Goal: Task Accomplishment & Management: Manage account settings

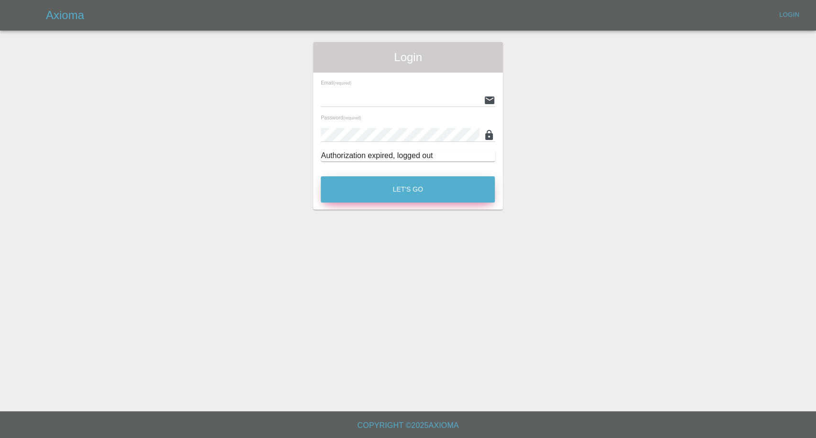
type input "afreen@axioma.co.uk"
click at [402, 185] on button "Let's Go" at bounding box center [408, 189] width 174 height 26
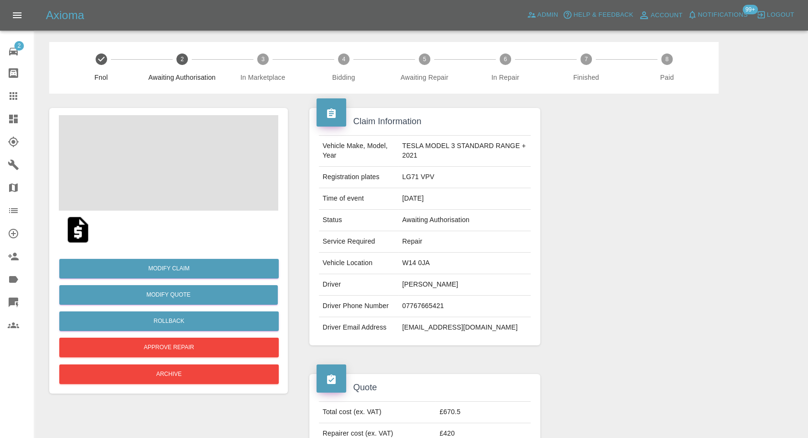
click at [422, 280] on td "Helen Collins" at bounding box center [464, 285] width 132 height 22
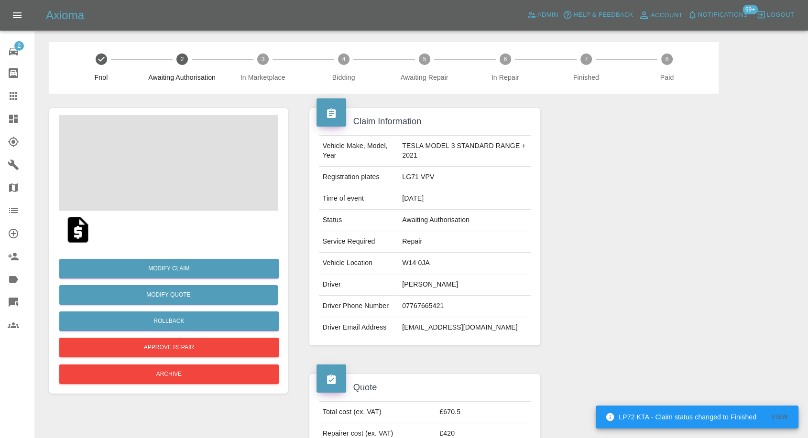
click at [422, 280] on td "Helen Collins" at bounding box center [464, 285] width 132 height 22
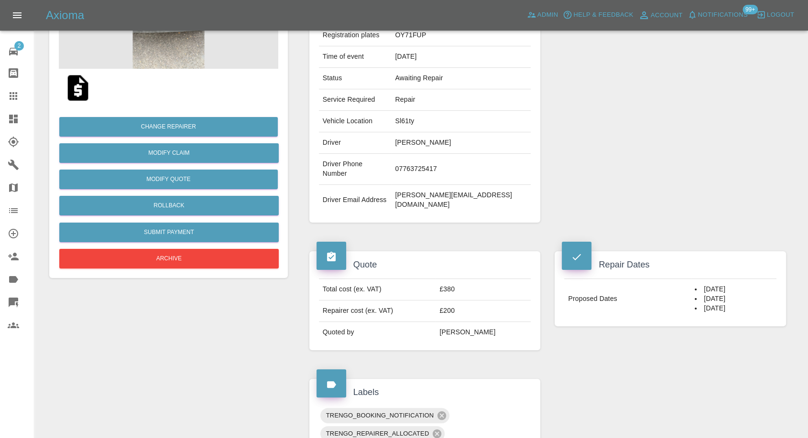
scroll to position [159, 0]
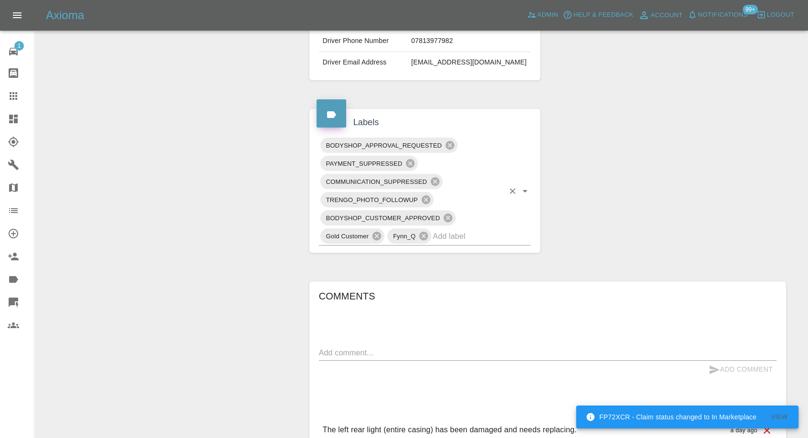
scroll to position [346, 0]
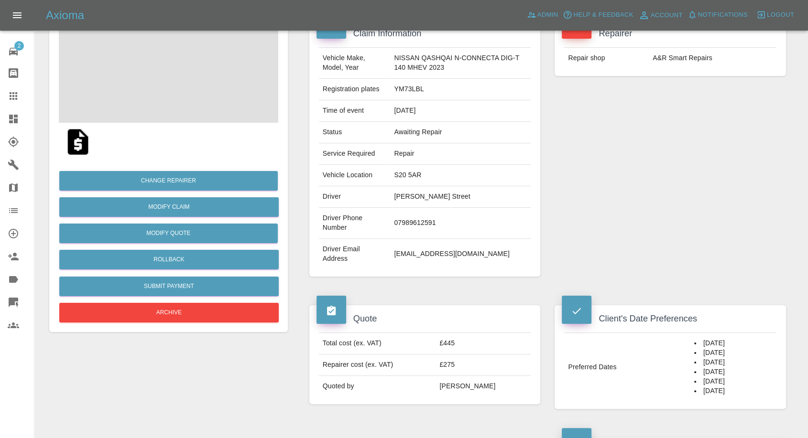
scroll to position [212, 0]
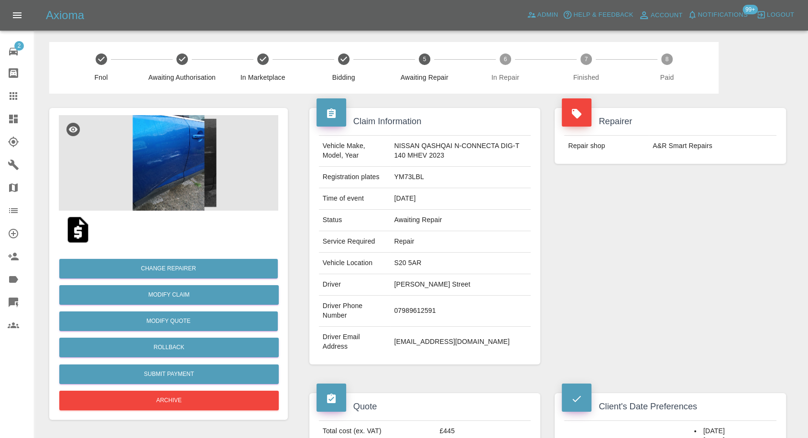
click at [580, 227] on div "Repairer Repair shop A&R Smart Repairs" at bounding box center [670, 236] width 246 height 285
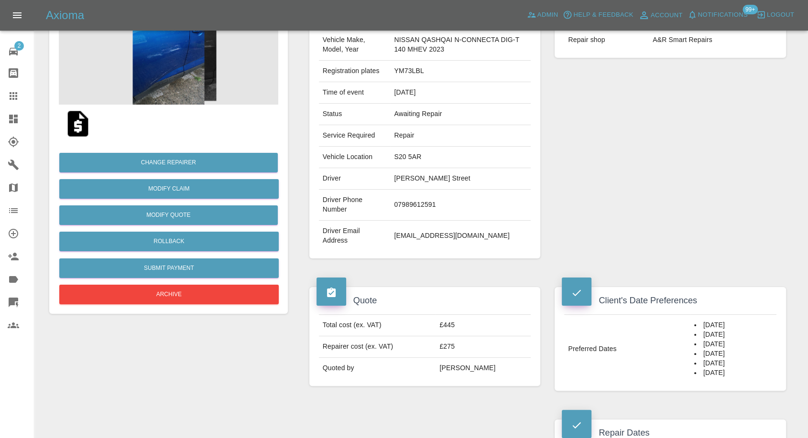
scroll to position [159, 0]
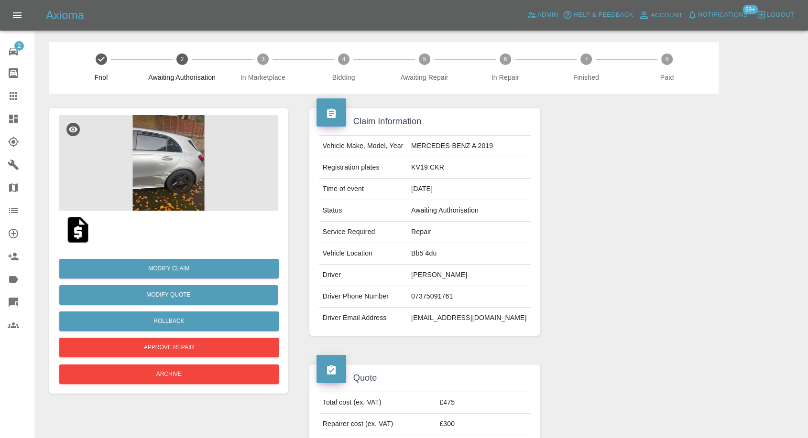
click at [177, 182] on img at bounding box center [168, 163] width 219 height 96
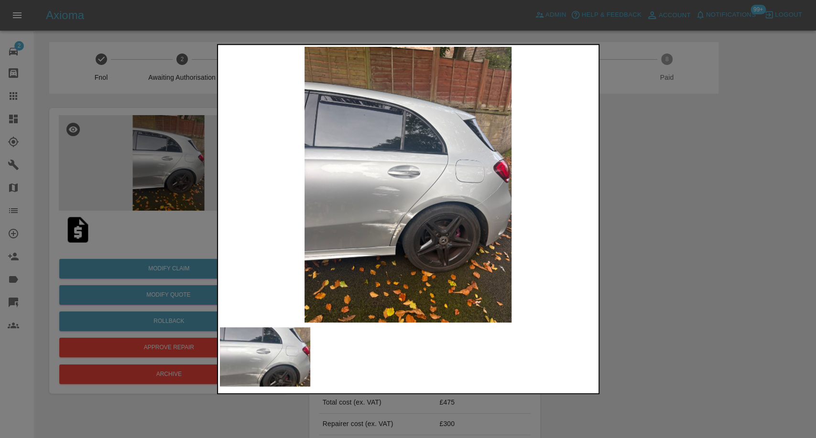
click at [681, 316] on div at bounding box center [408, 219] width 816 height 438
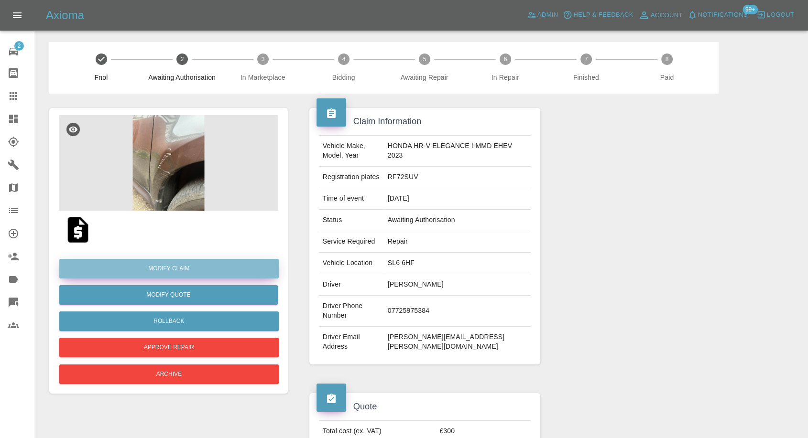
click at [175, 271] on link "Modify Claim" at bounding box center [168, 269] width 219 height 20
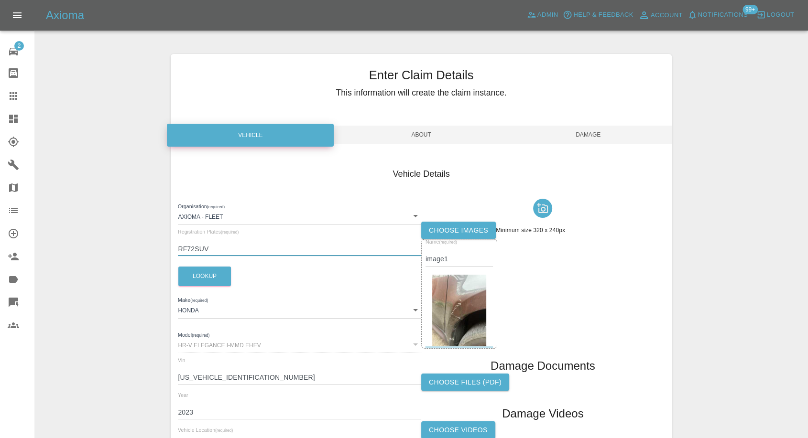
click at [202, 253] on input "RF72SUV" at bounding box center [299, 249] width 243 height 14
paste input "VU"
type input "RF72SVU"
click at [202, 270] on button "Lookup" at bounding box center [204, 277] width 53 height 20
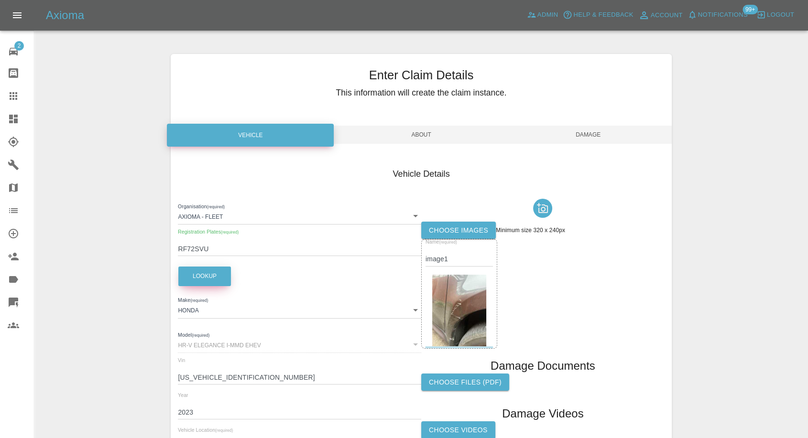
click at [201, 274] on button "Lookup" at bounding box center [204, 277] width 53 height 20
type input "TOYOTA"
type input "YARIS HYBRID EXCEL"
type input "VNKKBAC300A262908"
click at [201, 274] on button "Lookup" at bounding box center [204, 277] width 53 height 20
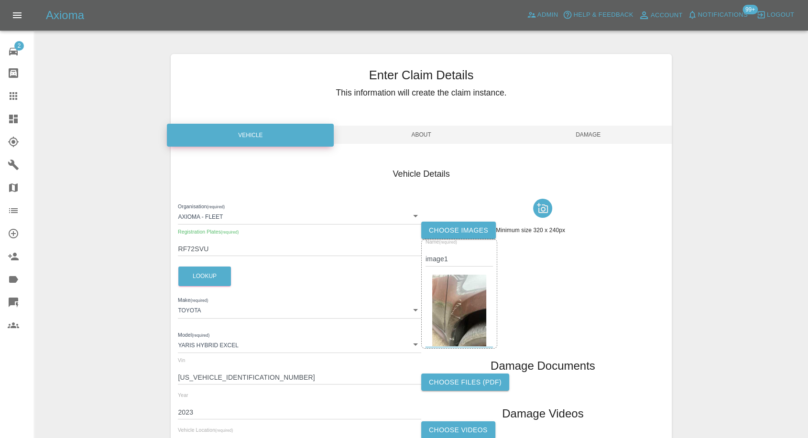
click at [592, 131] on span "Damage" at bounding box center [588, 135] width 167 height 18
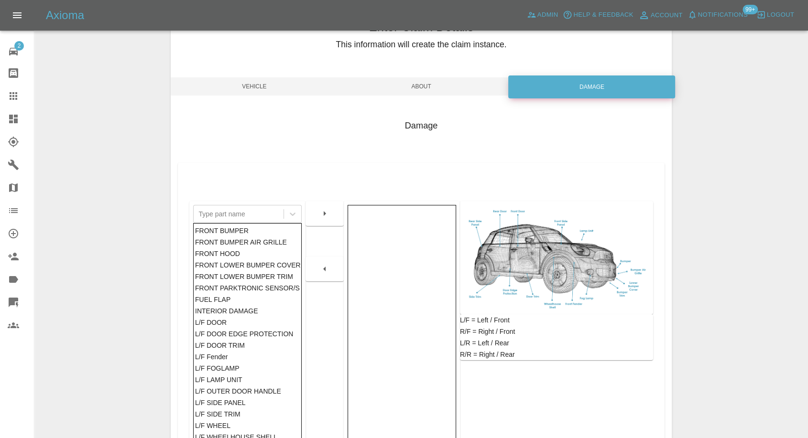
scroll to position [106, 0]
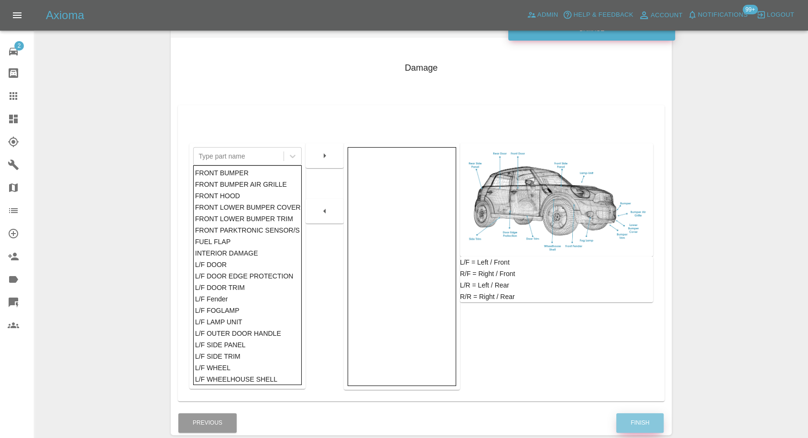
click at [627, 422] on button "Finish" at bounding box center [639, 424] width 47 height 20
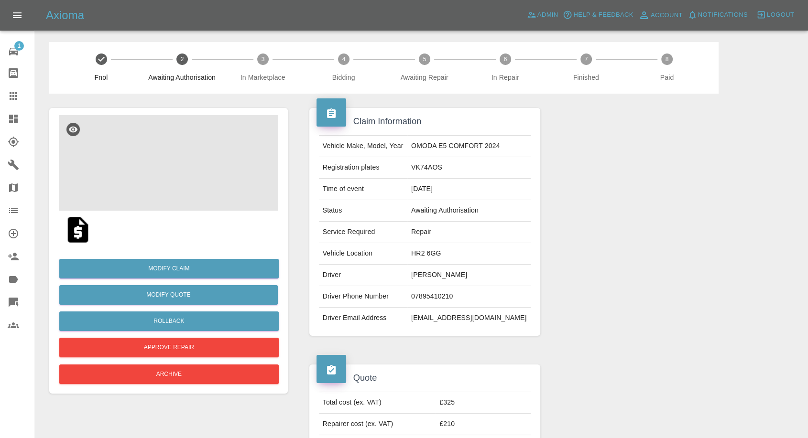
click at [149, 171] on img at bounding box center [168, 163] width 219 height 96
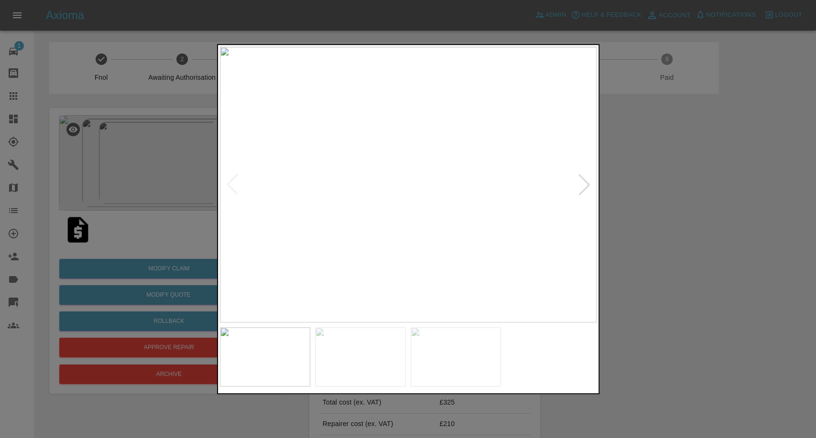
click at [365, 365] on img at bounding box center [360, 356] width 91 height 59
click at [437, 357] on img at bounding box center [456, 356] width 91 height 59
click at [663, 193] on div at bounding box center [408, 219] width 816 height 438
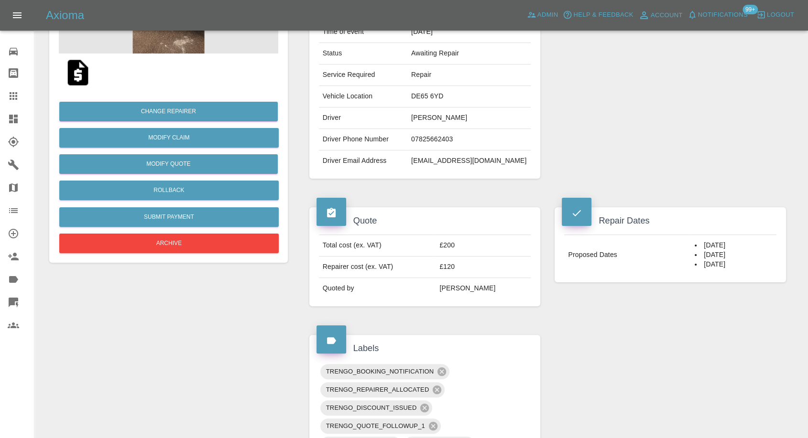
scroll to position [159, 0]
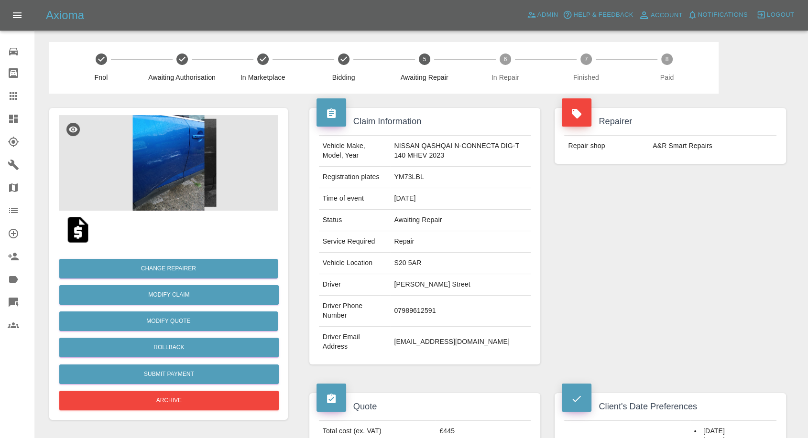
click at [404, 285] on td "[PERSON_NAME] Street" at bounding box center [460, 285] width 141 height 22
click at [404, 285] on td "Anthony Street" at bounding box center [460, 285] width 141 height 22
copy td "Anthony Street"
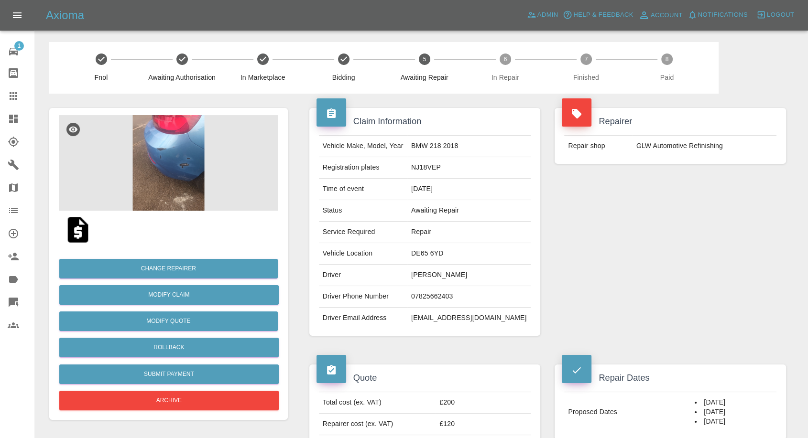
click at [427, 276] on td "Sharon Brookes" at bounding box center [468, 276] width 123 height 22
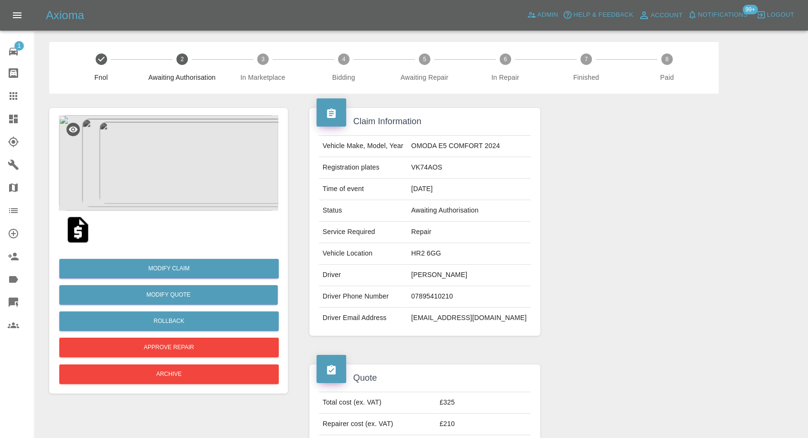
click at [436, 278] on td "[PERSON_NAME]" at bounding box center [468, 276] width 123 height 22
click at [436, 278] on td "Wioleta Ostaszewska" at bounding box center [468, 276] width 123 height 22
copy td "Wioleta Ostaszewska"
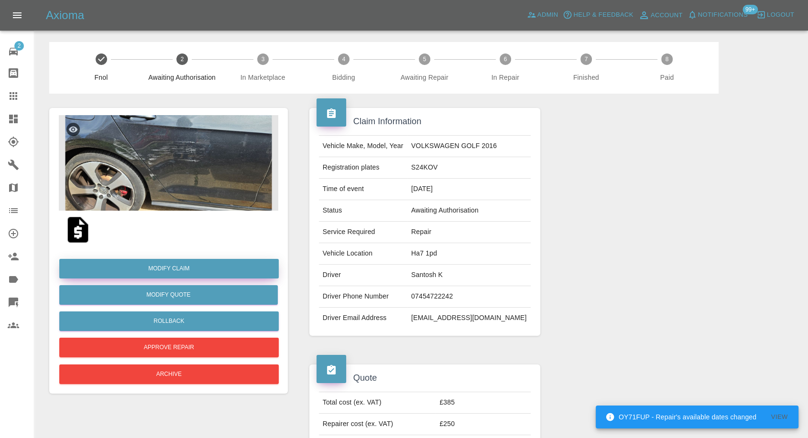
click at [171, 267] on link "Modify Claim" at bounding box center [168, 269] width 219 height 20
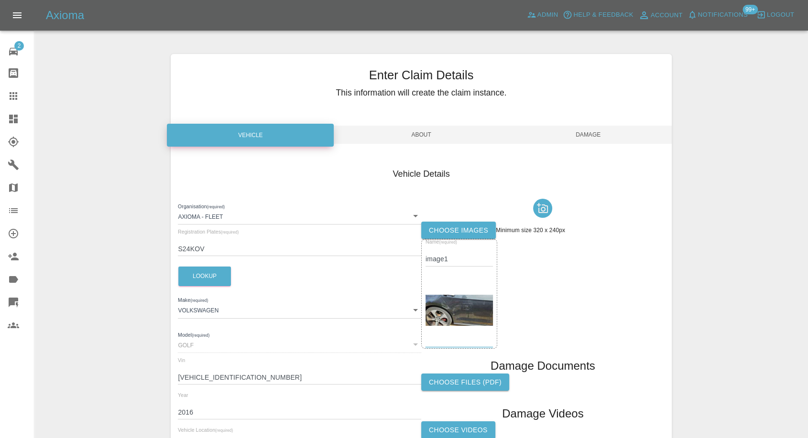
click at [453, 231] on label "Choose images" at bounding box center [458, 231] width 75 height 18
click at [0, 0] on input "Choose images" at bounding box center [0, 0] width 0 height 0
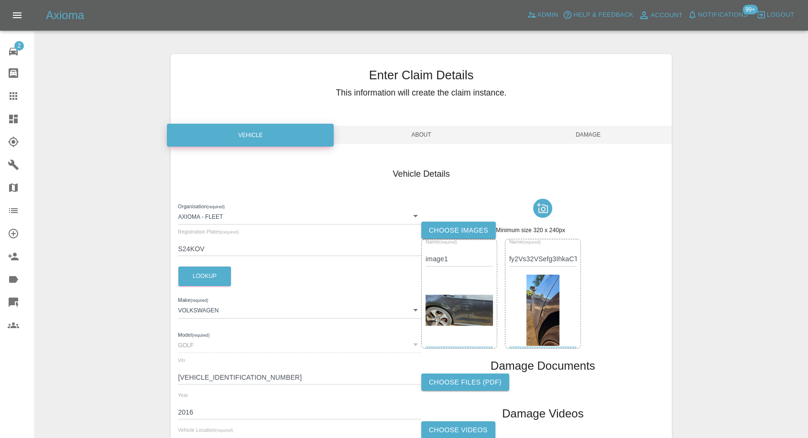
click at [486, 229] on label "Choose images" at bounding box center [458, 231] width 75 height 18
click at [0, 0] on input "Choose images" at bounding box center [0, 0] width 0 height 0
click at [588, 134] on span "Damage" at bounding box center [588, 135] width 167 height 18
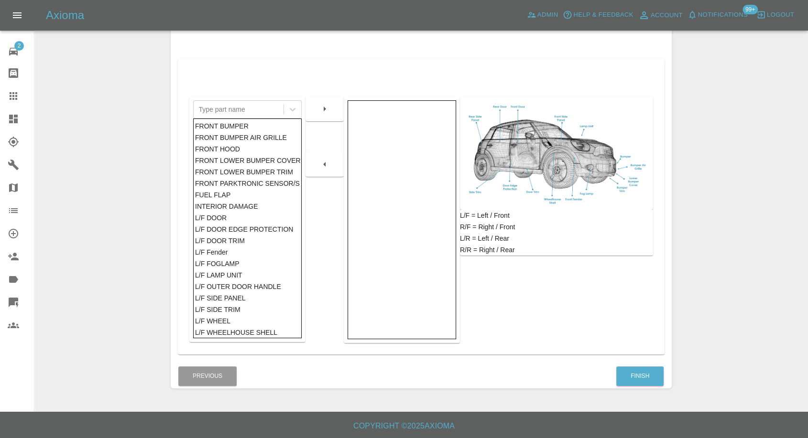
scroll to position [153, 0]
click at [644, 375] on button "Finish" at bounding box center [639, 377] width 47 height 20
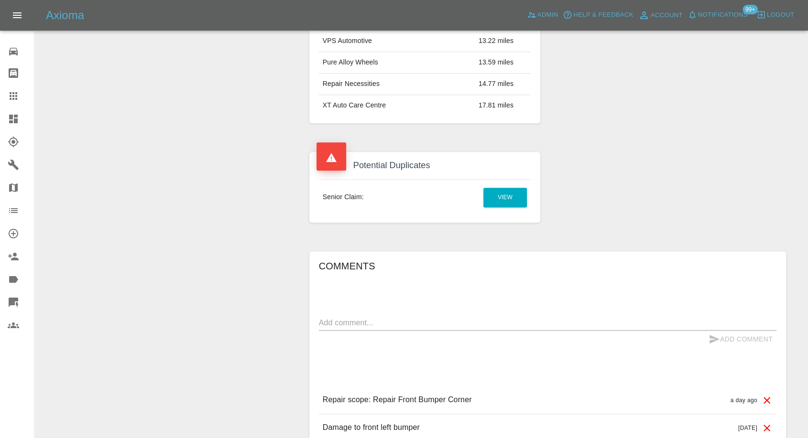
scroll to position [637, 0]
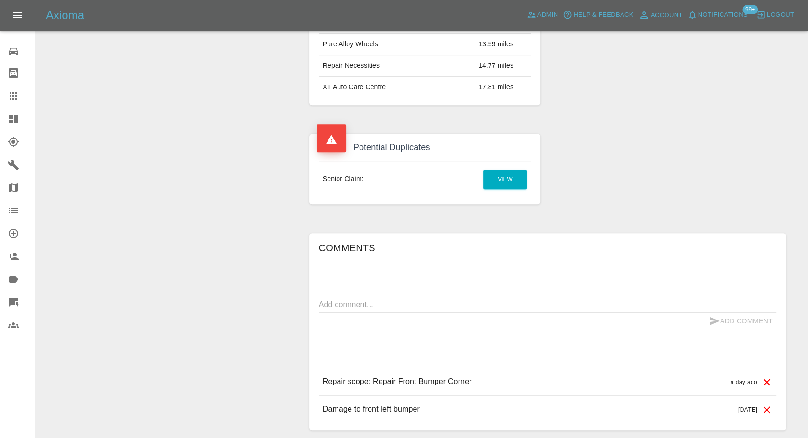
click at [394, 295] on div "Comments x Add Comment Repair scope: Repair Front Bumper Corner a day ago Repai…" at bounding box center [547, 331] width 457 height 183
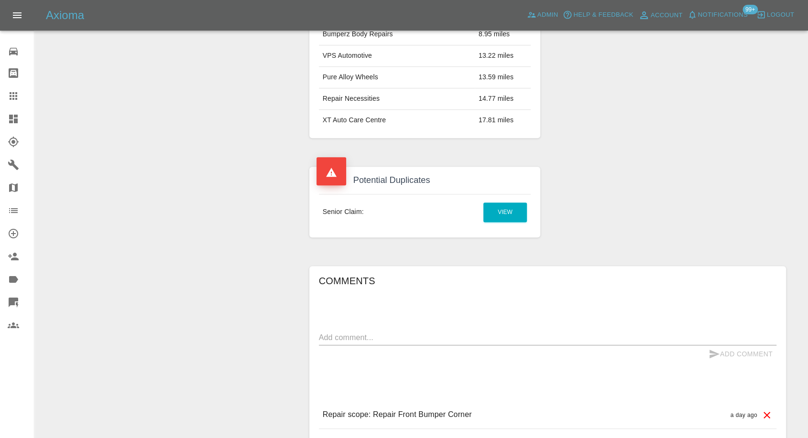
scroll to position [547, 0]
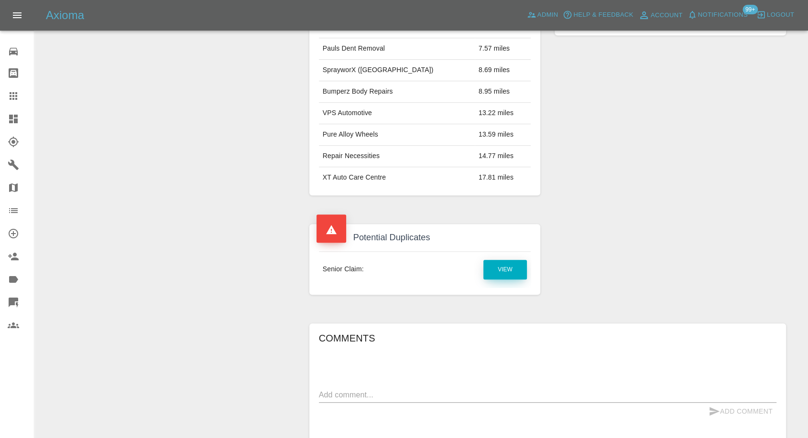
click at [493, 269] on link "View" at bounding box center [505, 270] width 44 height 20
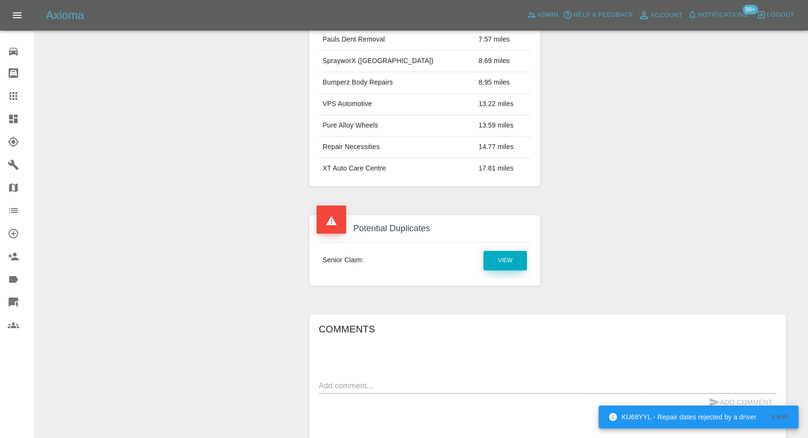
scroll to position [653, 0]
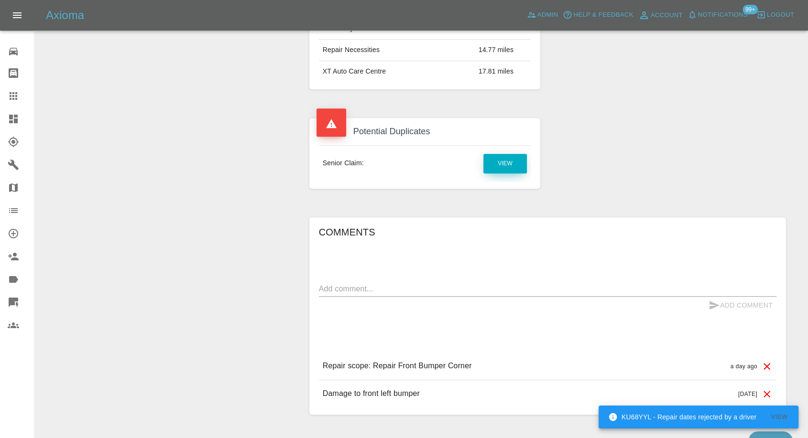
click at [516, 164] on link "View" at bounding box center [505, 164] width 44 height 20
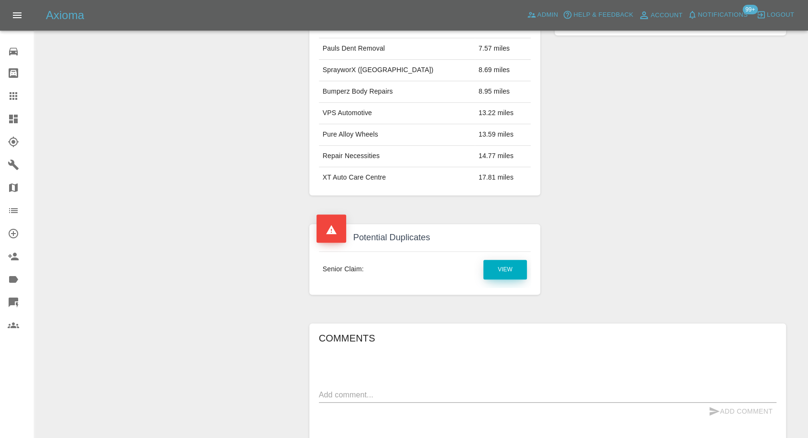
scroll to position [690, 0]
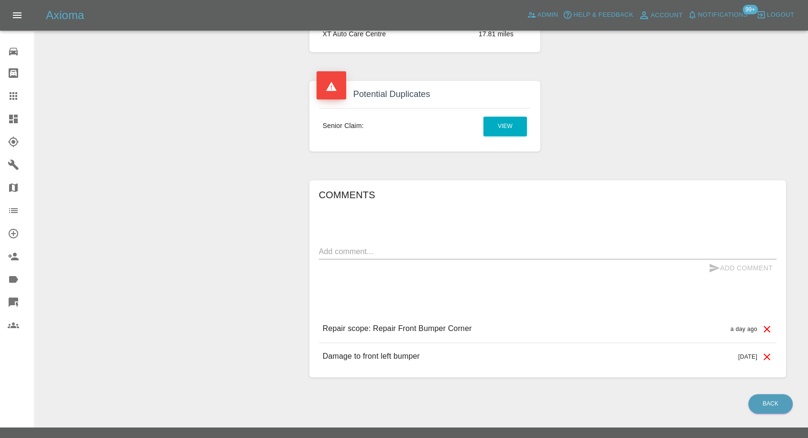
click at [387, 246] on textarea at bounding box center [547, 251] width 457 height 11
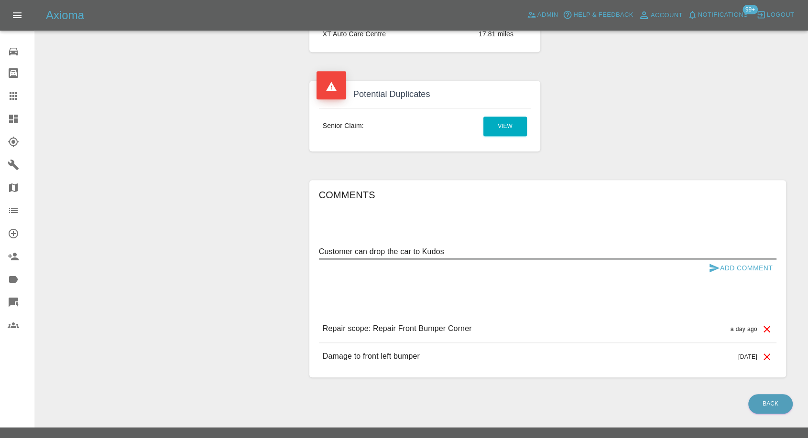
type textarea "Customer can drop the car to Kudos"
click at [712, 271] on icon "submit" at bounding box center [713, 267] width 11 height 11
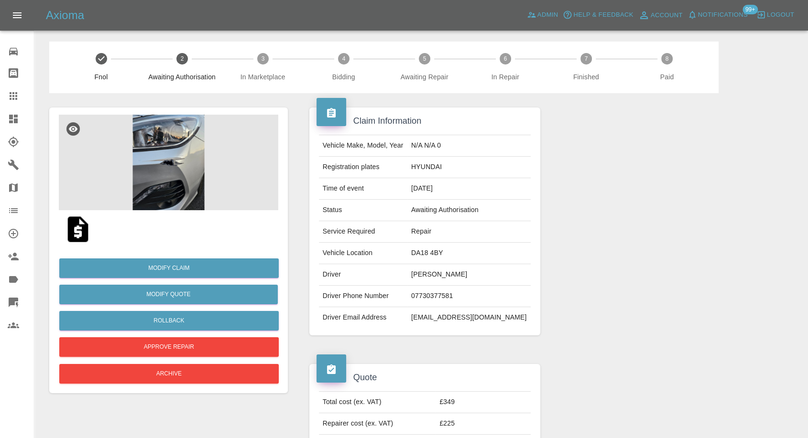
scroll to position [0, 0]
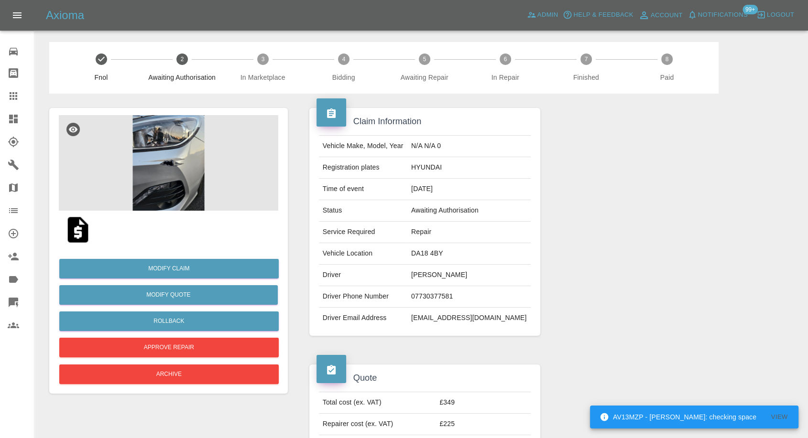
click at [72, 234] on img at bounding box center [78, 230] width 31 height 31
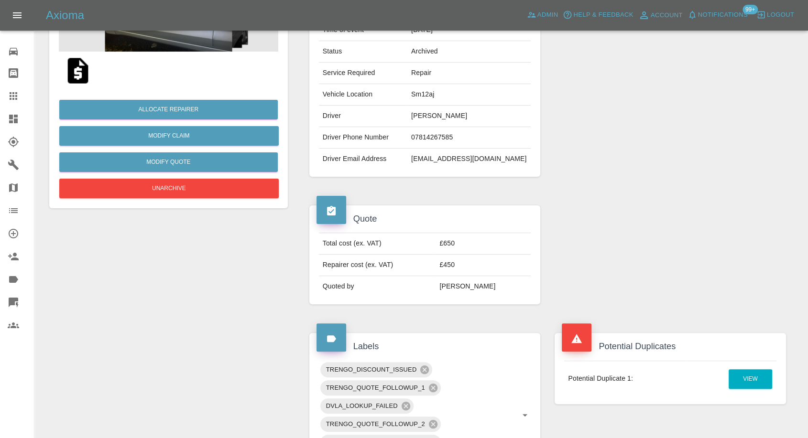
scroll to position [212, 0]
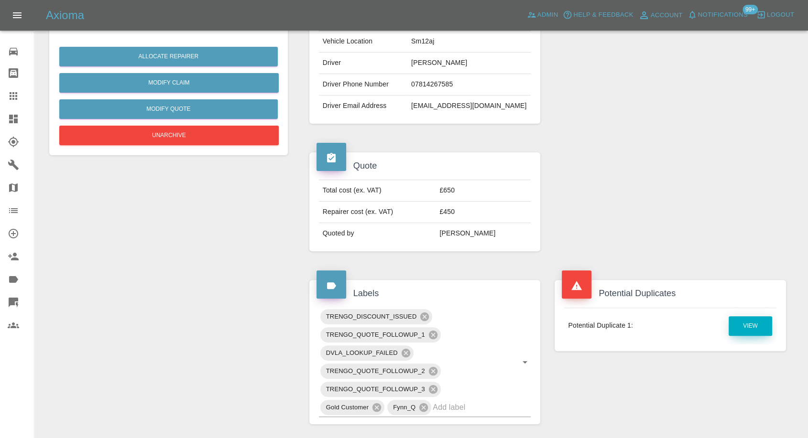
click at [751, 326] on link "View" at bounding box center [751, 326] width 44 height 20
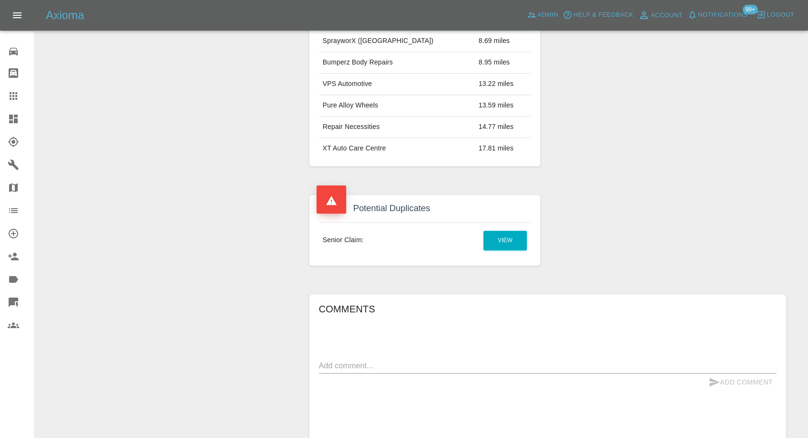
scroll to position [584, 0]
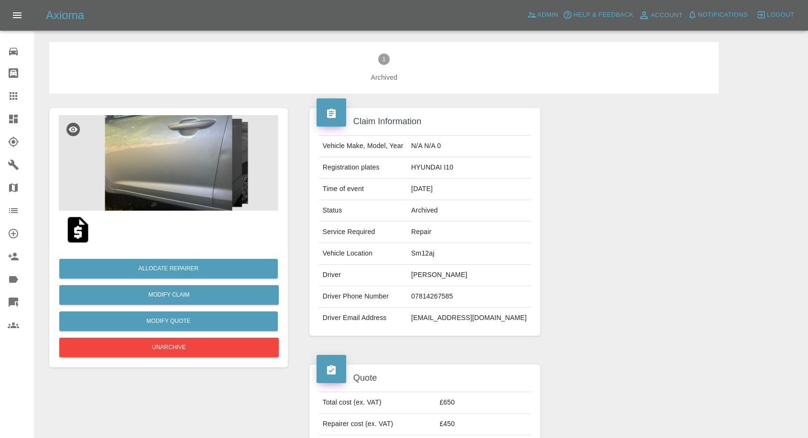
click at [193, 181] on img at bounding box center [168, 163] width 219 height 96
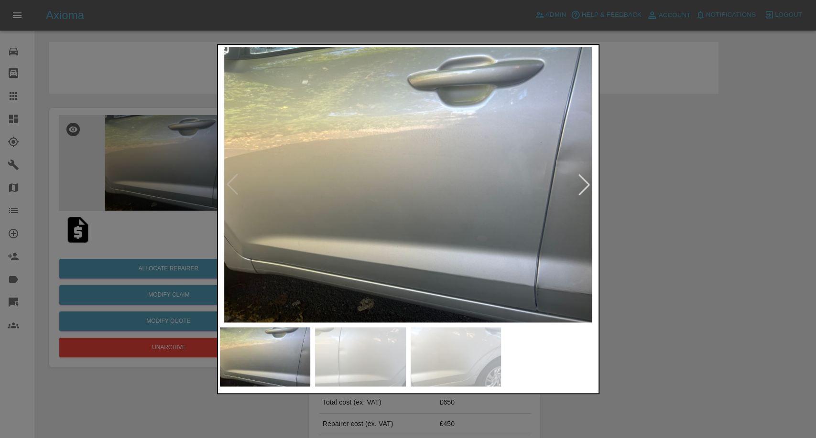
click at [396, 348] on img at bounding box center [360, 356] width 91 height 59
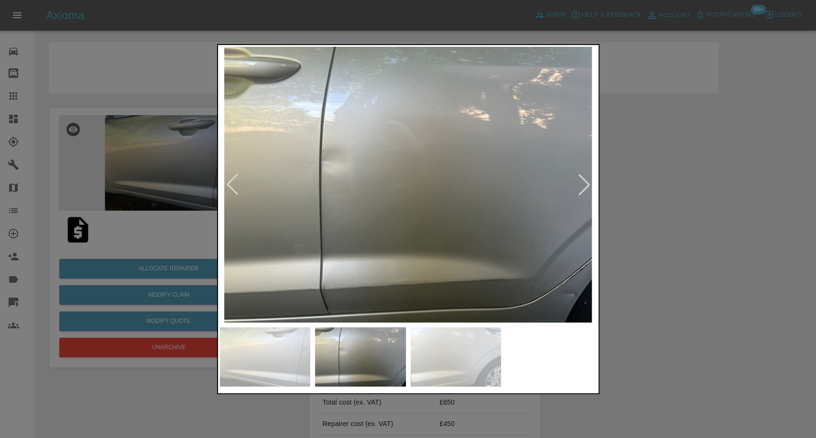
click at [451, 353] on img at bounding box center [456, 356] width 91 height 59
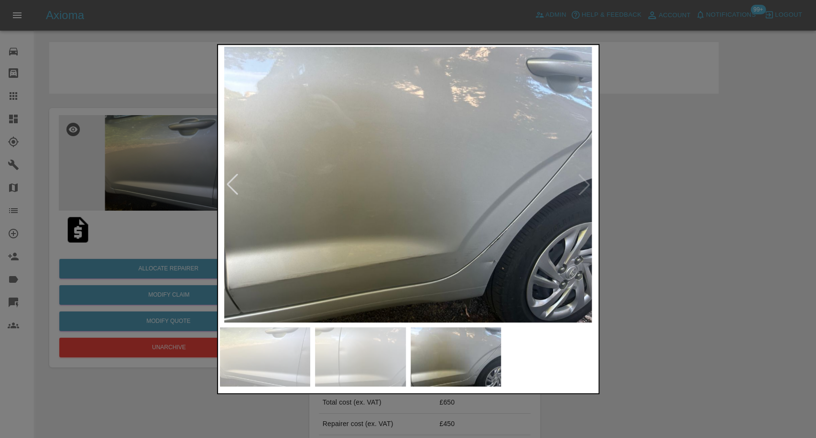
drag, startPoint x: 632, startPoint y: 342, endPoint x: 395, endPoint y: 134, distance: 315.7
click at [632, 342] on div at bounding box center [408, 219] width 816 height 438
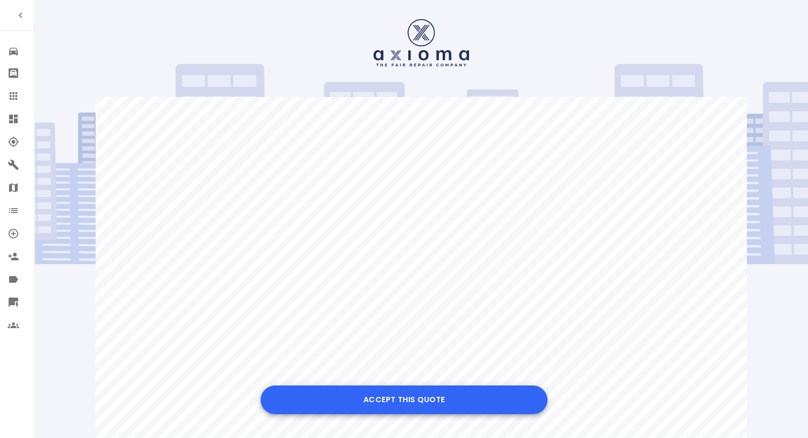
click at [364, 390] on button "Accept this Quote" at bounding box center [404, 400] width 287 height 29
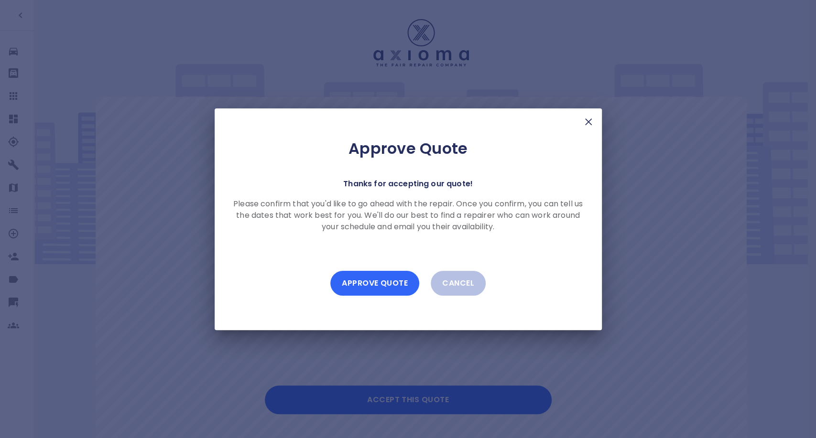
click at [381, 285] on button "Approve Quote" at bounding box center [374, 283] width 89 height 25
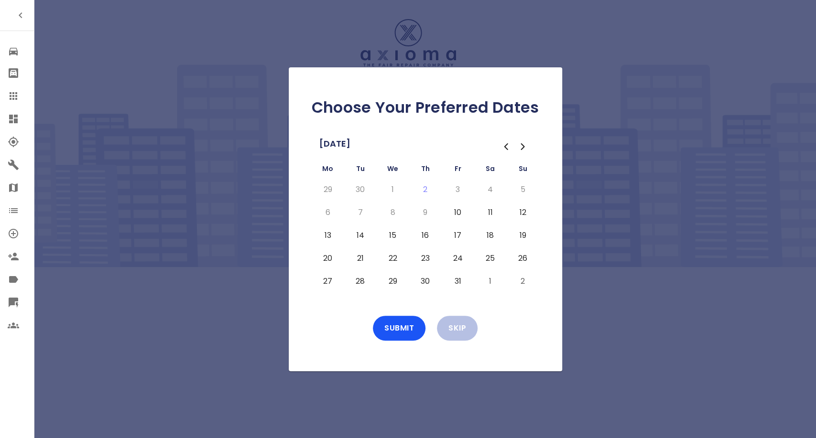
click at [453, 211] on button "10" at bounding box center [457, 212] width 17 height 15
click at [326, 236] on button "13" at bounding box center [327, 235] width 17 height 15
click at [365, 235] on button "14" at bounding box center [360, 235] width 17 height 15
click at [393, 235] on button "15" at bounding box center [392, 235] width 17 height 15
click at [424, 236] on button "16" at bounding box center [425, 235] width 17 height 15
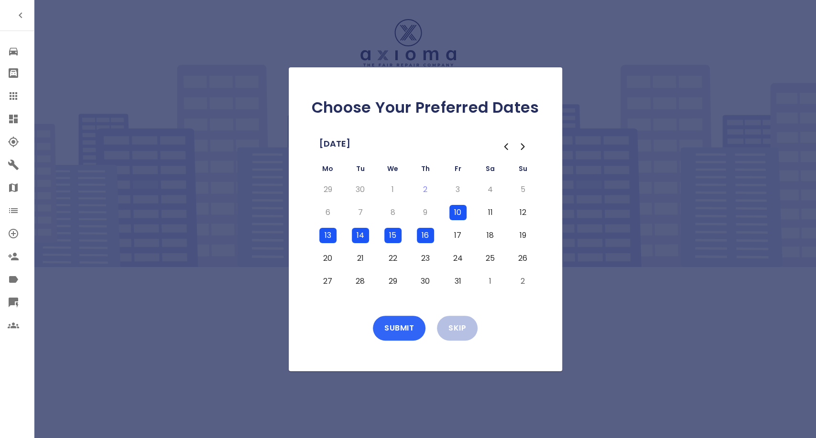
click at [400, 322] on button "Submit" at bounding box center [399, 328] width 53 height 25
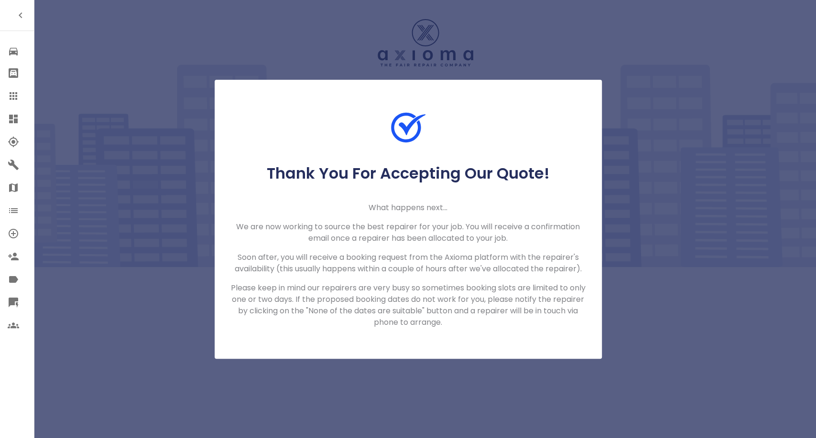
click at [11, 99] on icon at bounding box center [14, 96] width 8 height 8
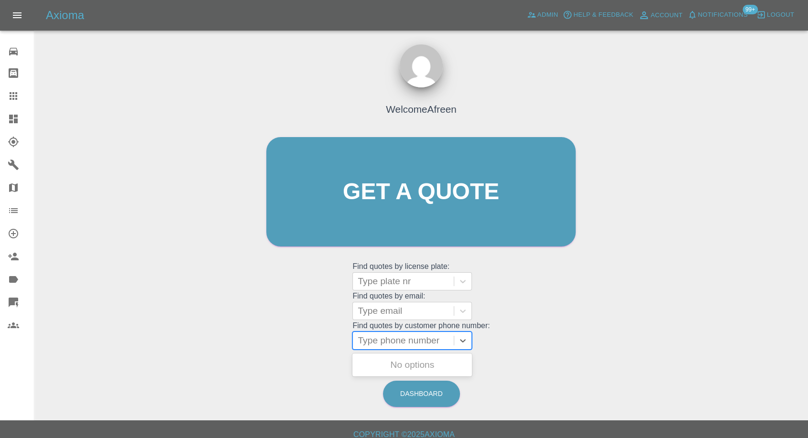
click at [384, 341] on div at bounding box center [403, 340] width 91 height 13
paste input "+447713132067"
drag, startPoint x: 379, startPoint y: 344, endPoint x: 326, endPoint y: 345, distance: 53.1
click at [326, 345] on div "Welcome Afreen Get a quote Get a quote Find quotes by license plate: Type plate…" at bounding box center [420, 210] width 329 height 289
type input "07713132067"
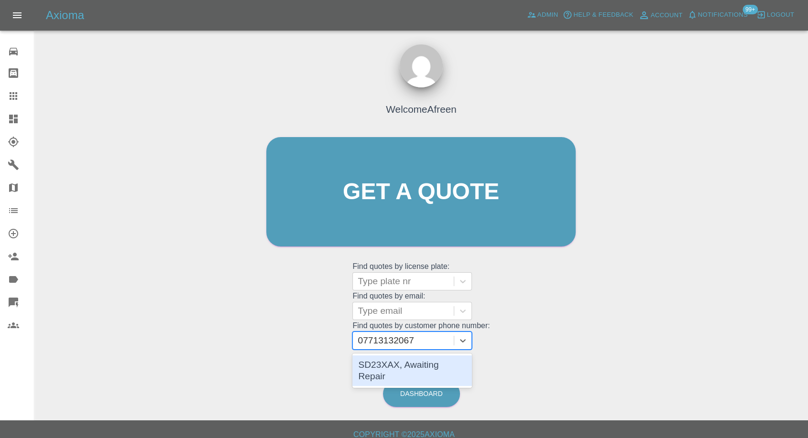
click at [400, 364] on div "SD23XAX, Awaiting Repair" at bounding box center [412, 371] width 120 height 31
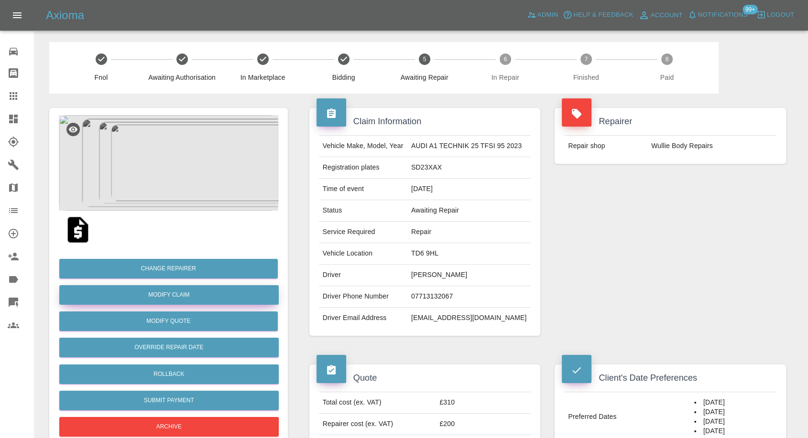
drag, startPoint x: 177, startPoint y: 297, endPoint x: 246, endPoint y: 292, distance: 69.0
click at [177, 297] on link "Modify Claim" at bounding box center [168, 295] width 219 height 20
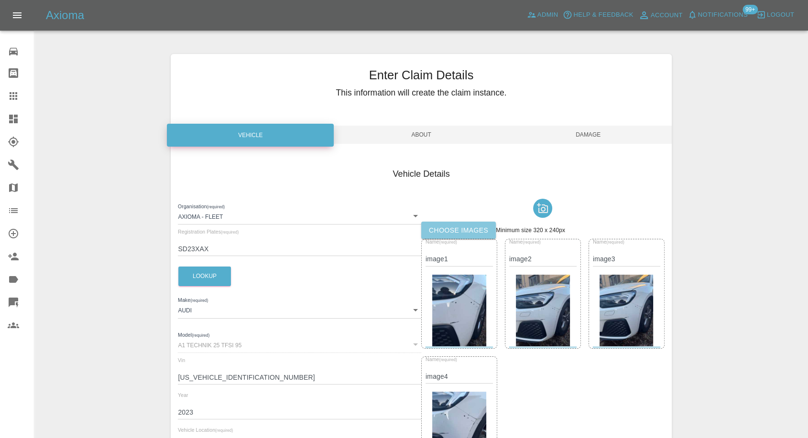
click at [462, 227] on label "Choose images" at bounding box center [458, 231] width 75 height 18
click at [0, 0] on input "Choose images" at bounding box center [0, 0] width 0 height 0
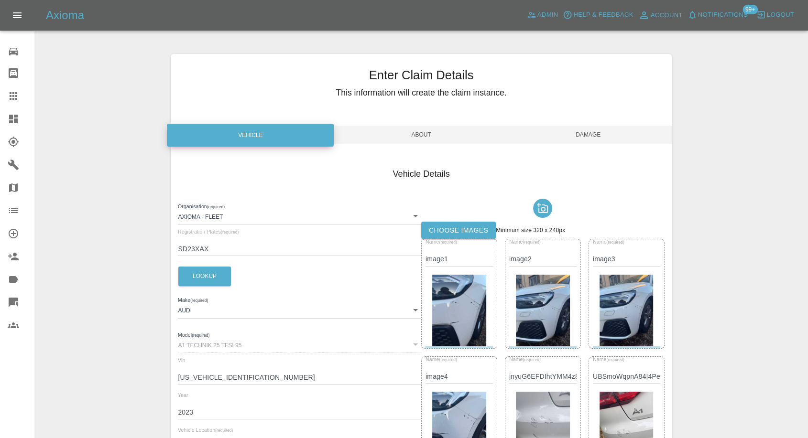
click at [595, 137] on span "Damage" at bounding box center [588, 135] width 167 height 18
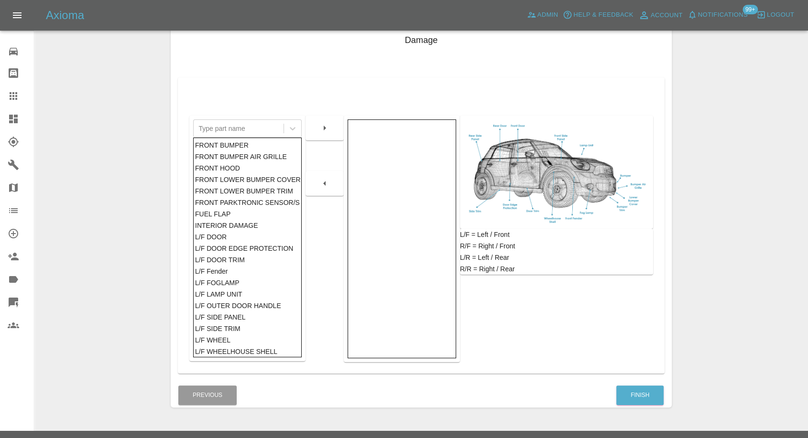
scroll to position [153, 0]
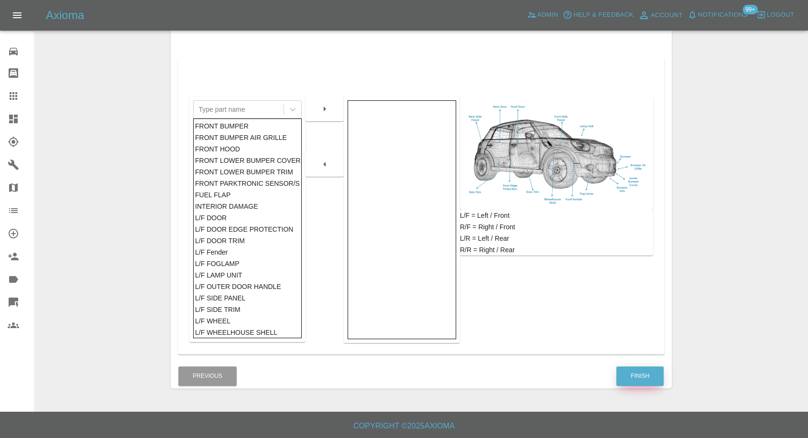
click at [644, 370] on button "Finish" at bounding box center [639, 377] width 47 height 20
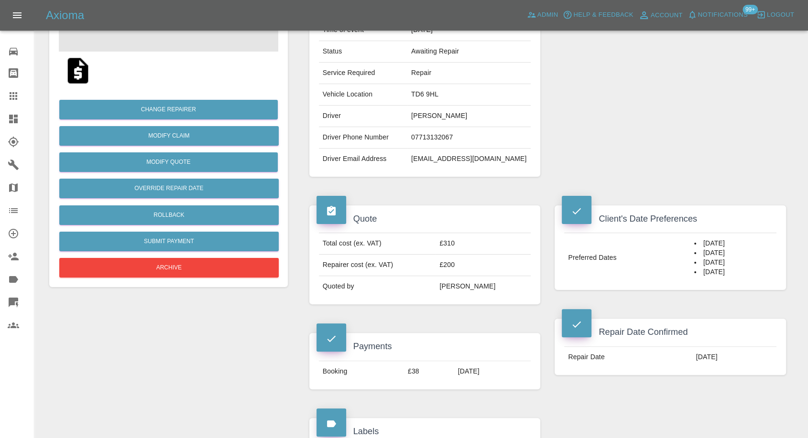
scroll to position [106, 0]
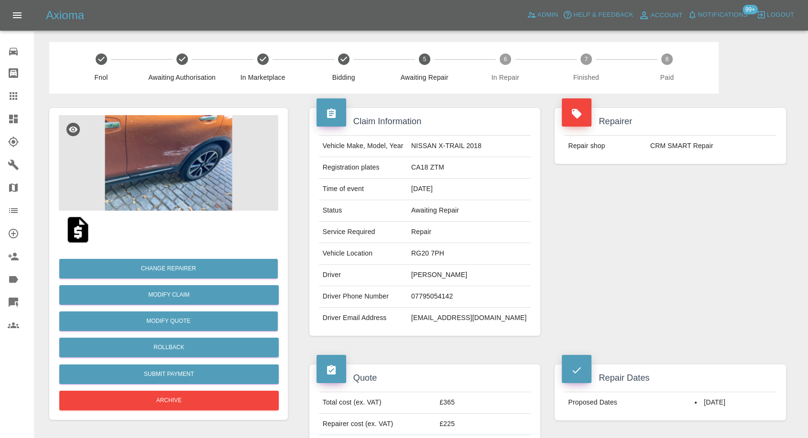
click at [436, 278] on td "[PERSON_NAME]" at bounding box center [468, 276] width 123 height 22
click at [438, 276] on td "[PERSON_NAME]" at bounding box center [468, 276] width 123 height 22
copy td "[PERSON_NAME]"
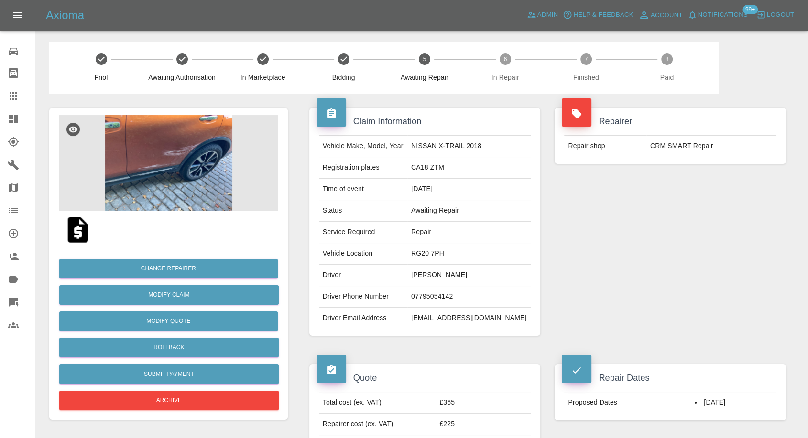
click at [447, 302] on td "07795054142" at bounding box center [468, 297] width 123 height 22
copy td "07795054142"
click at [389, 331] on div "Vehicle Make, Model, Year NISSAN X-TRAIL 2018 Registration plates CA18 ZTM Time…" at bounding box center [424, 232] width 231 height 208
click at [457, 294] on td "07795054142" at bounding box center [468, 297] width 123 height 22
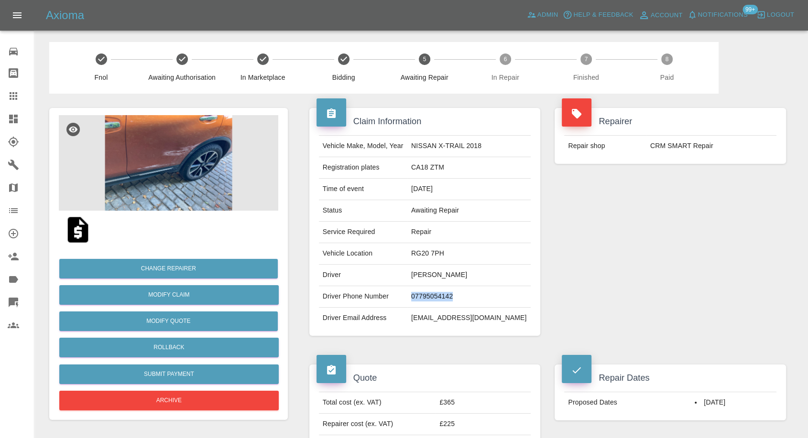
click at [457, 294] on td "07795054142" at bounding box center [468, 297] width 123 height 22
copy td "07795054142"
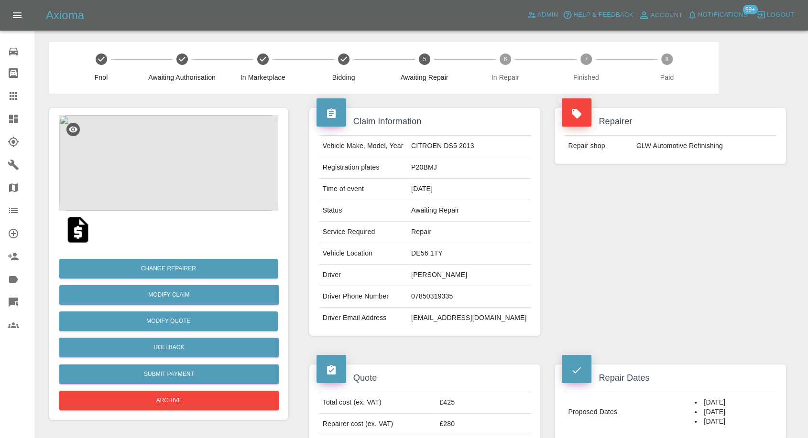
click at [461, 274] on td "Bernard Jackson" at bounding box center [468, 276] width 123 height 22
copy td "Bernard Jackson"
click at [474, 294] on td "07850319335" at bounding box center [468, 297] width 123 height 22
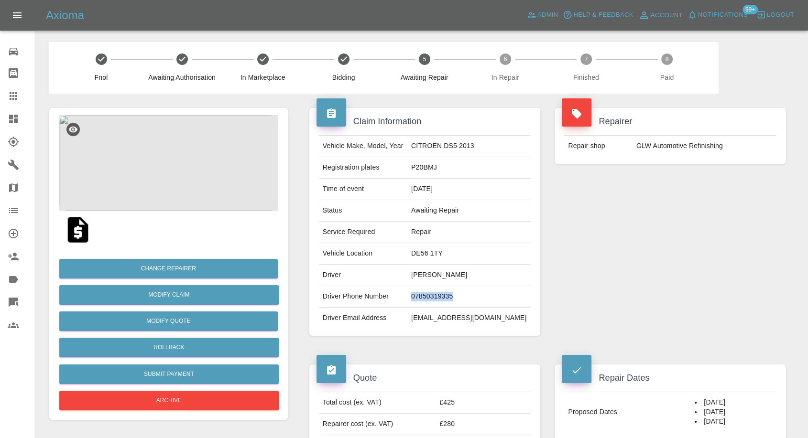
click at [474, 294] on td "07850319335" at bounding box center [468, 297] width 123 height 22
copy td "07850319335"
click at [471, 326] on td "peakwt@live.co.uk" at bounding box center [468, 318] width 123 height 21
click at [452, 269] on td "Bernard Jackson" at bounding box center [468, 276] width 123 height 22
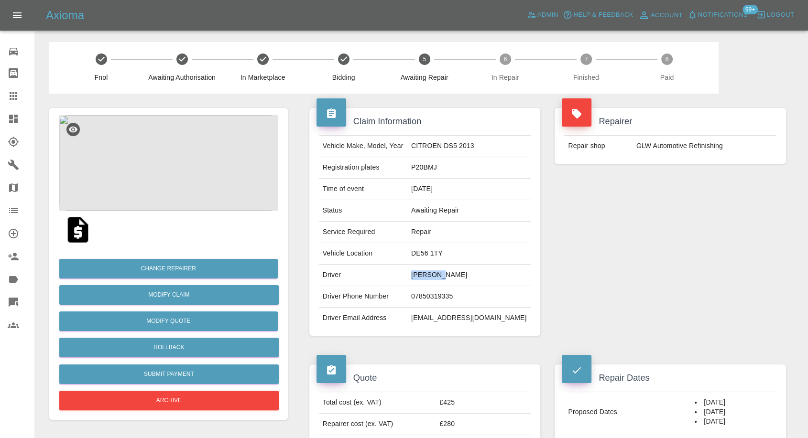
copy td "Bernard"
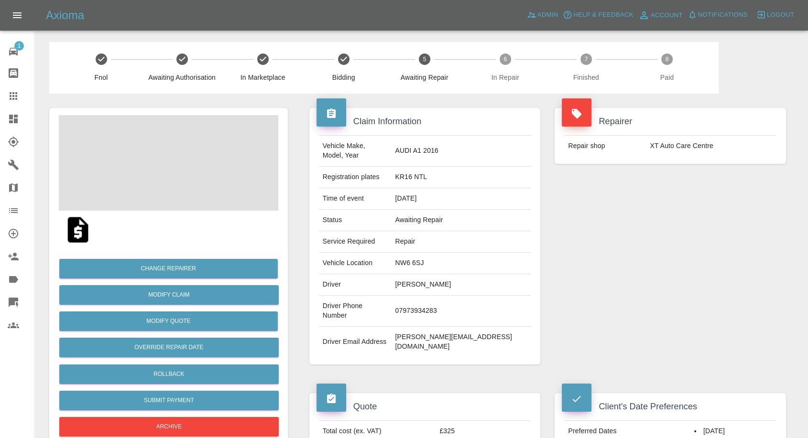
drag, startPoint x: 446, startPoint y: 278, endPoint x: 445, endPoint y: 296, distance: 18.2
click at [446, 278] on td "[PERSON_NAME]" at bounding box center [461, 285] width 140 height 22
click at [446, 274] on td "Martin Bull" at bounding box center [461, 285] width 140 height 22
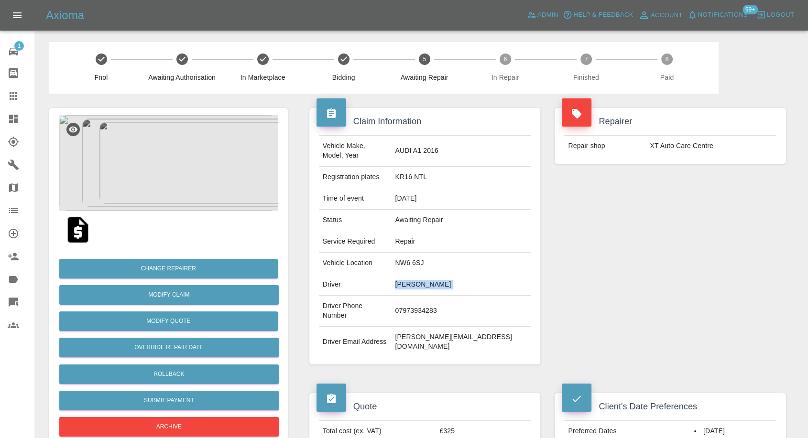
copy td "Martin Bull"
click at [444, 296] on td "07973934283" at bounding box center [461, 311] width 140 height 31
copy td "07973934283"
drag, startPoint x: 584, startPoint y: 257, endPoint x: 571, endPoint y: 265, distance: 15.9
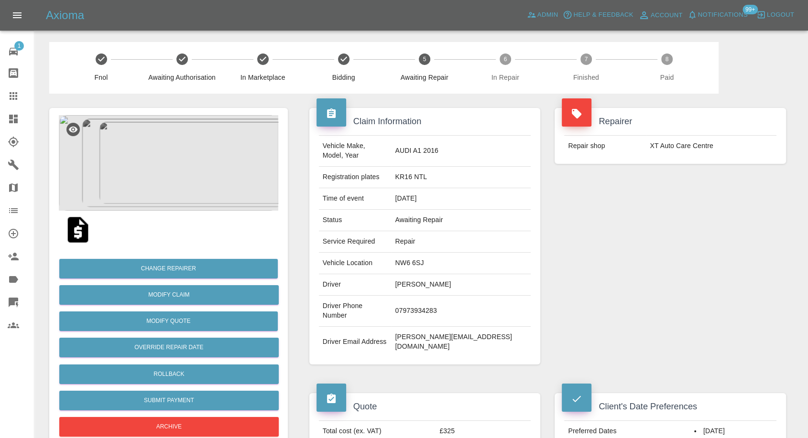
click at [584, 257] on div "Repairer Repair shop XT Auto Care Centre" at bounding box center [670, 236] width 246 height 285
click at [434, 274] on td "Martin Bull" at bounding box center [461, 285] width 140 height 22
copy td "Martin"
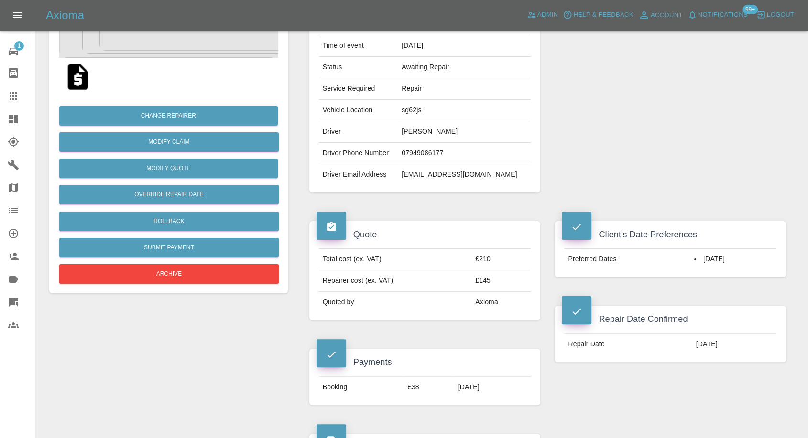
scroll to position [212, 0]
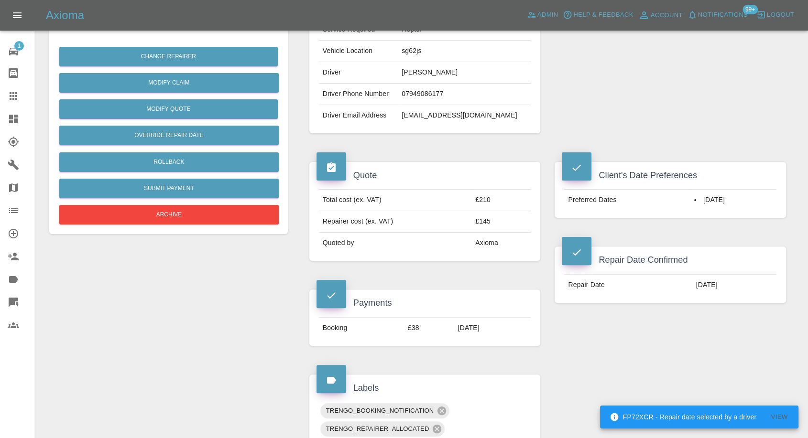
click at [411, 95] on td "07949086177" at bounding box center [464, 95] width 133 height 22
copy td "07949086177"
click at [596, 125] on div "Repairer Repair shop Pure Alloy Wheels" at bounding box center [670, 14] width 246 height 266
click at [405, 69] on td "stephen orchard" at bounding box center [464, 73] width 133 height 22
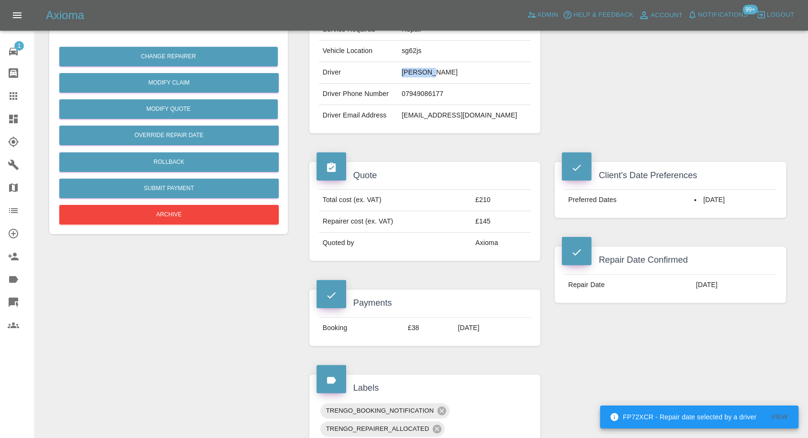
click at [405, 69] on td "stephen orchard" at bounding box center [464, 73] width 133 height 22
copy td "stephen"
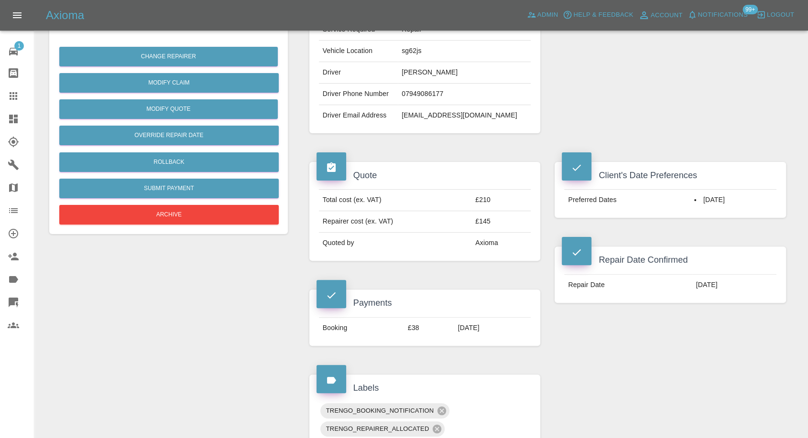
click at [591, 93] on div "Repairer Repair shop Pure Alloy Wheels" at bounding box center [670, 14] width 246 height 266
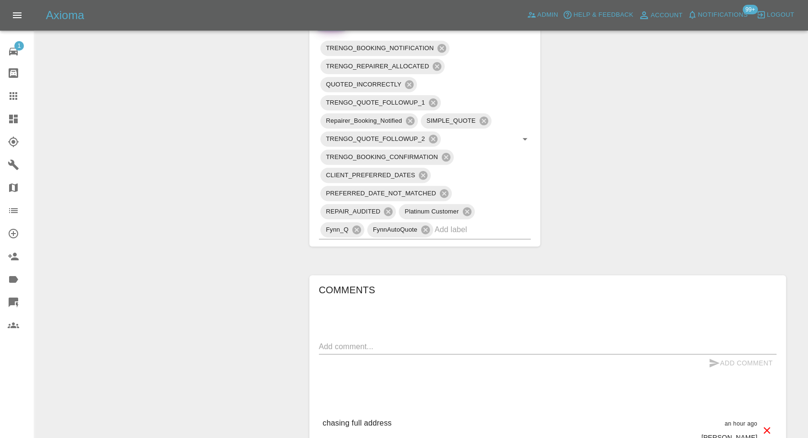
scroll to position [690, 0]
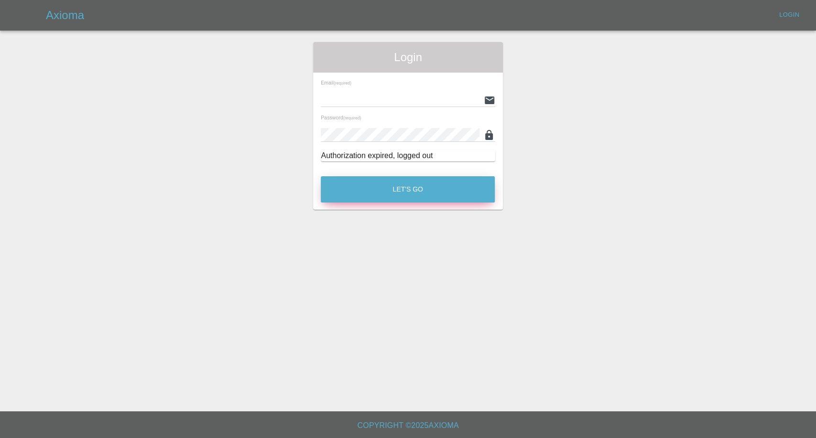
type input "[EMAIL_ADDRESS][DOMAIN_NAME]"
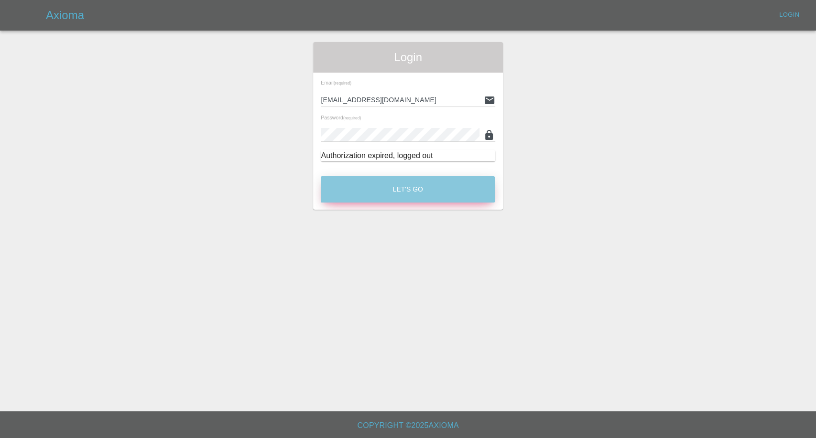
click at [425, 192] on button "Let's Go" at bounding box center [408, 189] width 174 height 26
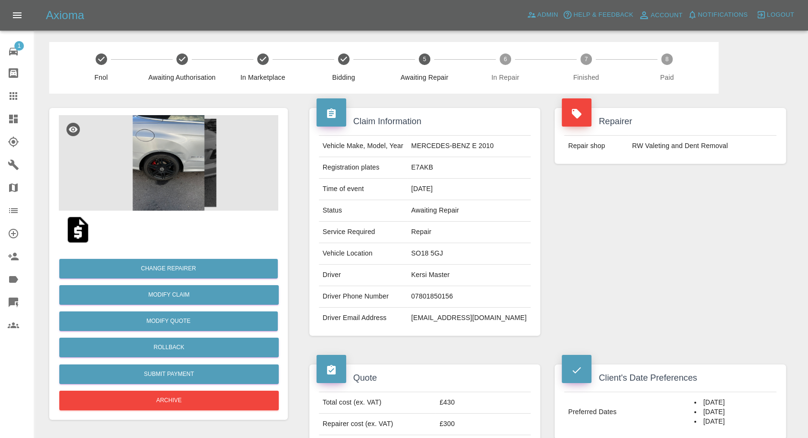
click at [446, 278] on td "Kersi Master" at bounding box center [468, 276] width 123 height 22
copy td "Kersi Master"
click at [461, 298] on td "07801850156" at bounding box center [468, 297] width 123 height 22
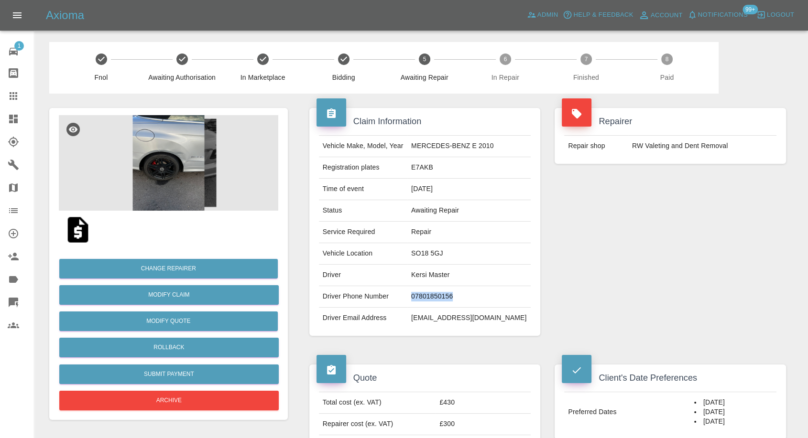
click at [461, 298] on td "07801850156" at bounding box center [468, 297] width 123 height 22
copy td "07801850156"
click at [656, 295] on div "Repairer Repair shop RW Valeting and Dent Removal" at bounding box center [670, 222] width 246 height 257
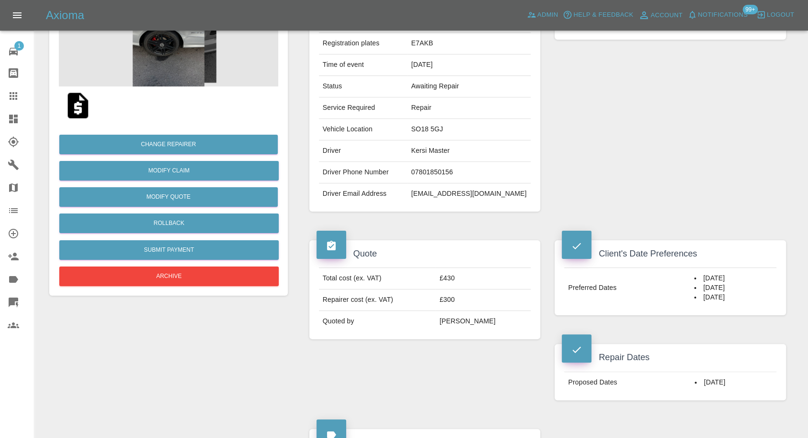
scroll to position [212, 0]
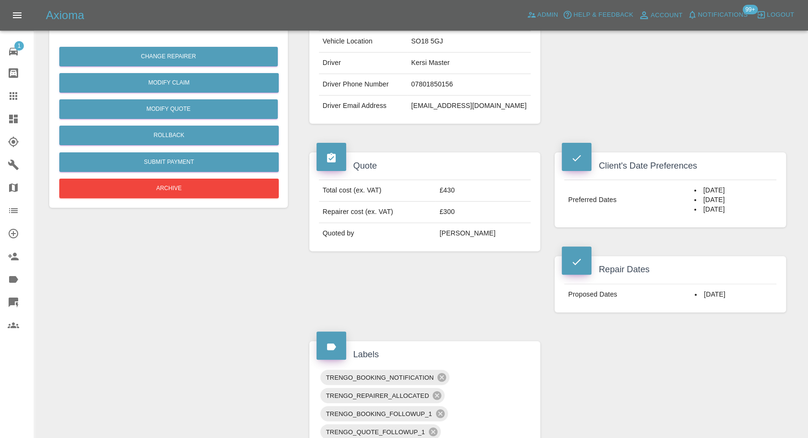
click at [436, 58] on td "Kersi Master" at bounding box center [468, 64] width 123 height 22
copy td "Kersi"
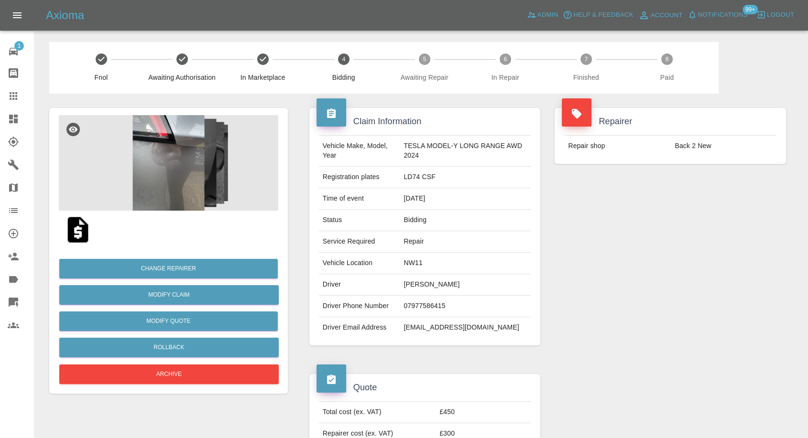
click at [408, 277] on td "[PERSON_NAME]" at bounding box center [465, 285] width 131 height 22
copy td "[PERSON_NAME]"
click at [588, 242] on div "Repairer Repair shop Back 2 New" at bounding box center [670, 227] width 246 height 266
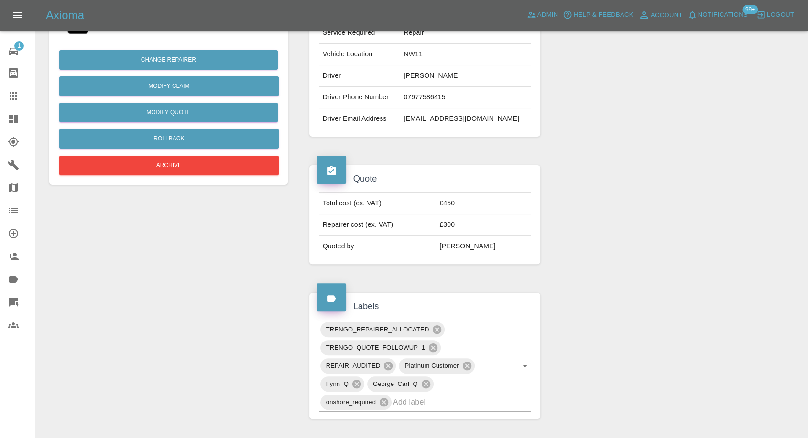
scroll to position [106, 0]
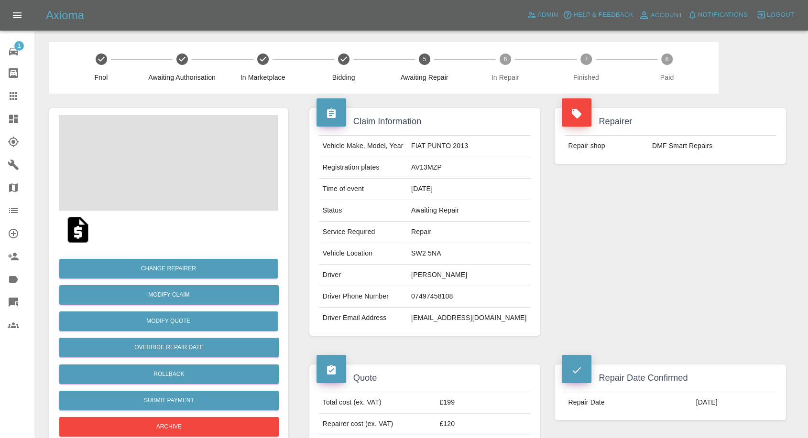
click at [437, 272] on td "[PERSON_NAME]" at bounding box center [468, 276] width 123 height 22
click at [437, 272] on td "Matt Taylor" at bounding box center [468, 276] width 123 height 22
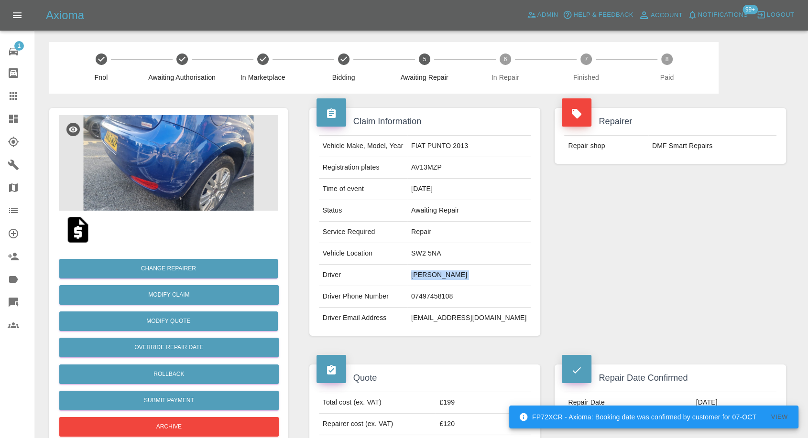
copy td "Matt Taylor"
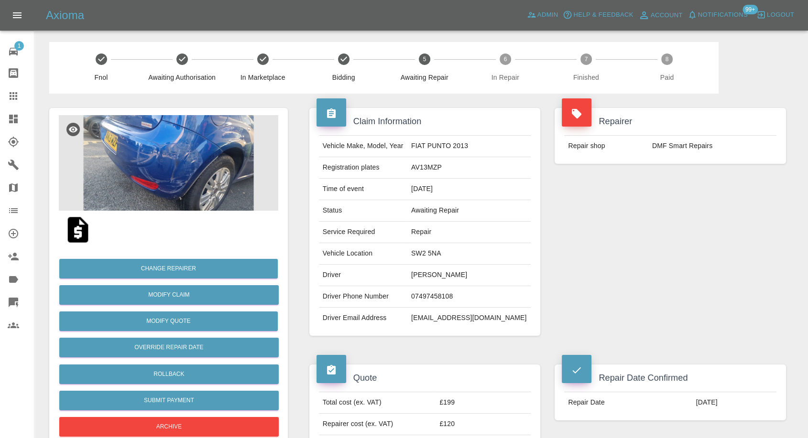
click at [444, 294] on td "07497458108" at bounding box center [468, 297] width 123 height 22
copy td "07497458108"
click at [599, 268] on div "Repairer Repair shop DMF Smart Repairs" at bounding box center [670, 222] width 246 height 257
click at [432, 275] on td "Matt Taylor" at bounding box center [468, 276] width 123 height 22
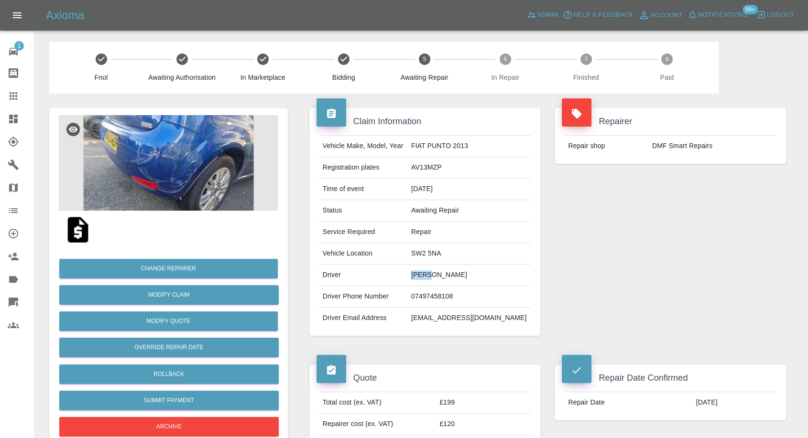
click at [432, 275] on td "Matt Taylor" at bounding box center [468, 276] width 123 height 22
copy td "Matt"
click at [434, 252] on td "SW2 5NA" at bounding box center [468, 254] width 123 height 22
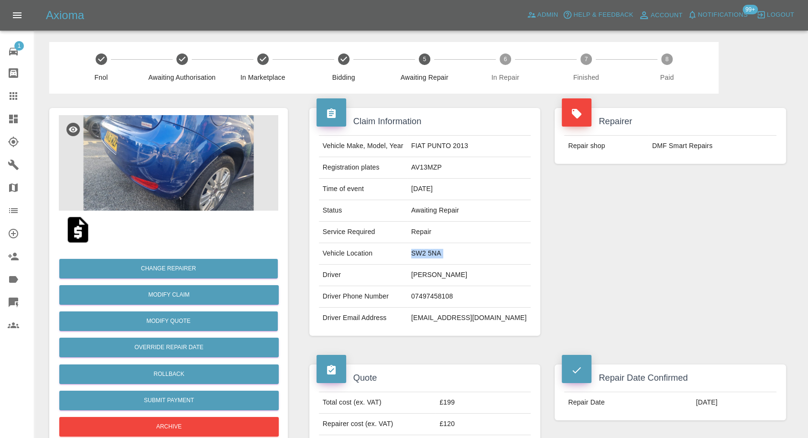
copy td "SW2 5NA"
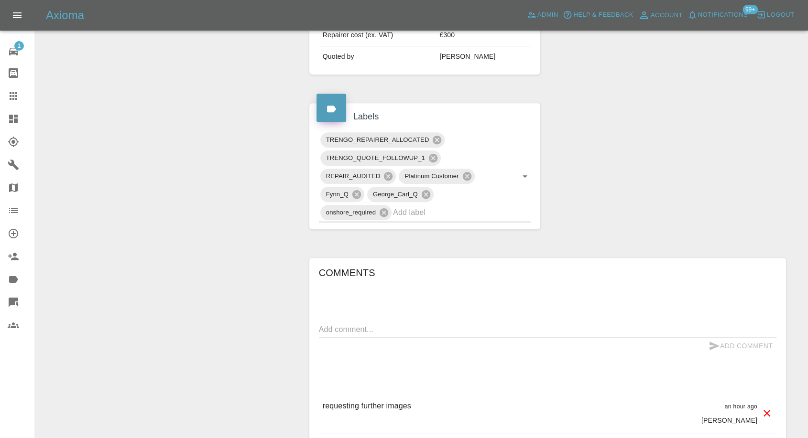
scroll to position [425, 0]
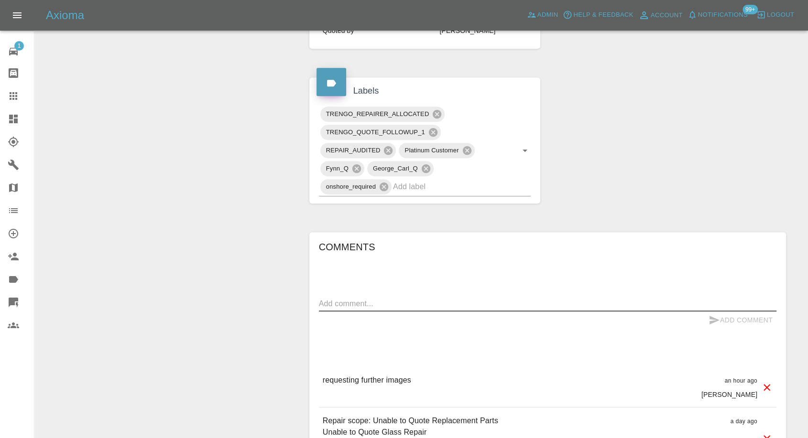
click at [380, 303] on textarea at bounding box center [547, 303] width 457 height 11
paste textarea "[STREET_ADDRESS] Yes, there is driveway parking and power"
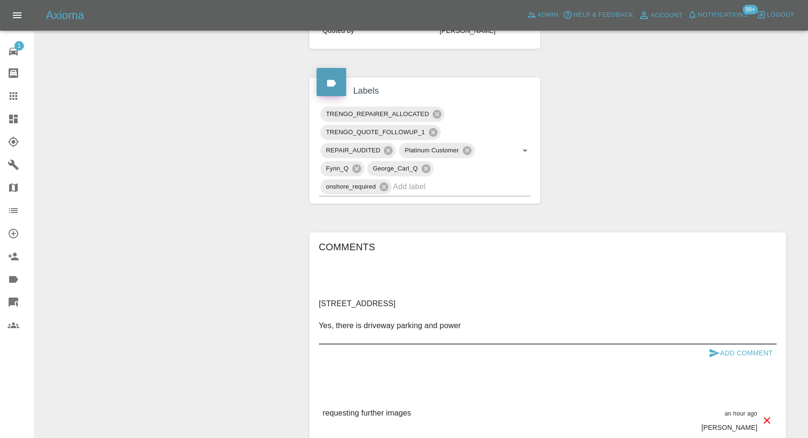
type textarea "[STREET_ADDRESS] Yes, there is driveway parking and power"
click at [711, 353] on icon "submit" at bounding box center [713, 353] width 11 height 11
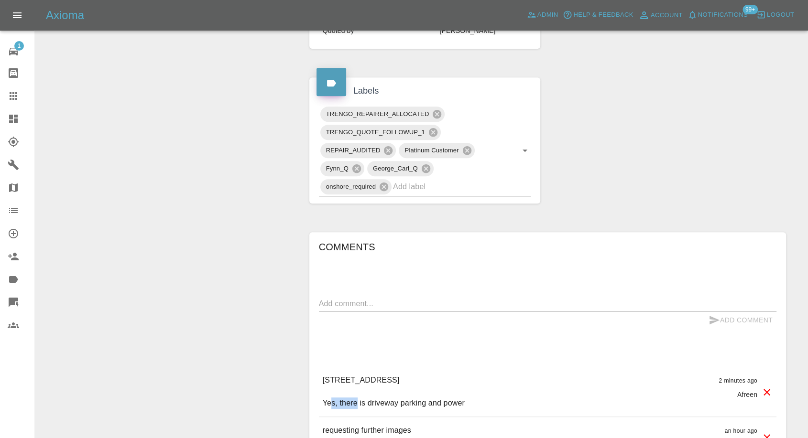
drag, startPoint x: 331, startPoint y: 392, endPoint x: 361, endPoint y: 390, distance: 30.7
click at [361, 390] on div "[STREET_ADDRESS] Yes, there is driveway parking and power 2 minutes ago Afreen" at bounding box center [547, 392] width 457 height 50
copy p "NW11 9BB"
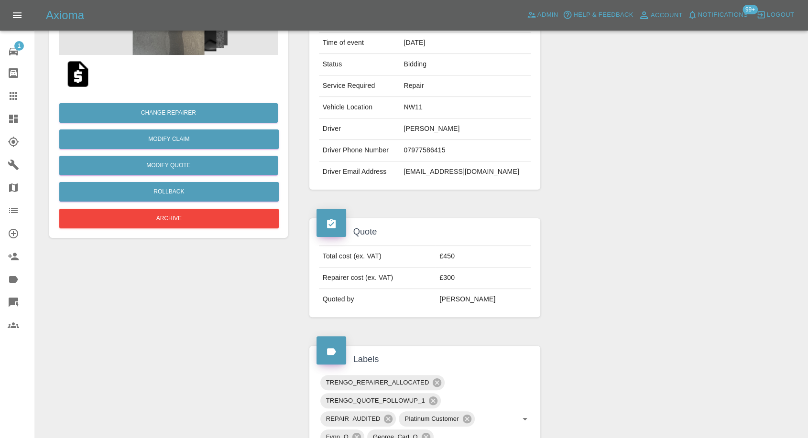
scroll to position [0, 0]
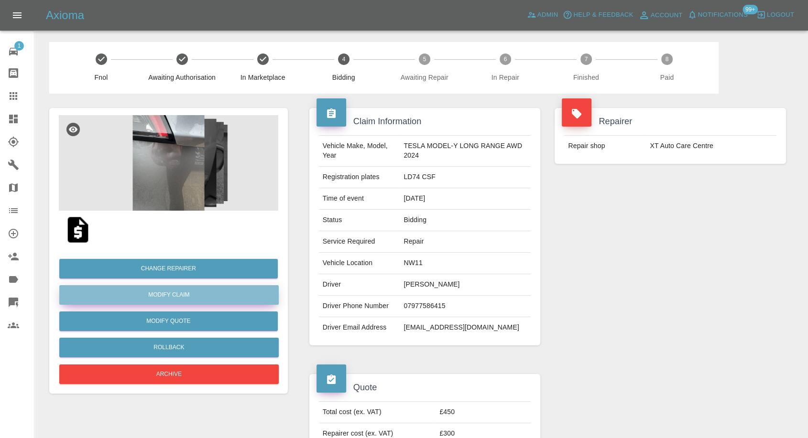
click at [174, 295] on link "Modify Claim" at bounding box center [168, 295] width 219 height 20
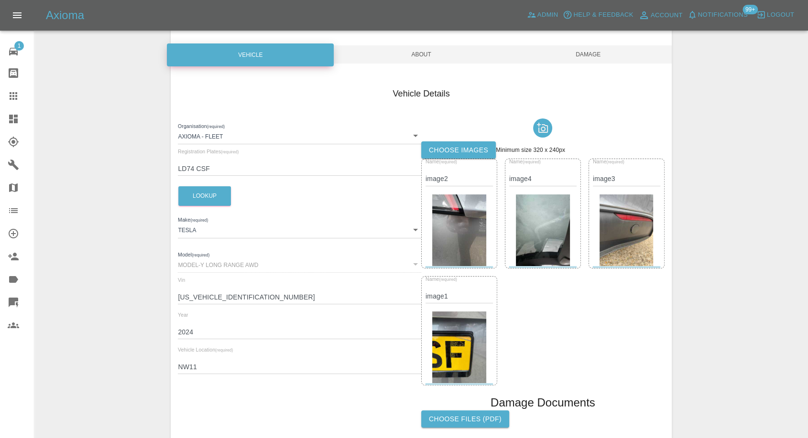
scroll to position [159, 0]
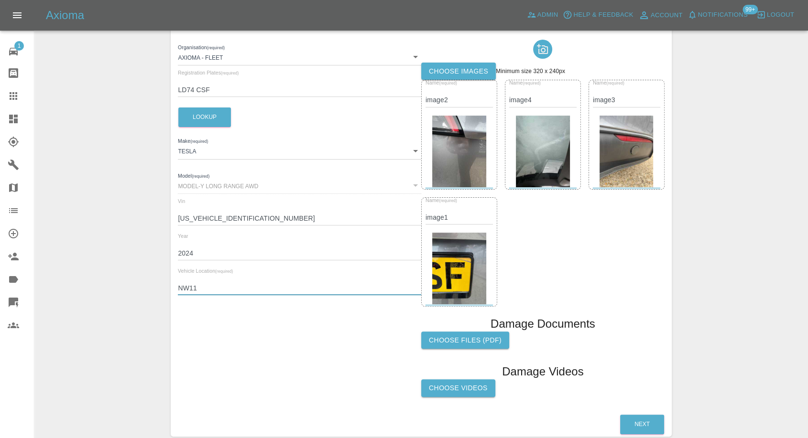
drag, startPoint x: 214, startPoint y: 285, endPoint x: 138, endPoint y: 288, distance: 76.5
click at [138, 288] on div "Enter Claim Details This information will create the claim instance. Vehicle Ab…" at bounding box center [421, 166] width 773 height 566
paste input "9BB"
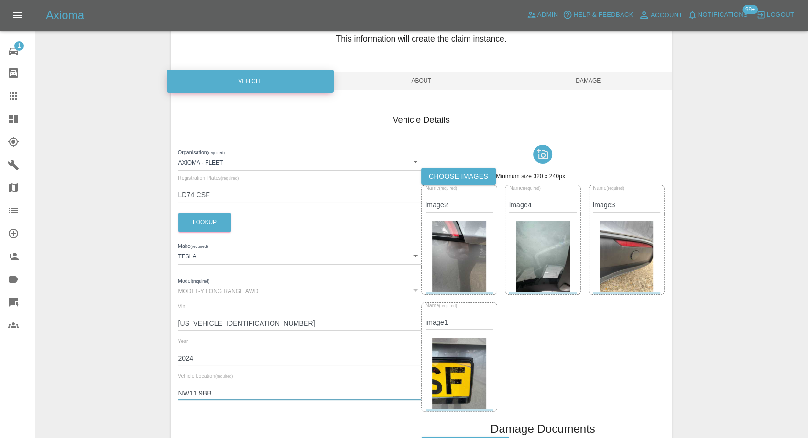
scroll to position [0, 0]
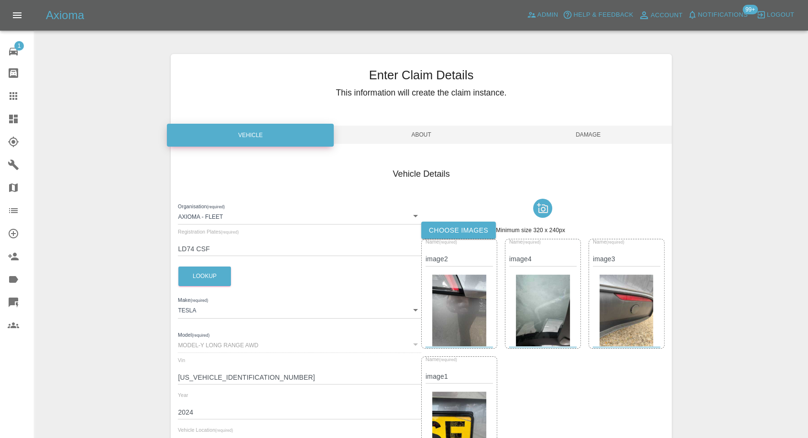
type input "NW11 9BB"
click at [599, 136] on span "Damage" at bounding box center [588, 135] width 167 height 18
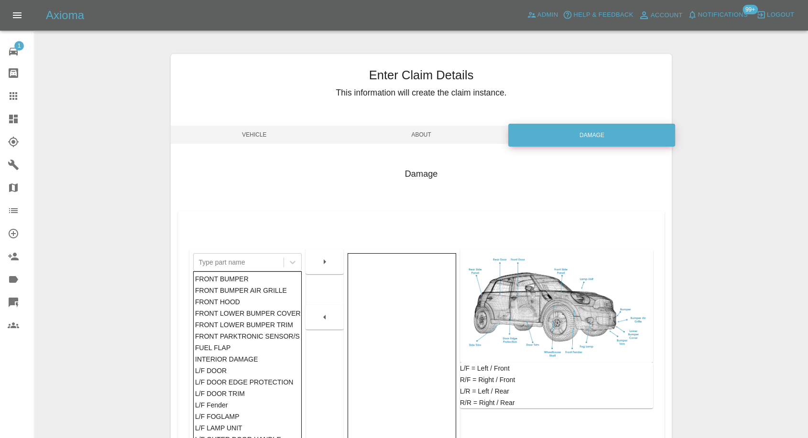
scroll to position [106, 0]
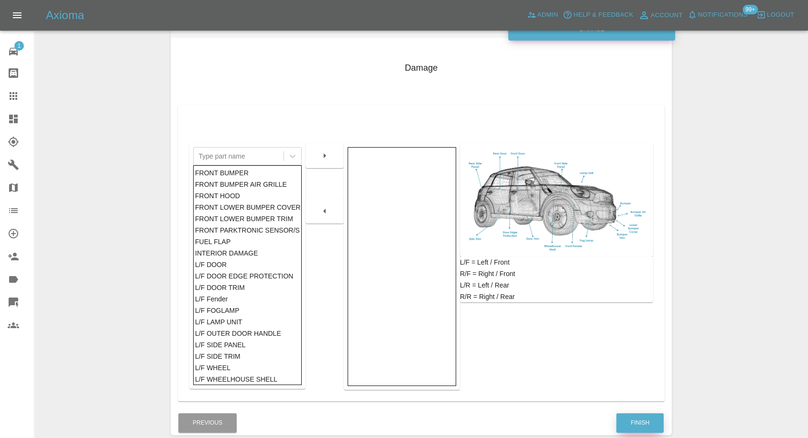
click at [627, 424] on button "Finish" at bounding box center [639, 424] width 47 height 20
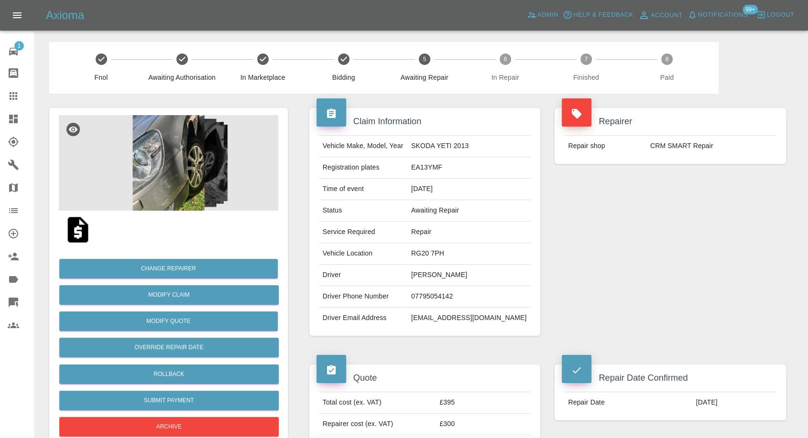
click at [18, 95] on icon at bounding box center [13, 95] width 11 height 11
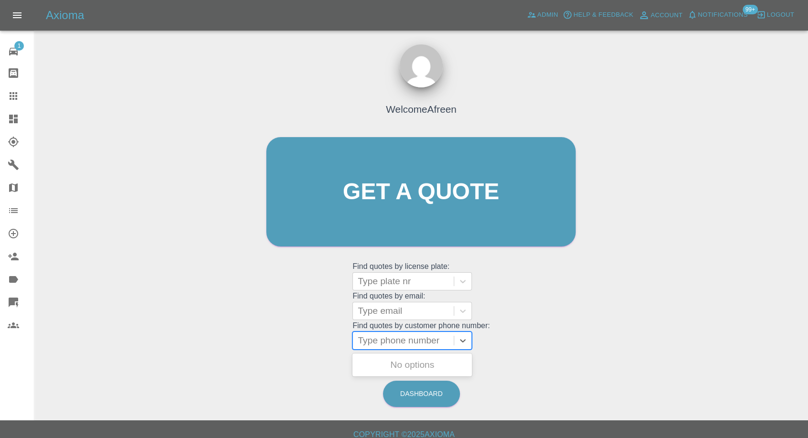
click at [419, 341] on div at bounding box center [403, 340] width 91 height 13
paste input "7806678756"
type input "07806678756"
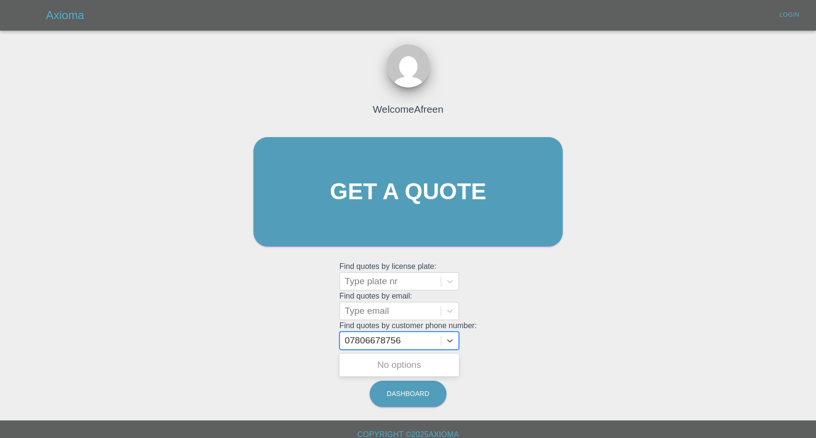
click at [420, 366] on main "Welcome Afreen Get a quote Get a quote Find quotes by license plate: Type plate…" at bounding box center [408, 210] width 816 height 421
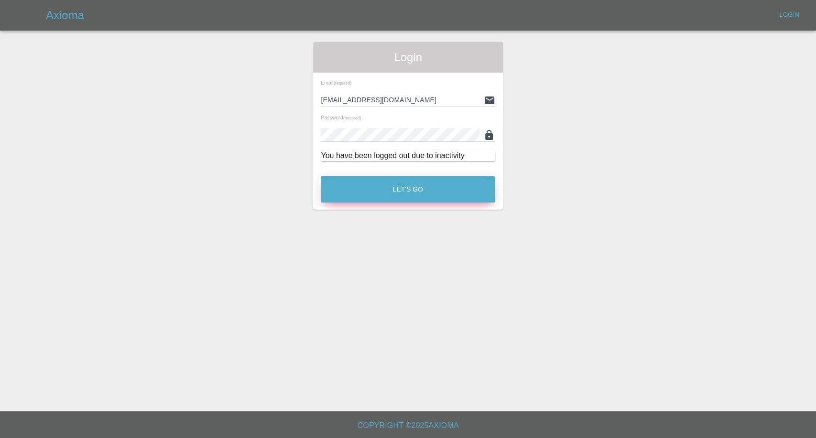
click at [413, 185] on button "Let's Go" at bounding box center [408, 189] width 174 height 26
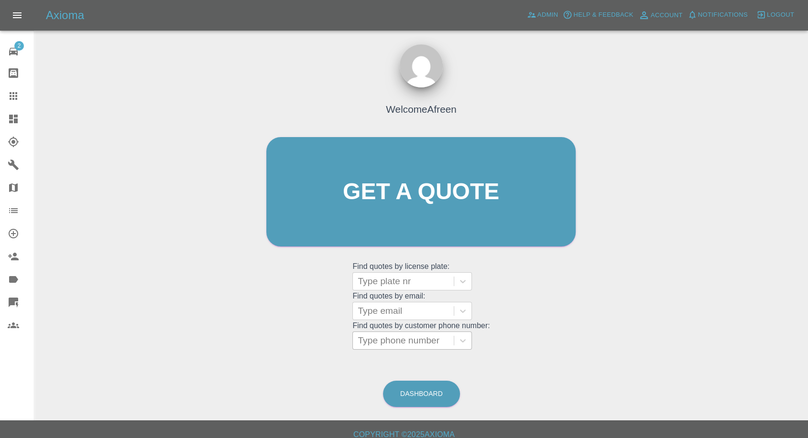
click at [391, 342] on div at bounding box center [403, 340] width 91 height 13
paste input "7806678756"
type input "07806678756"
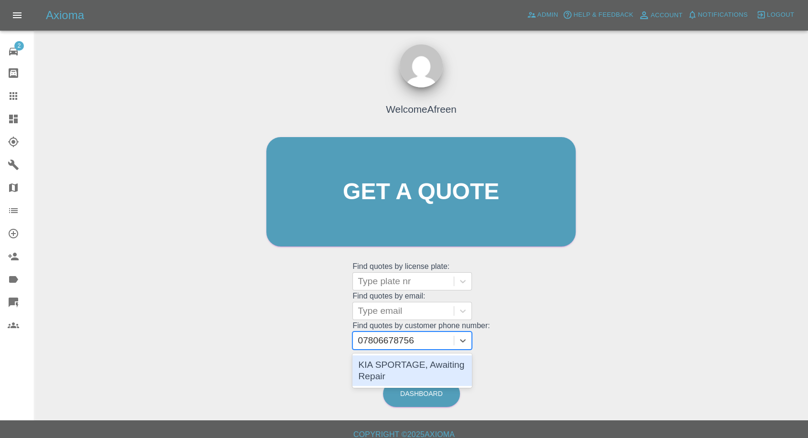
click at [387, 373] on div "KIA SPORTAGE, Awaiting Repair" at bounding box center [412, 371] width 120 height 31
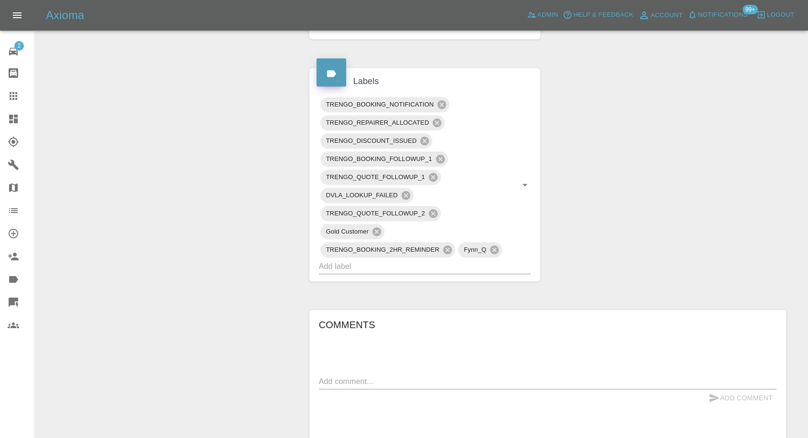
scroll to position [637, 0]
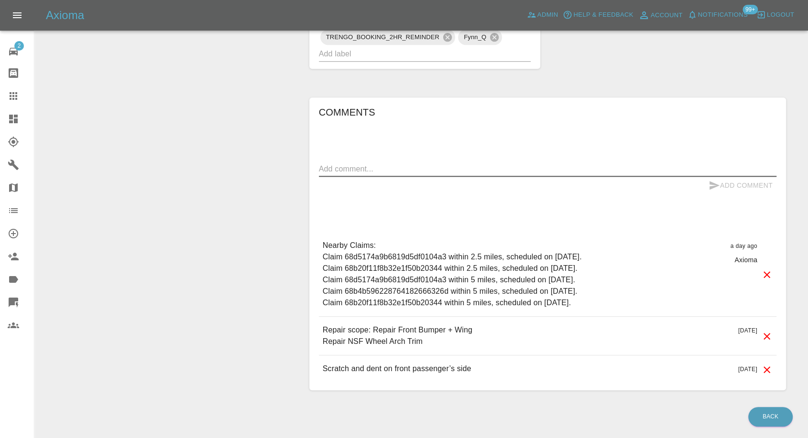
click at [386, 173] on textarea at bounding box center [547, 168] width 457 height 11
type textarea "Images added"
click at [711, 187] on icon "submit" at bounding box center [714, 185] width 10 height 9
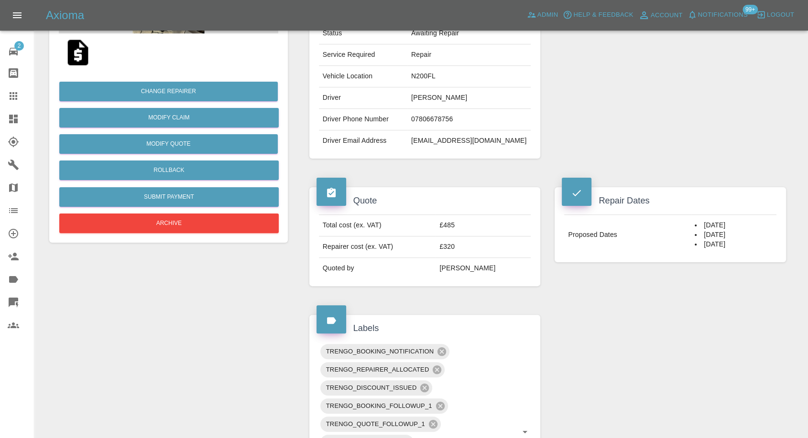
scroll to position [159, 0]
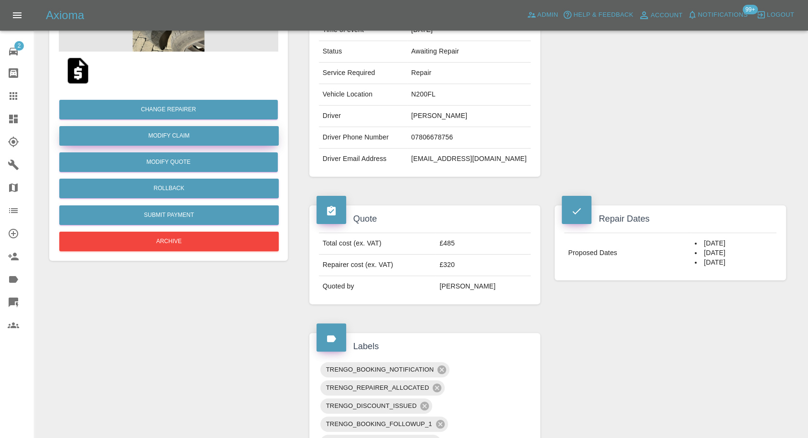
drag, startPoint x: 178, startPoint y: 131, endPoint x: 181, endPoint y: 135, distance: 5.2
click at [178, 131] on link "Modify Claim" at bounding box center [168, 136] width 219 height 20
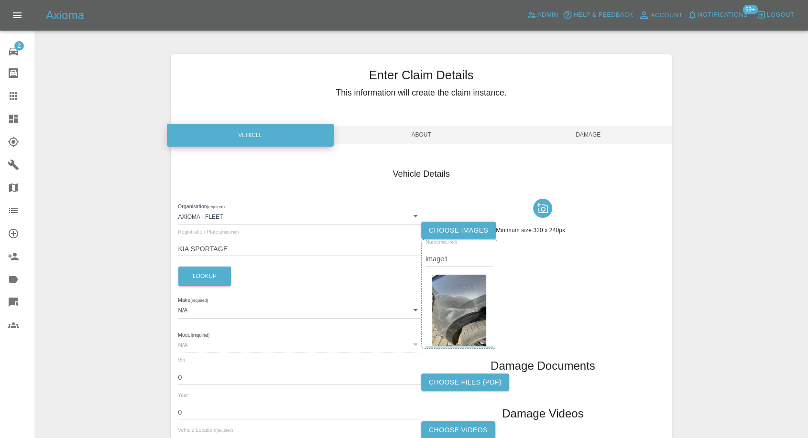
click at [476, 233] on label "Choose images" at bounding box center [458, 231] width 75 height 18
click at [0, 0] on input "Choose images" at bounding box center [0, 0] width 0 height 0
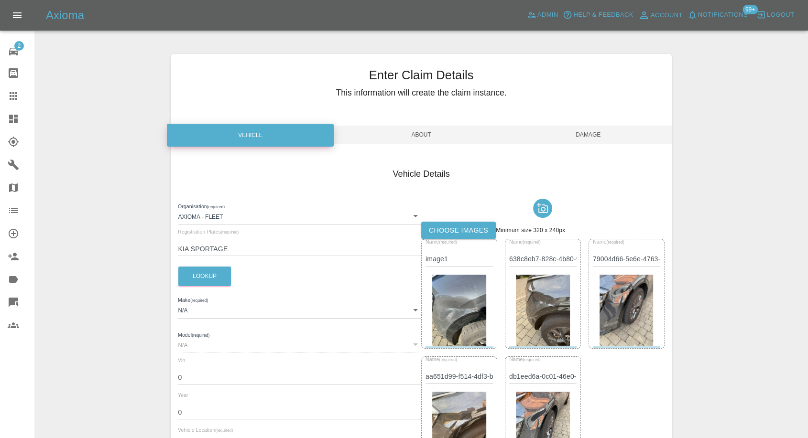
click at [594, 136] on span "Damage" at bounding box center [588, 135] width 167 height 18
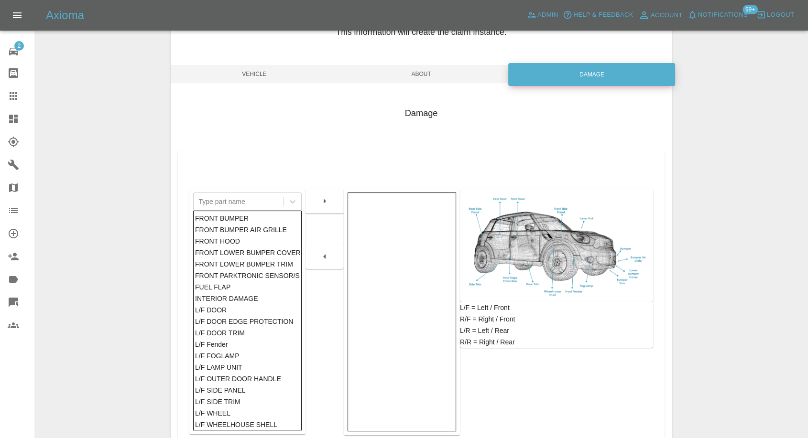
scroll to position [106, 0]
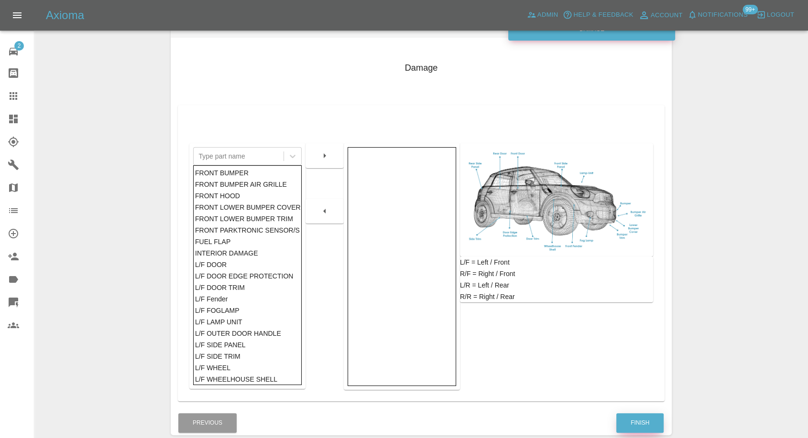
click at [628, 417] on button "Finish" at bounding box center [639, 424] width 47 height 20
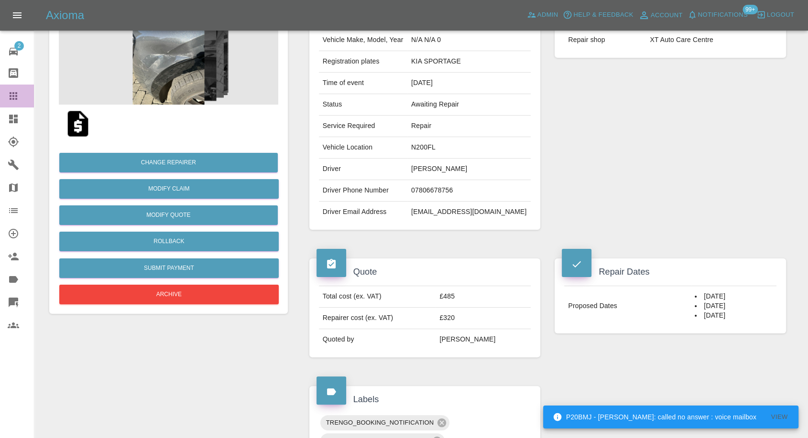
click at [12, 98] on icon at bounding box center [13, 95] width 11 height 11
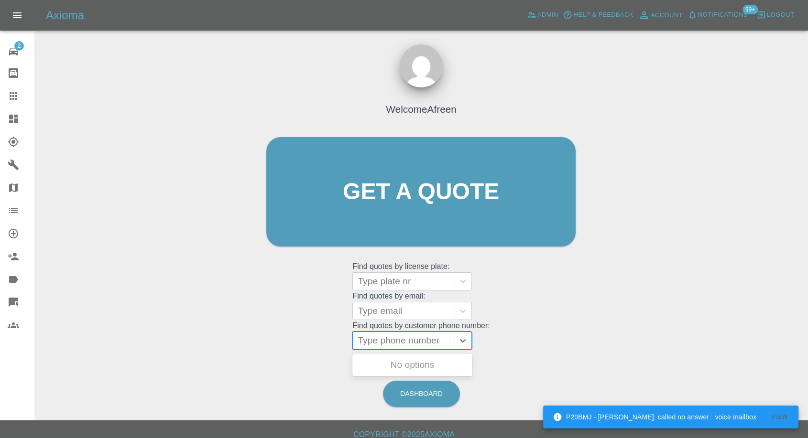
click at [417, 340] on div at bounding box center [403, 340] width 91 height 13
paste input "7857056680"
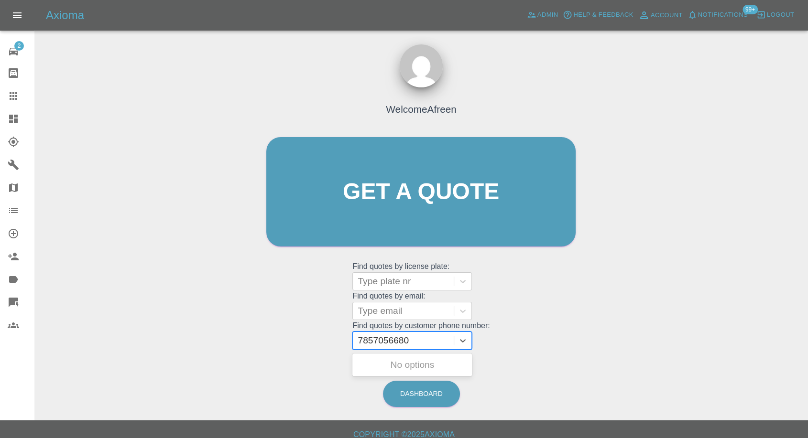
click at [361, 342] on input "7857056680" at bounding box center [385, 340] width 54 height 11
type input "07857056680"
click at [383, 359] on div "SK16YZD, Awaiting Repair" at bounding box center [412, 371] width 120 height 31
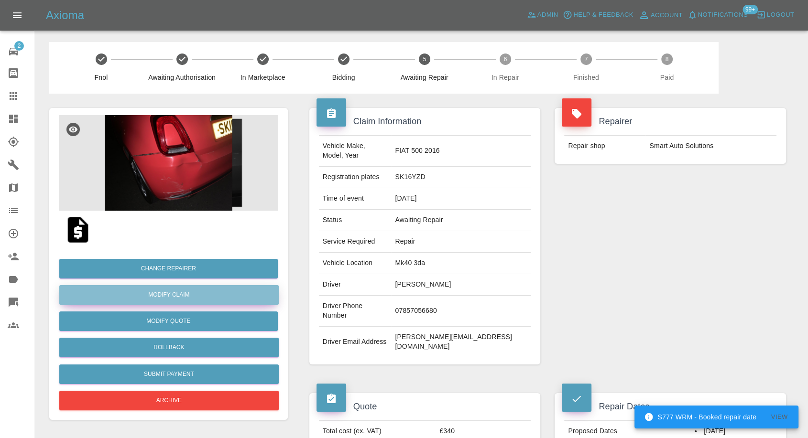
click at [166, 298] on link "Modify Claim" at bounding box center [168, 295] width 219 height 20
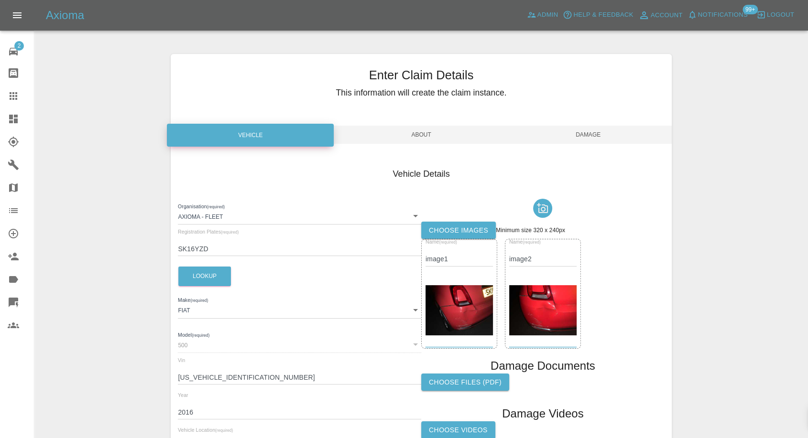
click at [470, 232] on label "Choose images" at bounding box center [458, 231] width 75 height 18
click at [0, 0] on input "Choose images" at bounding box center [0, 0] width 0 height 0
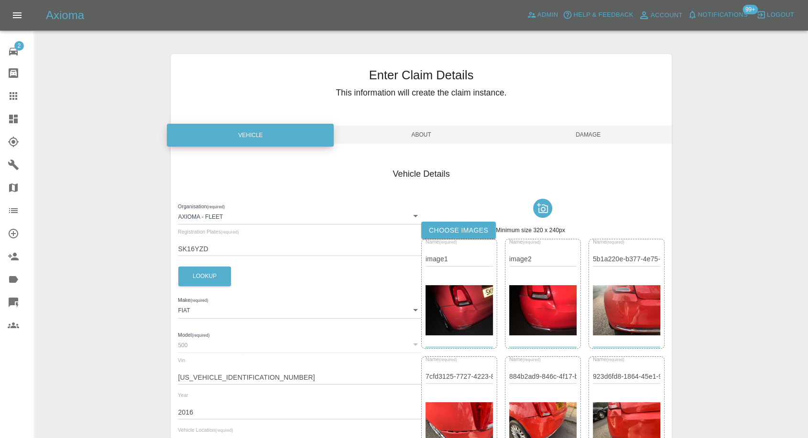
click at [454, 229] on label "Choose images" at bounding box center [458, 231] width 75 height 18
click at [0, 0] on input "Choose images" at bounding box center [0, 0] width 0 height 0
click at [470, 234] on label "Choose images" at bounding box center [458, 231] width 75 height 18
click at [0, 0] on input "Choose images" at bounding box center [0, 0] width 0 height 0
click at [599, 135] on span "Damage" at bounding box center [588, 135] width 167 height 18
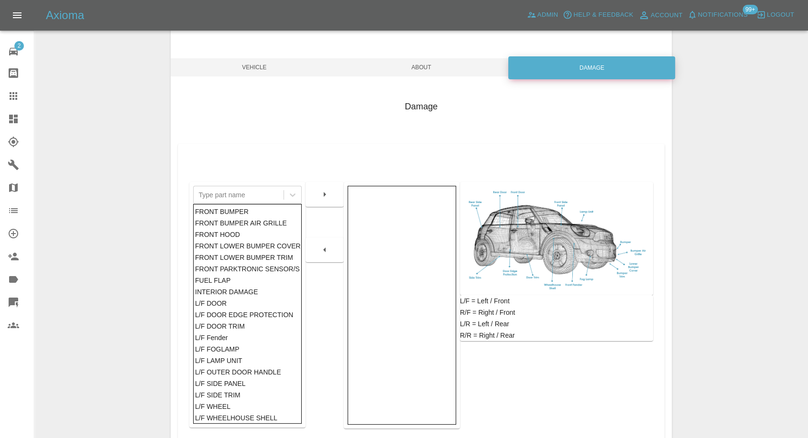
scroll to position [153, 0]
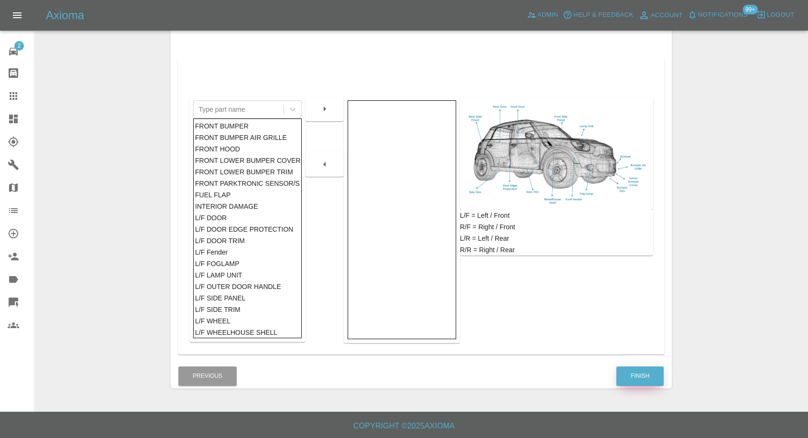
click at [652, 373] on button "Finish" at bounding box center [639, 377] width 47 height 20
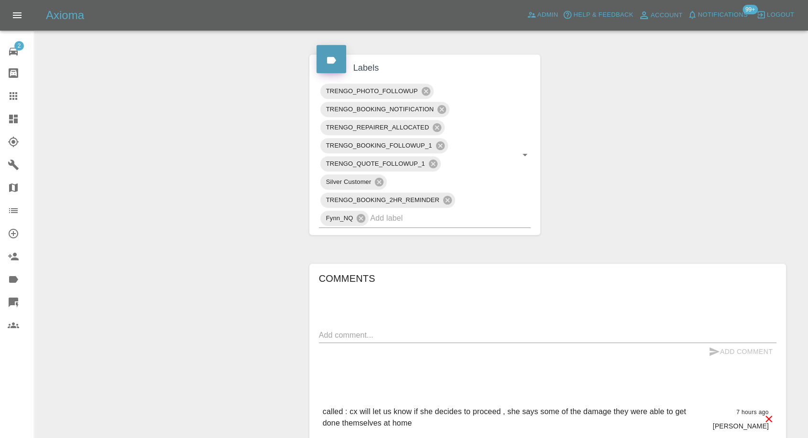
scroll to position [584, 0]
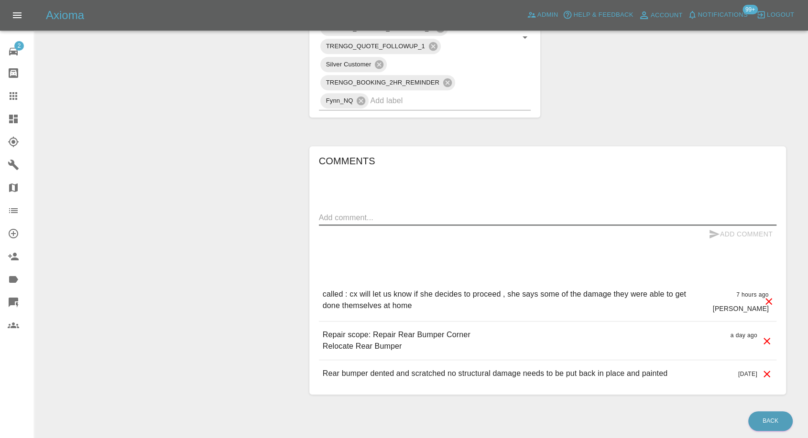
click at [425, 212] on textarea at bounding box center [547, 217] width 457 height 11
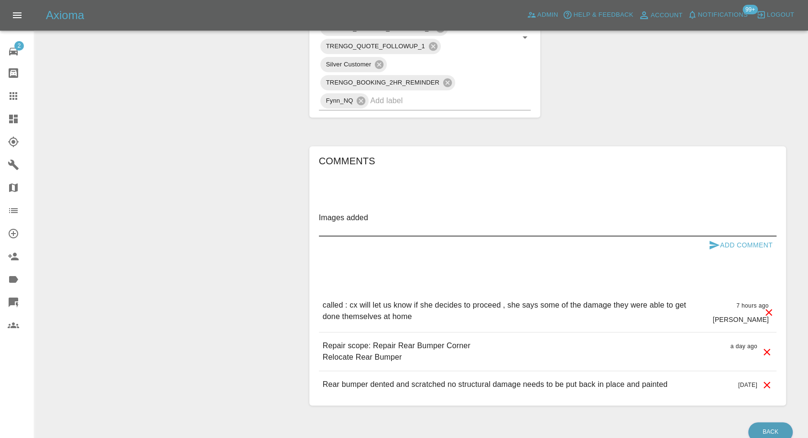
type textarea "Images added"
click at [712, 240] on icon "submit" at bounding box center [713, 245] width 11 height 11
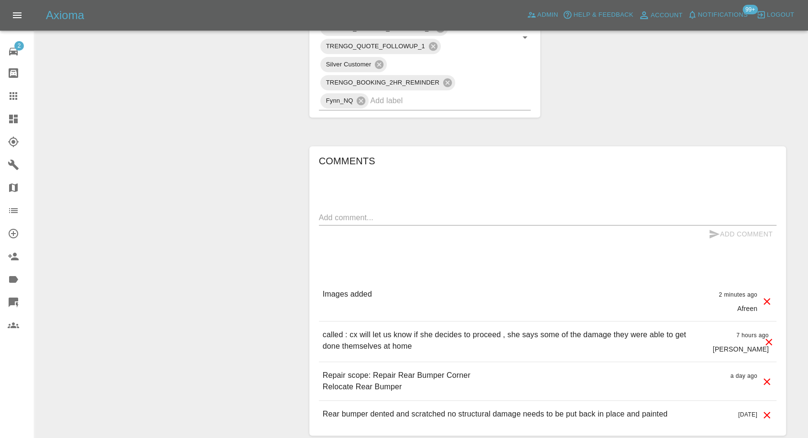
drag, startPoint x: 10, startPoint y: 97, endPoint x: 147, endPoint y: 173, distance: 156.4
click at [10, 97] on icon at bounding box center [13, 95] width 11 height 11
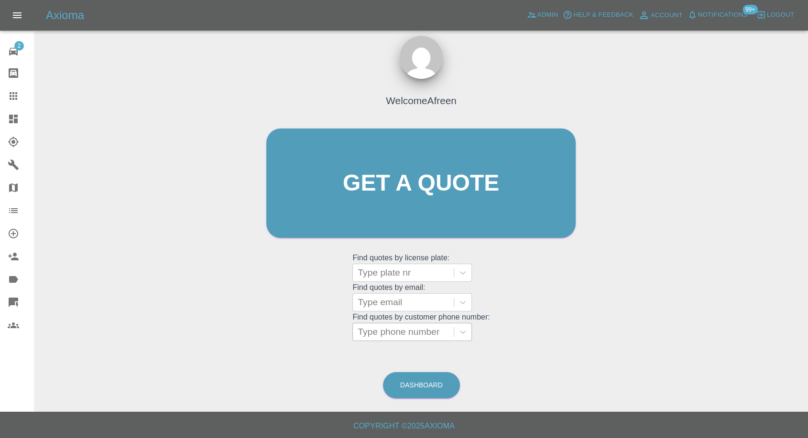
click at [411, 326] on div at bounding box center [403, 332] width 91 height 13
paste input "7977130874"
type input "07977130874"
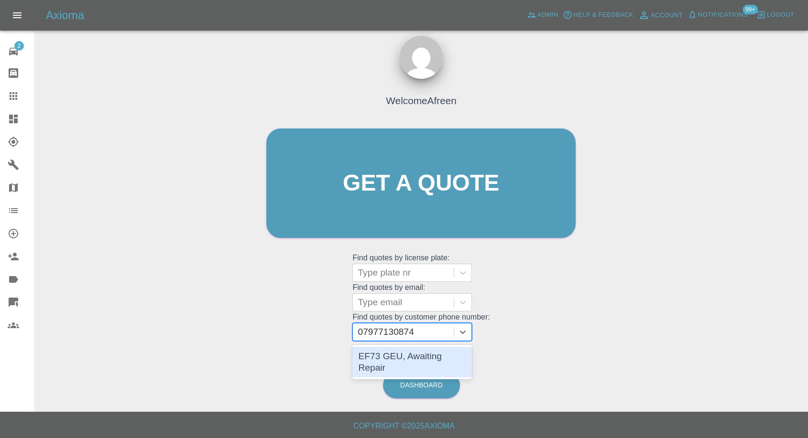
click at [414, 357] on div "EF73 GEU, Awaiting Repair" at bounding box center [412, 362] width 120 height 31
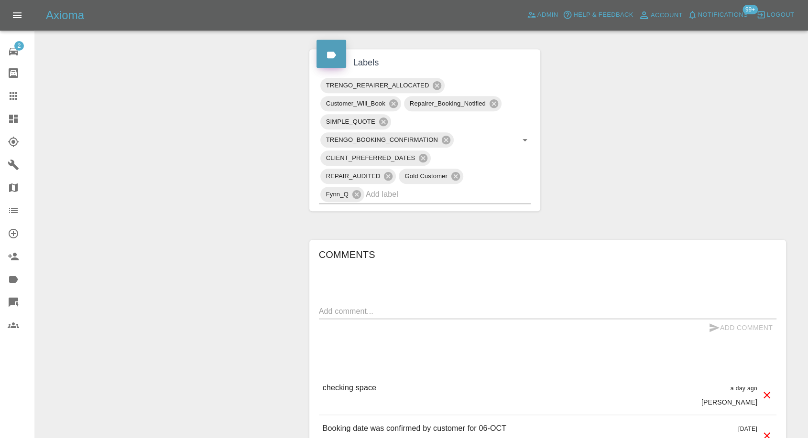
scroll to position [637, 0]
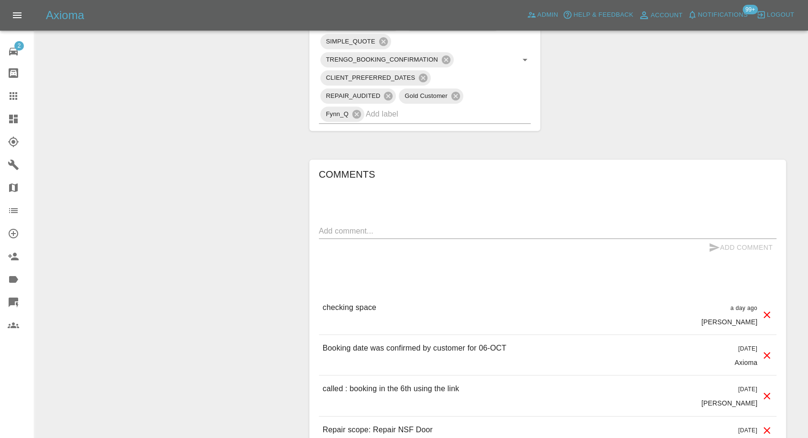
click at [406, 226] on textarea at bounding box center [547, 231] width 457 height 11
paste textarea "[16:45, 01/10/2025] +44 7977 130874: I have power and permits and will ensure t…"
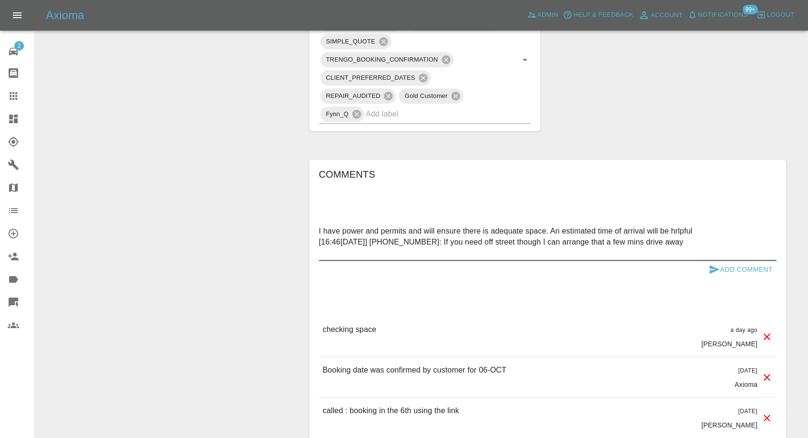
drag, startPoint x: 451, startPoint y: 211, endPoint x: 295, endPoint y: 214, distance: 156.3
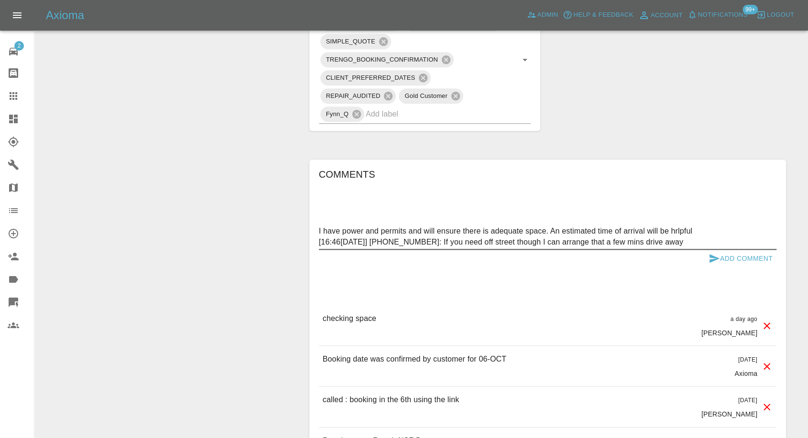
drag, startPoint x: 454, startPoint y: 221, endPoint x: 314, endPoint y: 227, distance: 139.7
type textarea "I have power and permits and will ensure there is adequate space. An estimated …"
click at [713, 253] on icon "submit" at bounding box center [713, 258] width 11 height 11
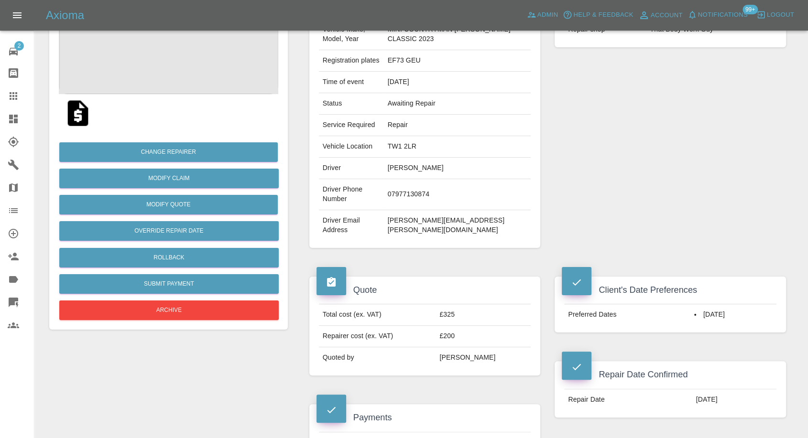
scroll to position [106, 0]
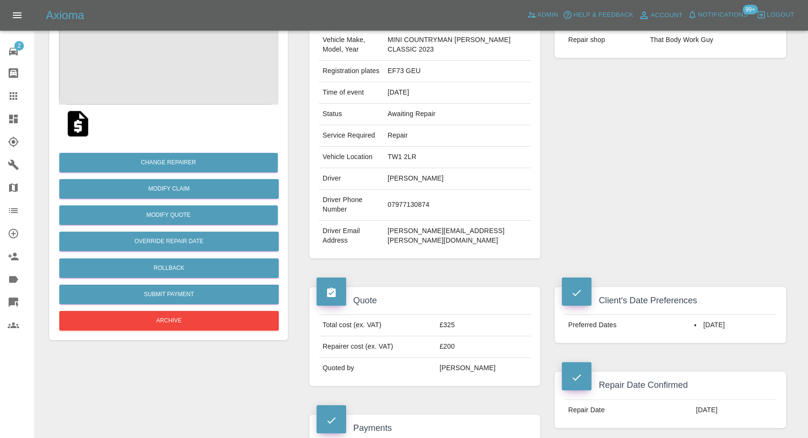
click at [11, 98] on icon at bounding box center [14, 96] width 8 height 8
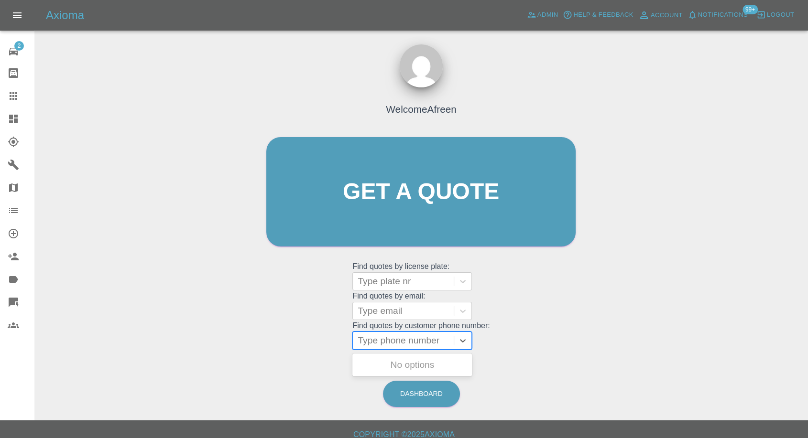
click at [406, 333] on div "Type phone number" at bounding box center [403, 340] width 101 height 17
paste input "7517269208"
click at [361, 342] on input "7517269208" at bounding box center [385, 340] width 54 height 11
type input "07517269208"
click at [410, 366] on div "KP17LZU, Awaiting Repair" at bounding box center [412, 371] width 120 height 31
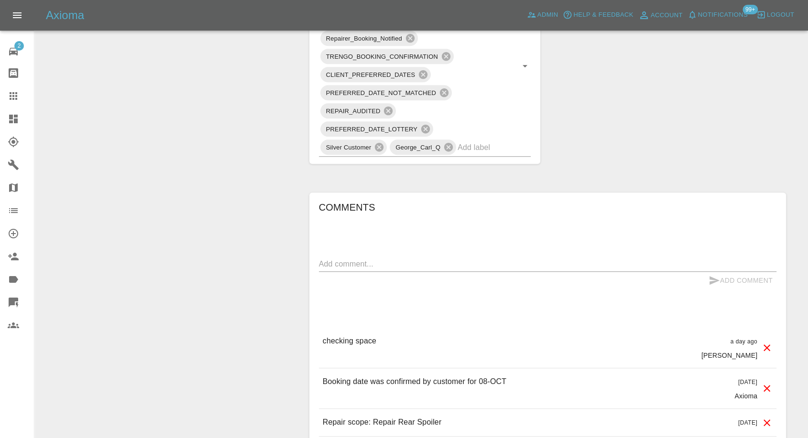
scroll to position [637, 0]
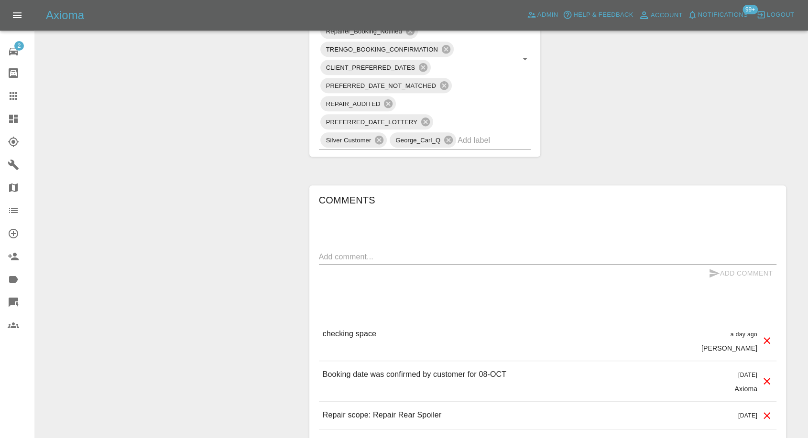
click at [398, 257] on textarea at bounding box center [547, 256] width 457 height 11
paste textarea "4 Aydon Crescent Alnwick NE66 1QZ"
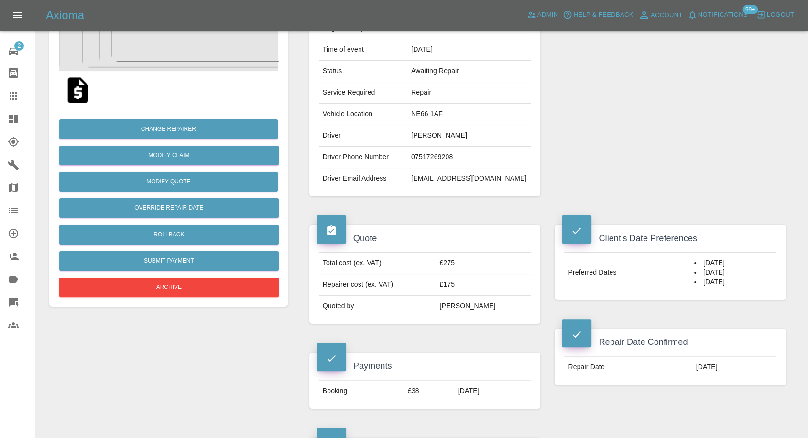
scroll to position [53, 0]
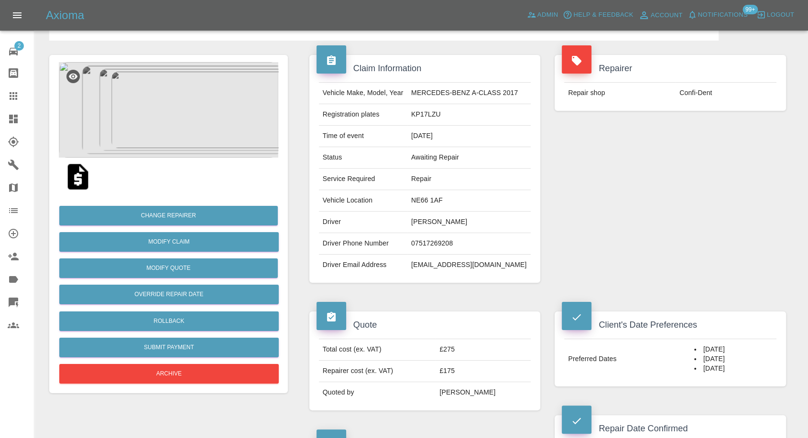
click at [420, 201] on td "NE66 1AF" at bounding box center [468, 201] width 123 height 22
copy td "NE66 1AF"
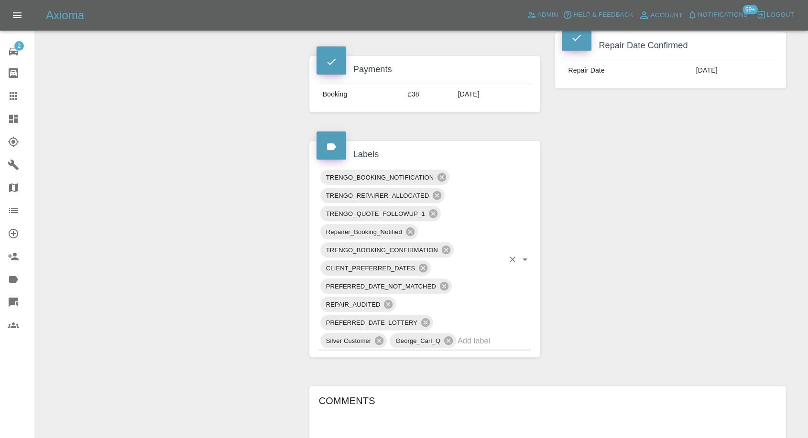
scroll to position [584, 0]
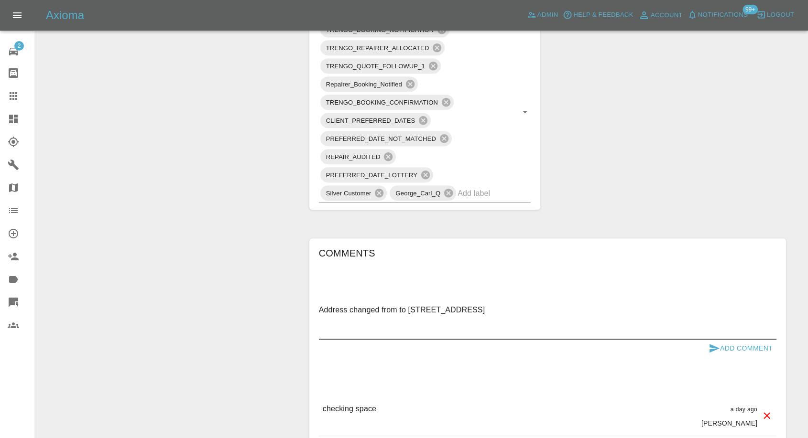
click at [397, 311] on textarea "Address changed from to 4 Aydon Crescent Alnwick NE66 1QZ" at bounding box center [547, 321] width 457 height 33
paste textarea "NE66 1AF"
click at [534, 303] on div "Address changed from NE66 1AF to 4 Aydon Crescent Alnwick NE66 1QZ x" at bounding box center [547, 321] width 457 height 37
click at [524, 311] on textarea "Address changed from NE66 1AF to 4 Aydon Crescent Alnwick NE66 1QZ" at bounding box center [547, 321] width 457 height 33
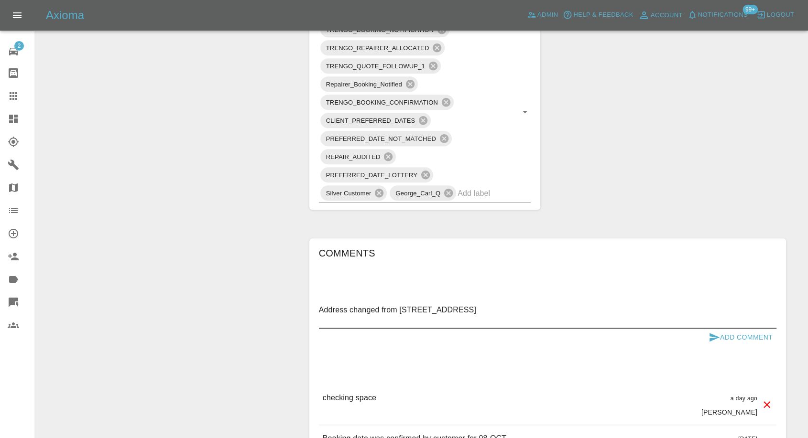
click at [554, 315] on textarea "Address changed from NE66 1AF to 4 Aydon Crescent, Alnwick NE66 1QZ" at bounding box center [547, 316] width 457 height 22
click at [554, 307] on textarea "Address changed from NE66 1AF to 4 Aydon Crescent, Alnwick NE66 1QZ" at bounding box center [547, 316] width 457 height 22
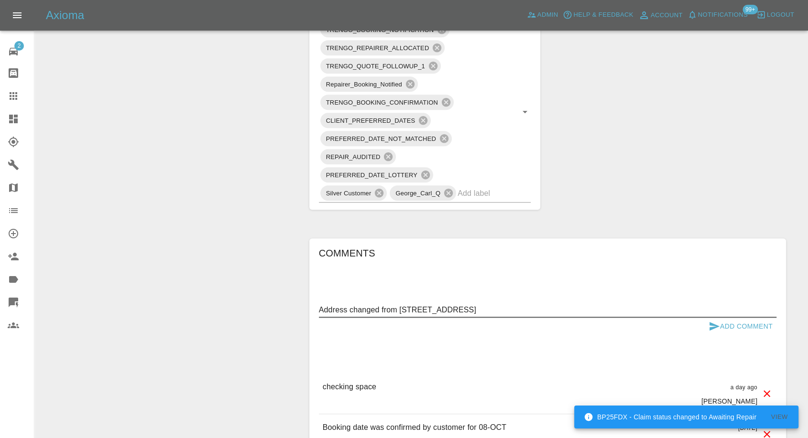
type textarea "Address changed from NE66 1AF to 4 Aydon Crescent, Alnwick NE66 1QZ"
click at [715, 326] on icon "submit" at bounding box center [714, 326] width 10 height 9
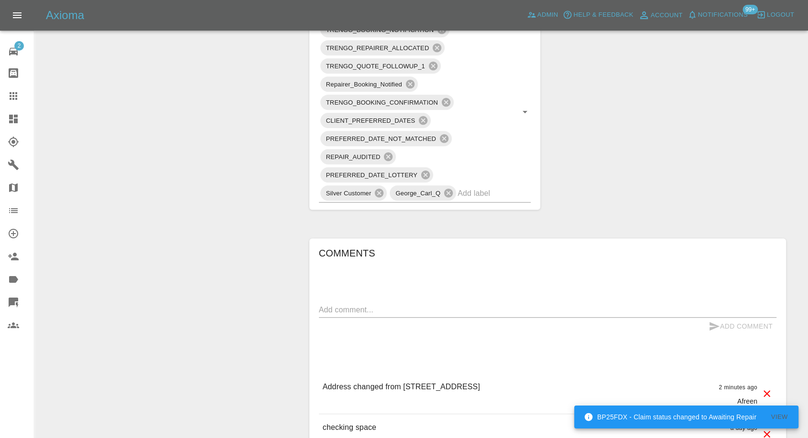
drag, startPoint x: 544, startPoint y: 385, endPoint x: 587, endPoint y: 383, distance: 43.5
click at [587, 383] on div "Address changed from NE66 1AF to 4 Aydon Crescent, Alnwick NE66 1QZ 2 minutes a…" at bounding box center [547, 394] width 457 height 40
copy p "NE66 1QZ"
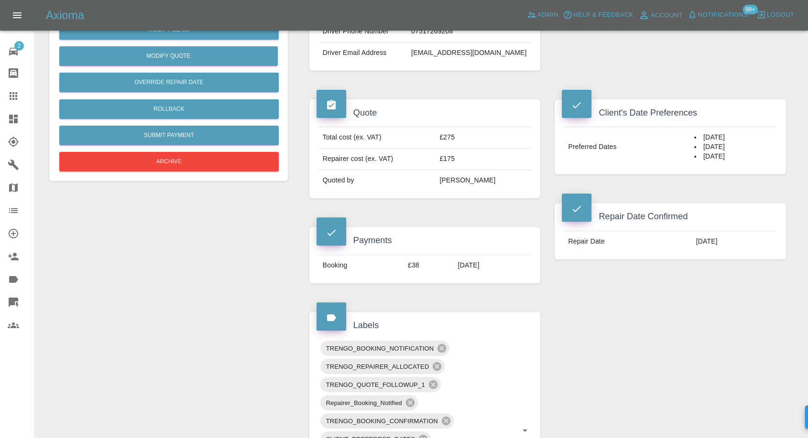
scroll to position [53, 0]
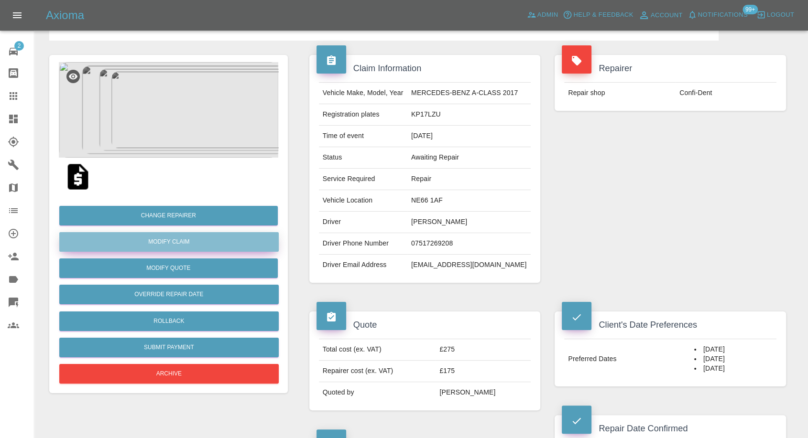
drag, startPoint x: 178, startPoint y: 242, endPoint x: 277, endPoint y: 261, distance: 101.3
click at [178, 242] on link "Modify Claim" at bounding box center [168, 242] width 219 height 20
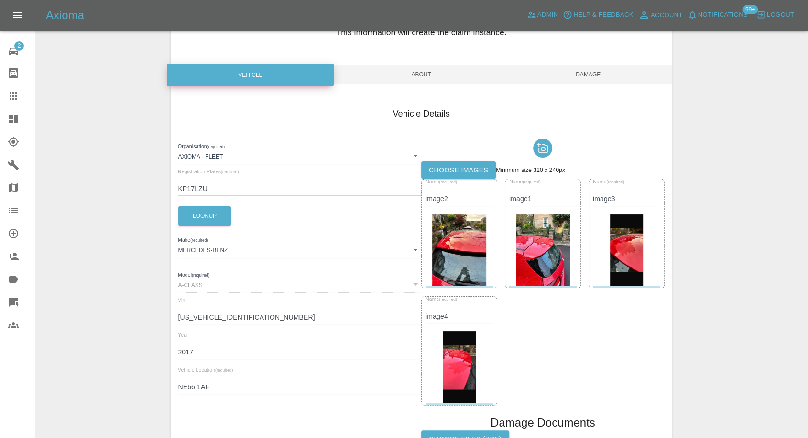
scroll to position [159, 0]
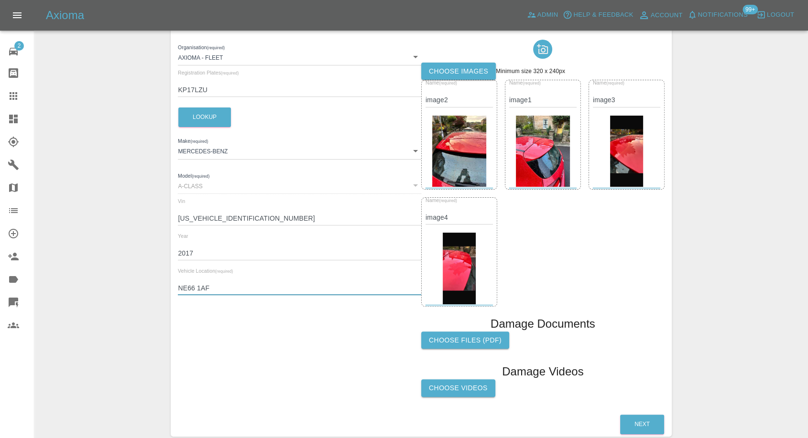
drag, startPoint x: 219, startPoint y: 288, endPoint x: 134, endPoint y: 285, distance: 85.6
click at [134, 285] on div "Enter Claim Details This information will create the claim instance. Vehicle Ab…" at bounding box center [421, 166] width 773 height 566
paste input "QZ"
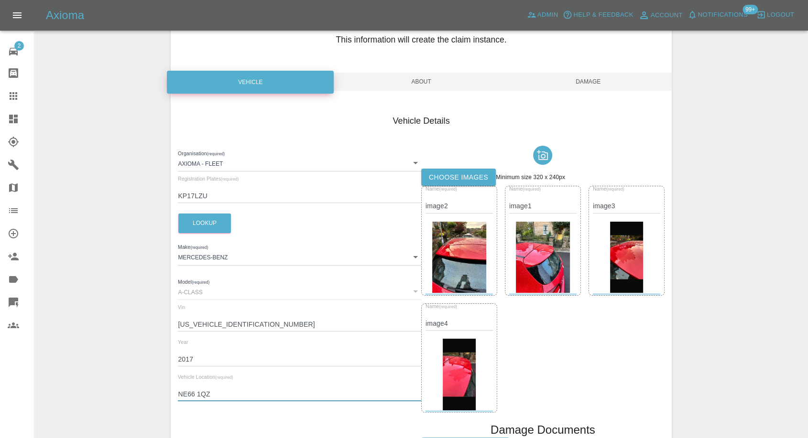
type input "NE66 1QZ"
click at [604, 81] on span "Damage" at bounding box center [588, 82] width 167 height 18
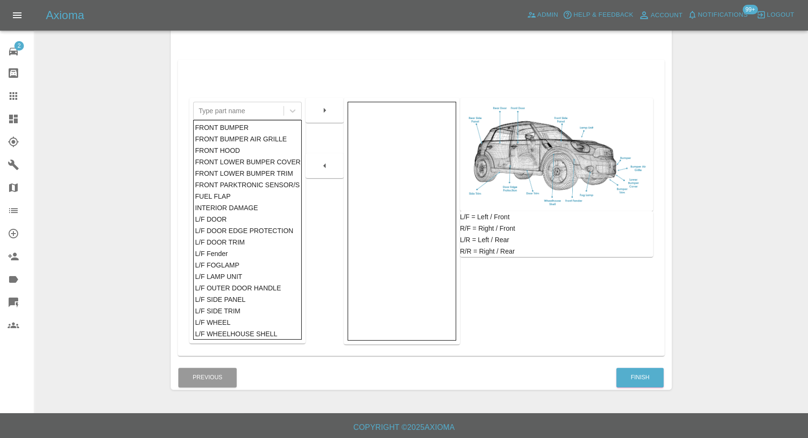
scroll to position [153, 0]
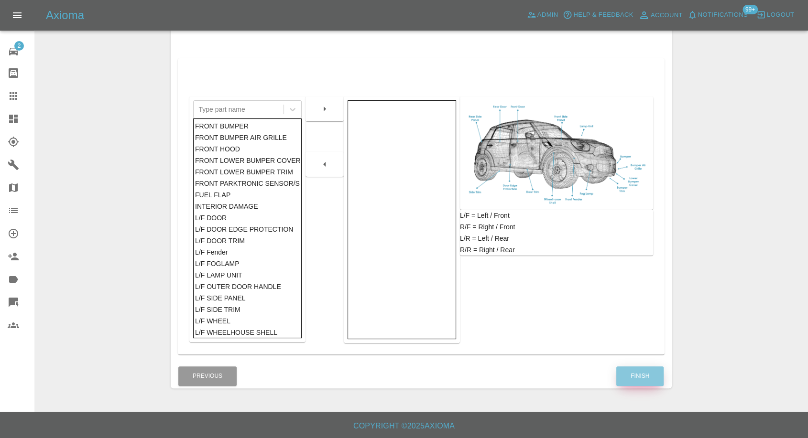
click at [624, 374] on button "Finish" at bounding box center [639, 377] width 47 height 20
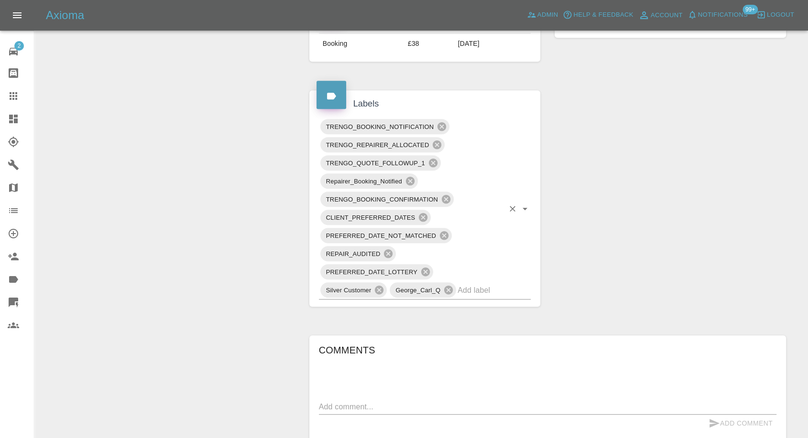
scroll to position [631, 0]
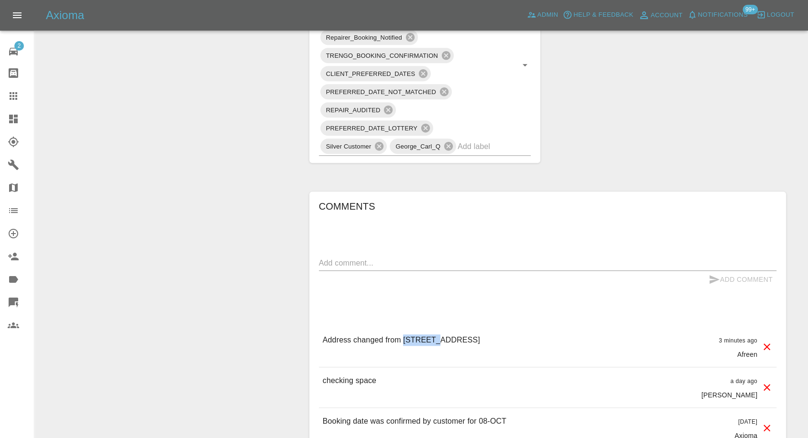
drag, startPoint x: 402, startPoint y: 340, endPoint x: 437, endPoint y: 338, distance: 35.4
click at [437, 338] on p "Address changed from NE66 1AF to 4 Aydon Crescent, Alnwick NE66 1QZ" at bounding box center [401, 340] width 157 height 11
copy p "NE66 1AF"
drag, startPoint x: 544, startPoint y: 339, endPoint x: 588, endPoint y: 337, distance: 44.6
click at [588, 337] on div "Address changed from NE66 1AF to 4 Aydon Crescent, Alnwick NE66 1QZ 3 minutes a…" at bounding box center [547, 347] width 457 height 40
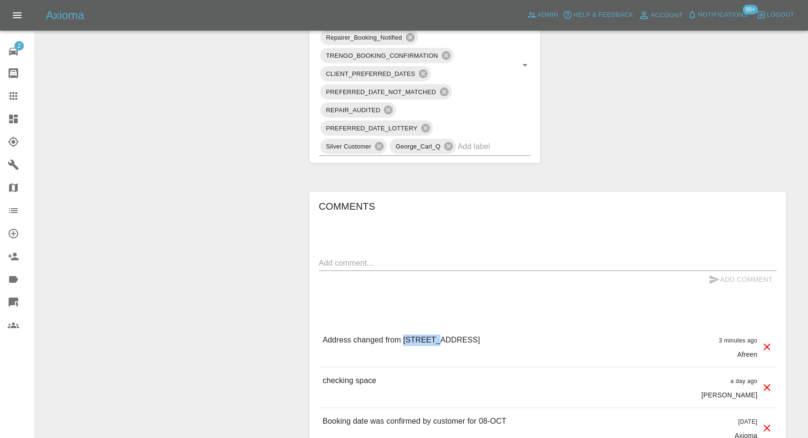
copy p "NE66 1QZ"
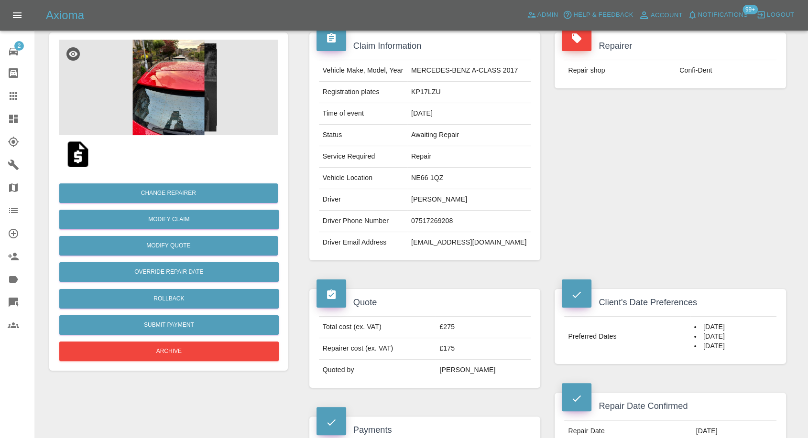
scroll to position [0, 0]
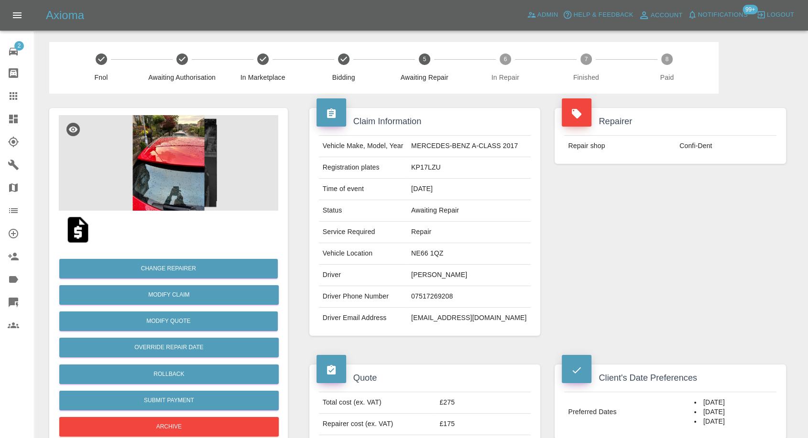
click at [178, 177] on img at bounding box center [168, 163] width 219 height 96
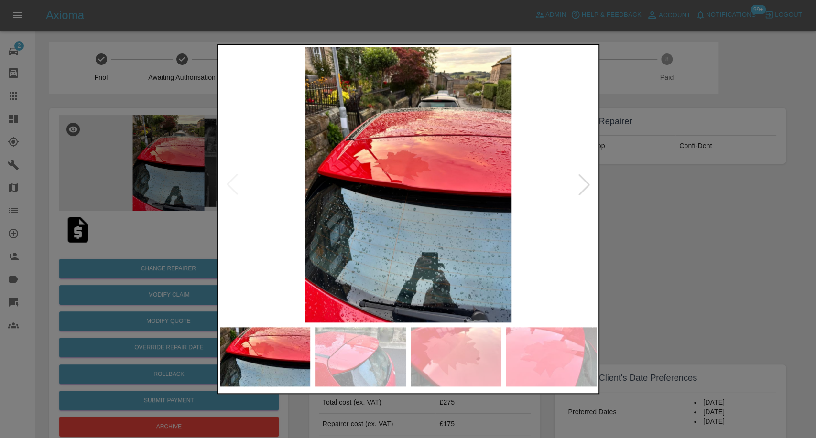
click at [364, 365] on img at bounding box center [360, 356] width 91 height 59
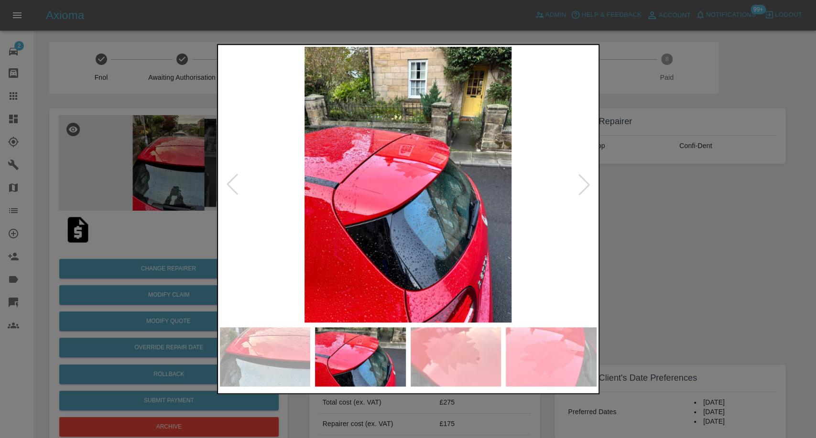
click at [454, 358] on img at bounding box center [456, 356] width 91 height 59
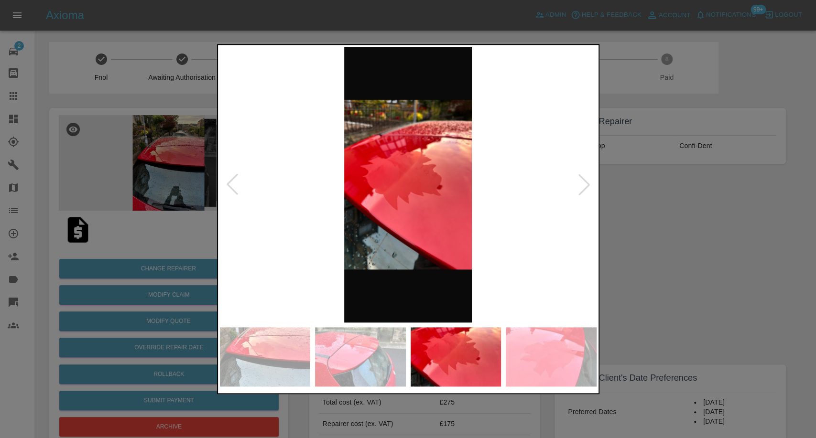
click at [558, 358] on img at bounding box center [551, 356] width 91 height 59
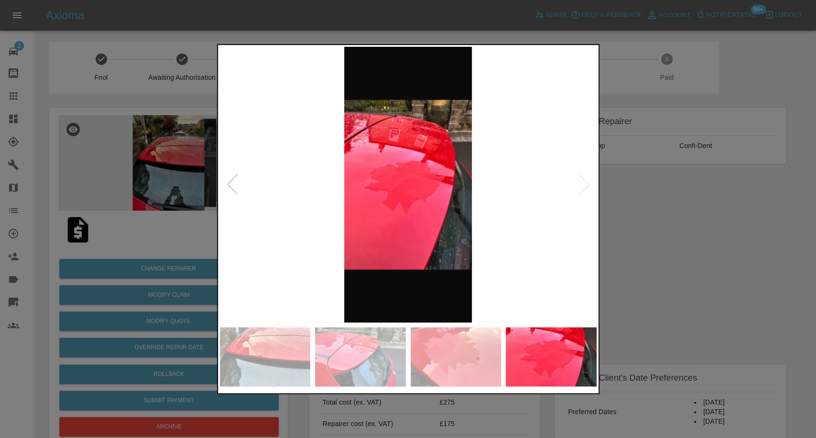
click at [584, 192] on img at bounding box center [408, 185] width 377 height 276
click at [683, 266] on div at bounding box center [408, 219] width 816 height 438
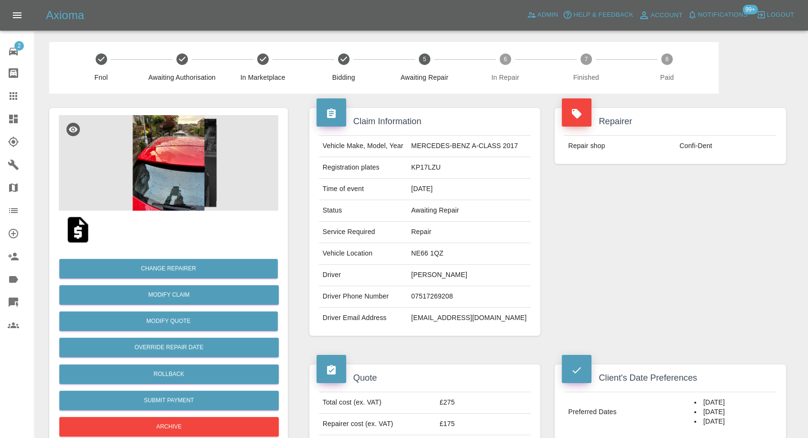
click at [79, 236] on img at bounding box center [78, 230] width 31 height 31
click at [202, 165] on img at bounding box center [168, 163] width 219 height 96
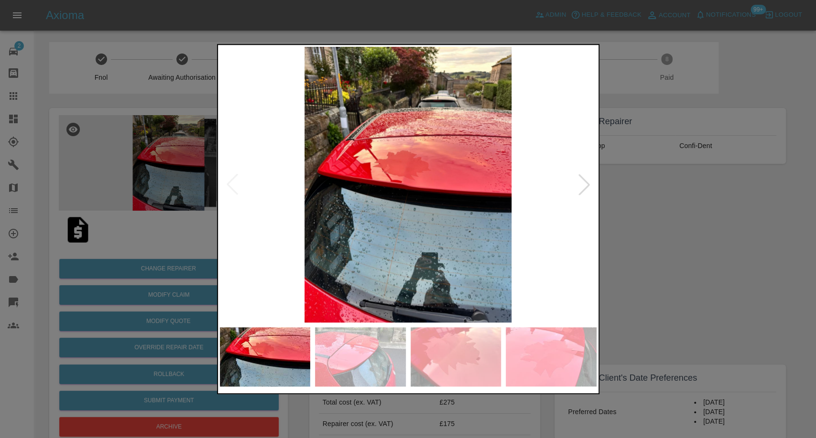
click at [368, 365] on img at bounding box center [360, 356] width 91 height 59
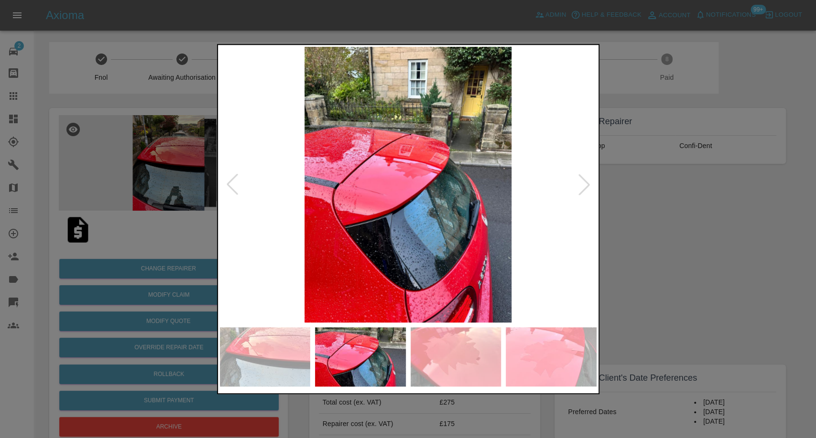
click at [454, 364] on img at bounding box center [456, 356] width 91 height 59
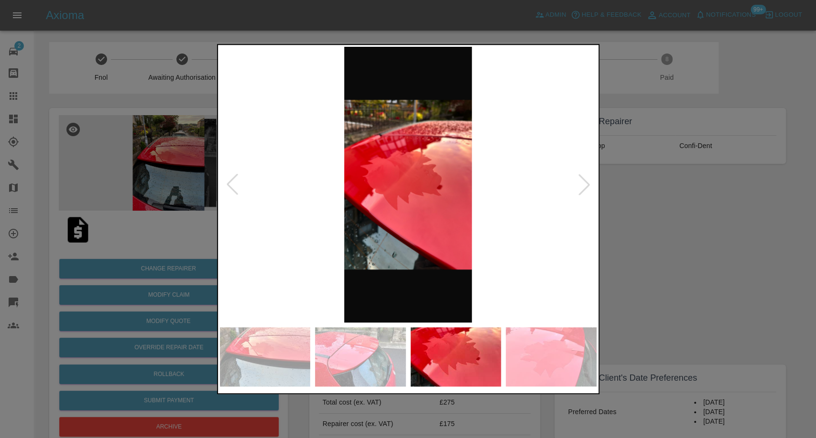
click at [540, 364] on img at bounding box center [551, 356] width 91 height 59
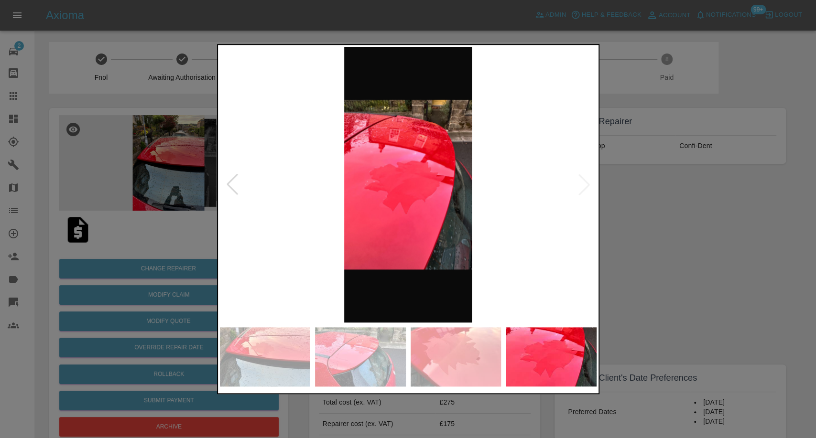
click at [649, 281] on div at bounding box center [408, 219] width 816 height 438
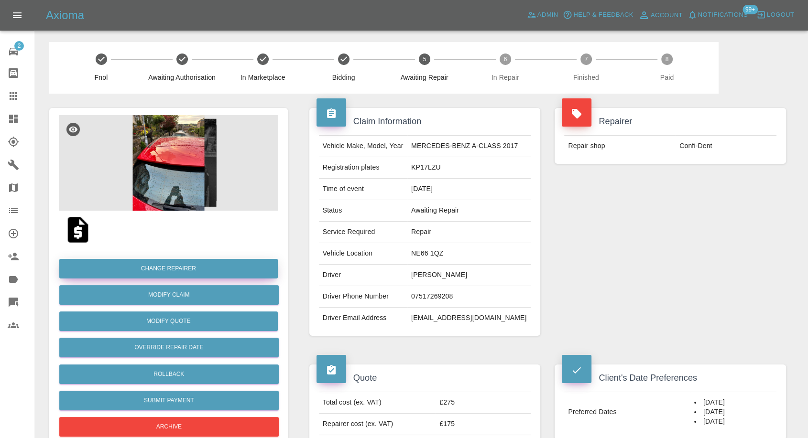
drag, startPoint x: 16, startPoint y: 94, endPoint x: 268, endPoint y: 263, distance: 303.5
click at [16, 94] on icon at bounding box center [13, 95] width 11 height 11
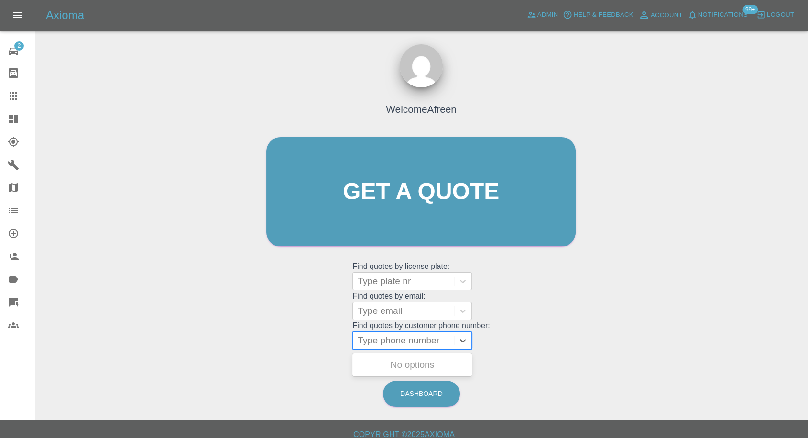
click at [407, 339] on div at bounding box center [403, 340] width 91 height 13
paste input "7375566324"
type input "07375566324"
click at [408, 370] on div "SKODA KIMIQ, Awaiting Repair" at bounding box center [412, 371] width 120 height 31
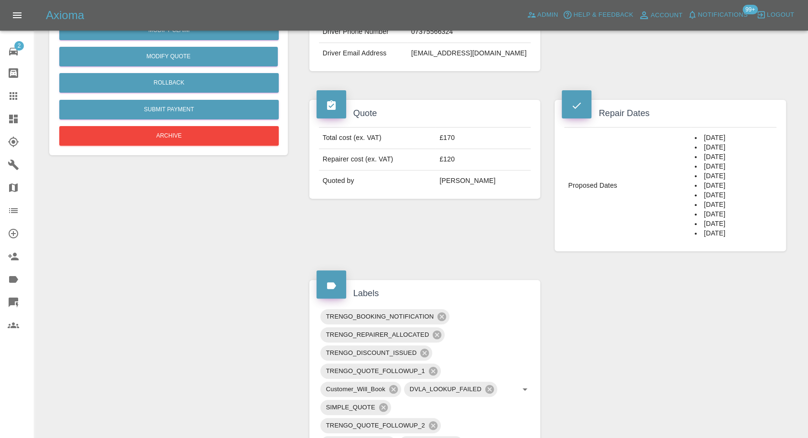
scroll to position [265, 0]
click at [6, 103] on link "Claims" at bounding box center [17, 96] width 34 height 23
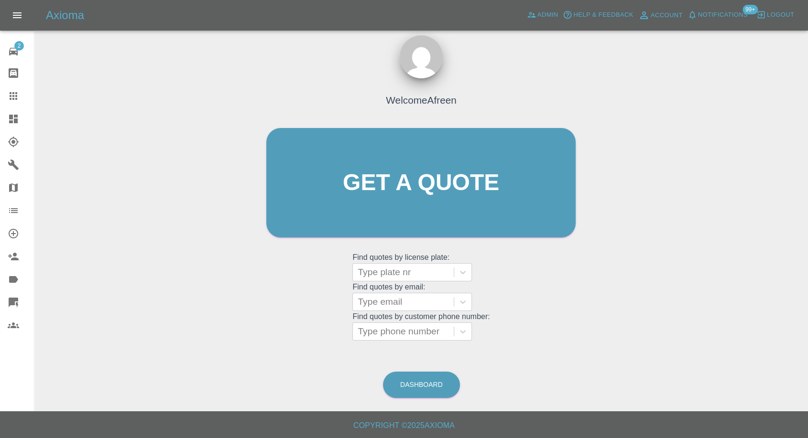
scroll to position [9, 0]
click at [392, 335] on div at bounding box center [403, 332] width 91 height 13
paste input "7876190184"
type input "07876190184"
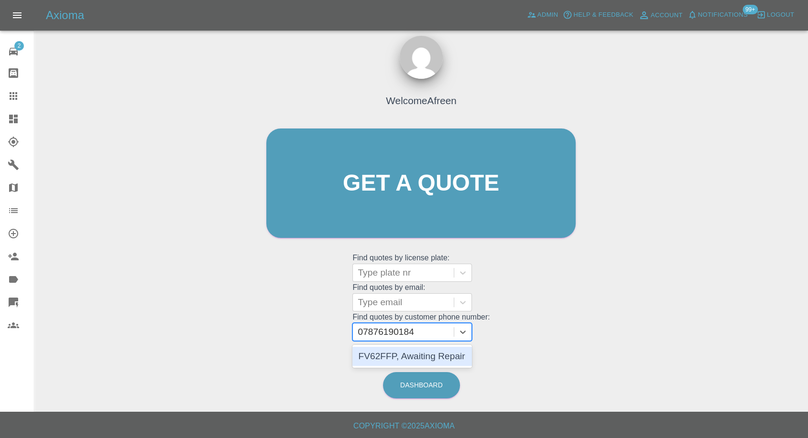
click at [405, 360] on div "FV62FFP, Awaiting Repair" at bounding box center [412, 356] width 120 height 19
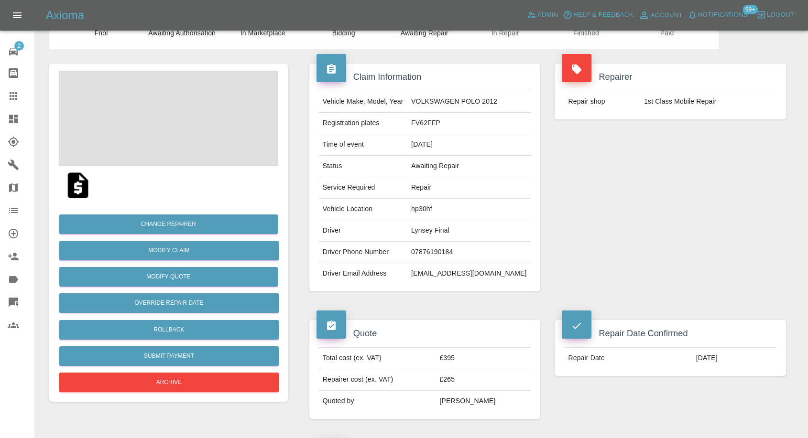
scroll to position [106, 0]
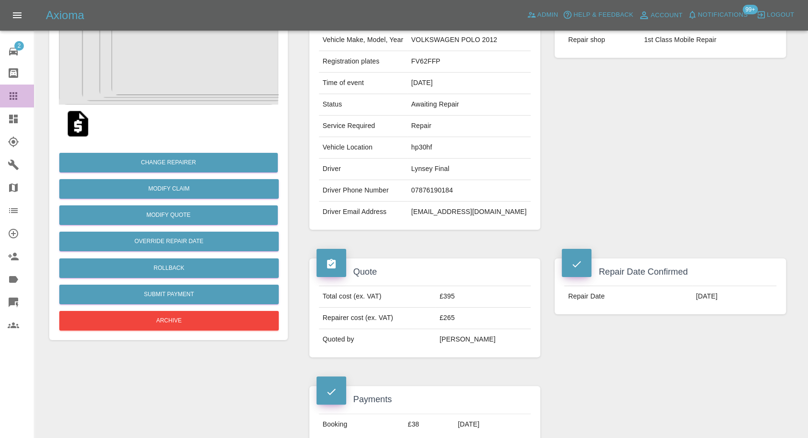
click at [17, 96] on icon at bounding box center [14, 96] width 8 height 8
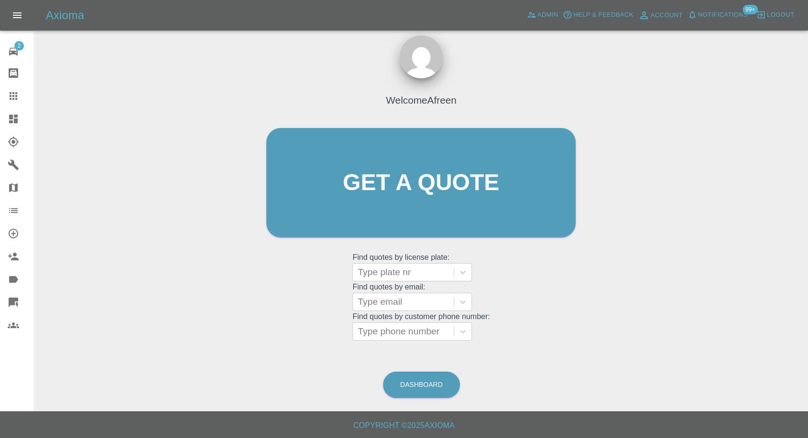
scroll to position [9, 0]
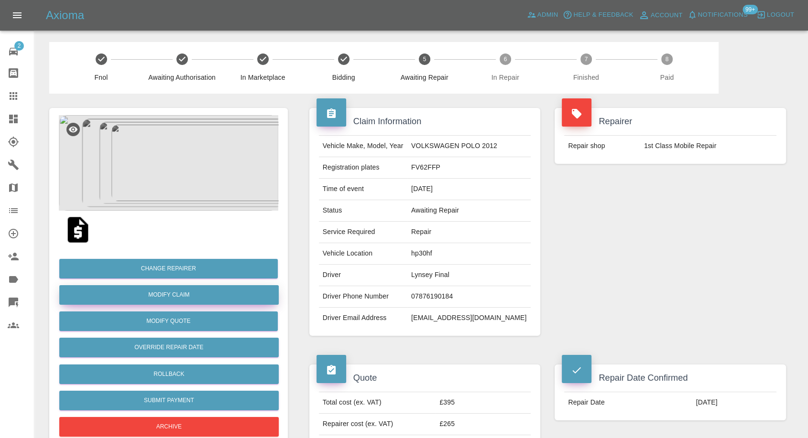
drag, startPoint x: 184, startPoint y: 293, endPoint x: 210, endPoint y: 293, distance: 26.3
click at [184, 293] on link "Modify Claim" at bounding box center [168, 295] width 219 height 20
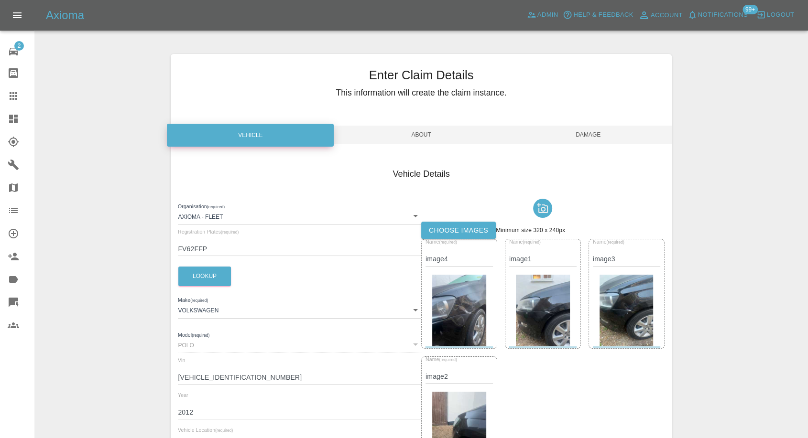
click at [453, 232] on label "Choose images" at bounding box center [458, 231] width 75 height 18
click at [0, 0] on input "Choose images" at bounding box center [0, 0] width 0 height 0
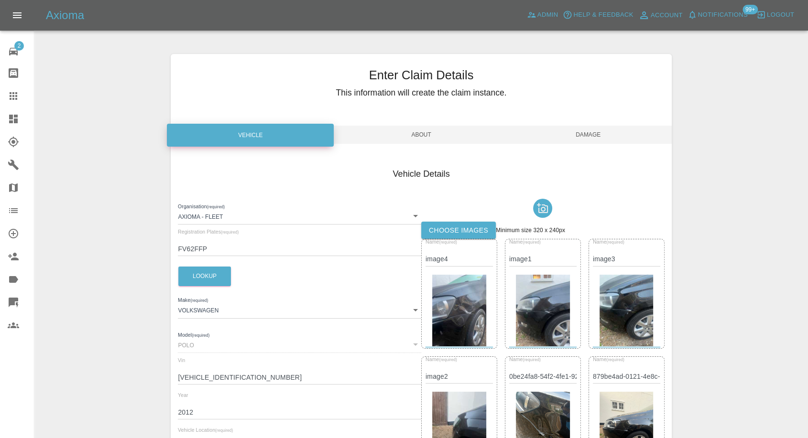
click at [582, 135] on span "Damage" at bounding box center [588, 135] width 167 height 18
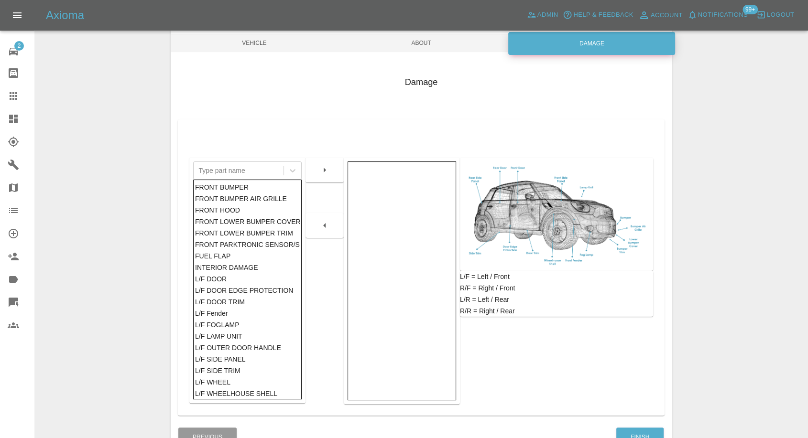
scroll to position [153, 0]
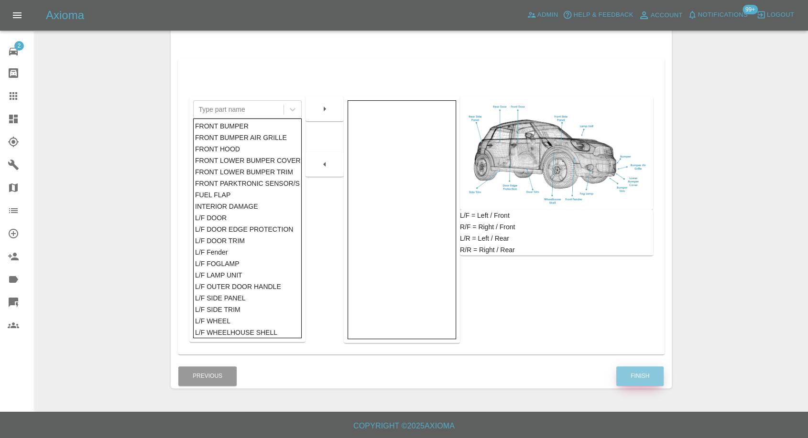
click at [641, 376] on button "Finish" at bounding box center [639, 377] width 47 height 20
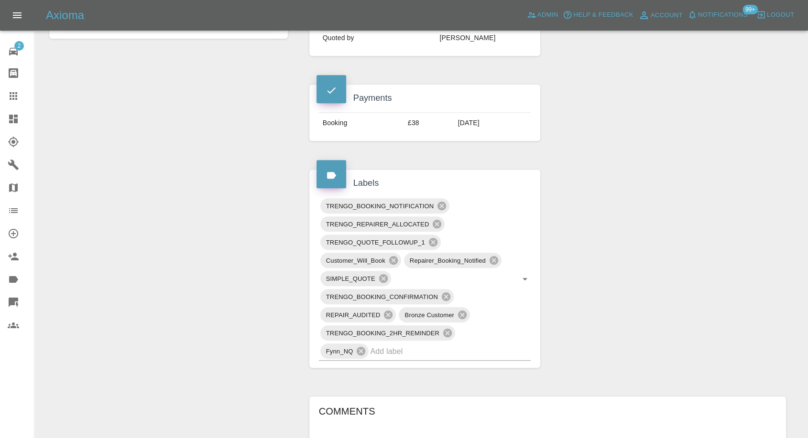
scroll to position [637, 0]
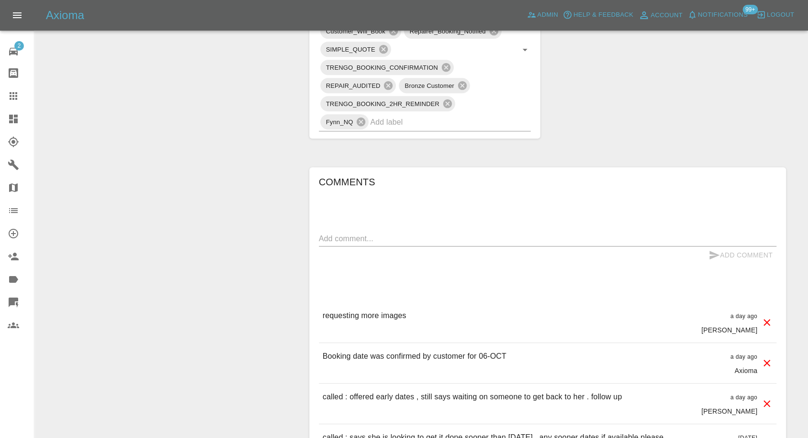
click at [426, 247] on div "Add Comment" at bounding box center [547, 256] width 457 height 18
click at [434, 240] on textarea at bounding box center [547, 238] width 457 height 11
type textarea "Images added"
click at [709, 254] on icon "submit" at bounding box center [713, 255] width 11 height 11
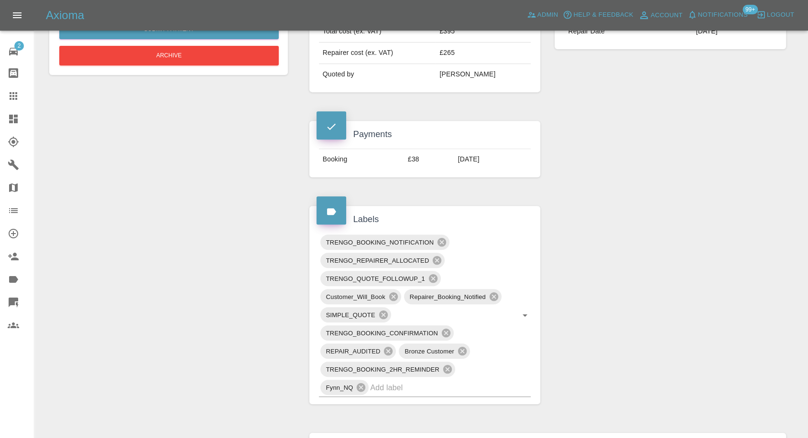
scroll to position [159, 0]
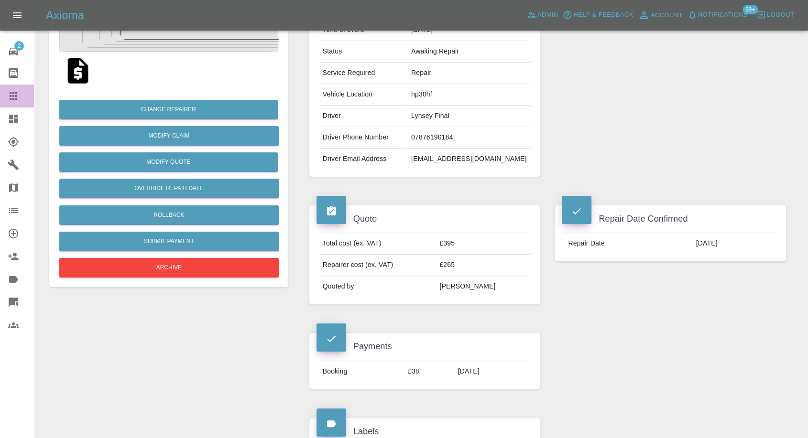
click at [11, 96] on icon at bounding box center [14, 96] width 8 height 8
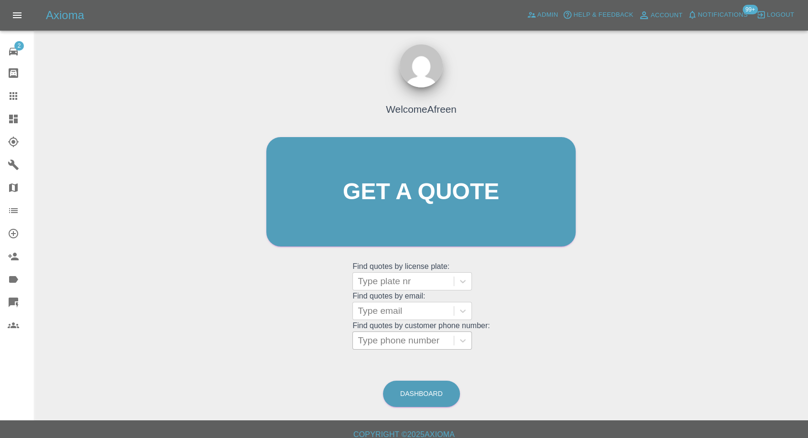
click at [403, 340] on div at bounding box center [403, 340] width 91 height 13
paste input "7733050119"
type input "07733050119"
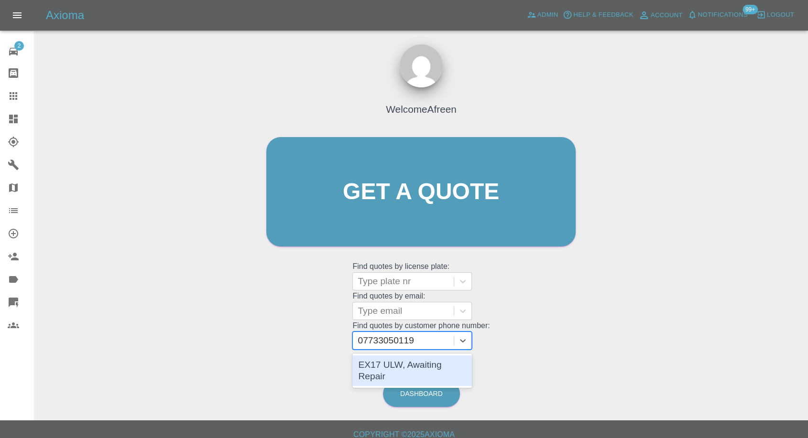
click at [399, 361] on div "EX17 ULW, Awaiting Repair" at bounding box center [412, 371] width 120 height 31
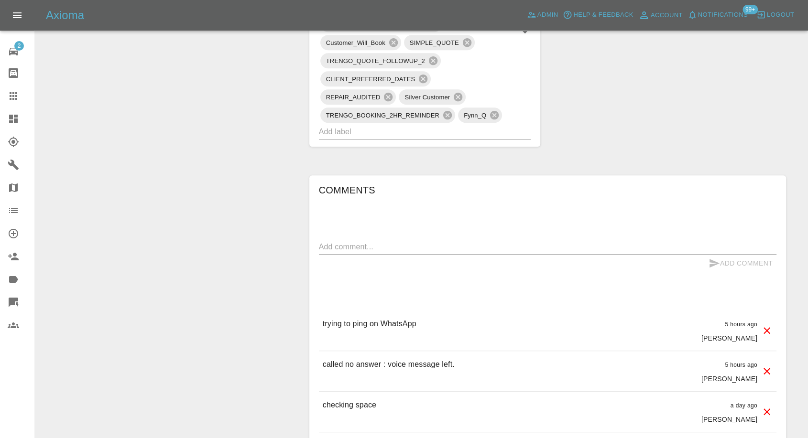
scroll to position [743, 0]
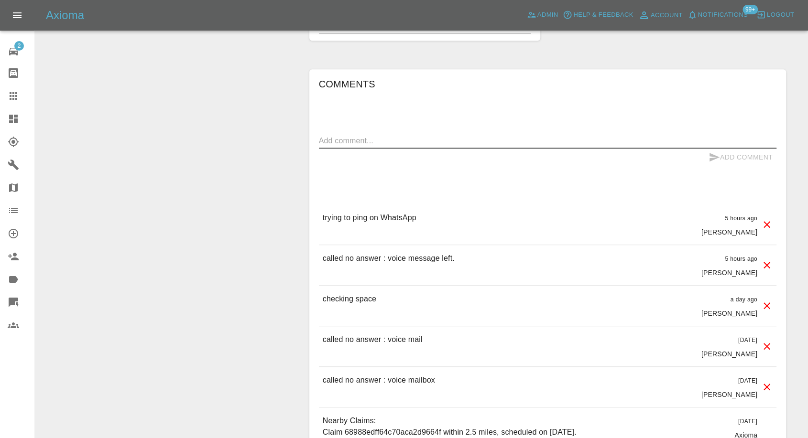
click at [404, 144] on textarea at bounding box center [547, 140] width 457 height 11
click at [343, 142] on textarea "no repsonse, reminders sent" at bounding box center [547, 140] width 457 height 11
type textarea "no response, reminders sent"
click at [711, 155] on icon "submit" at bounding box center [714, 157] width 10 height 9
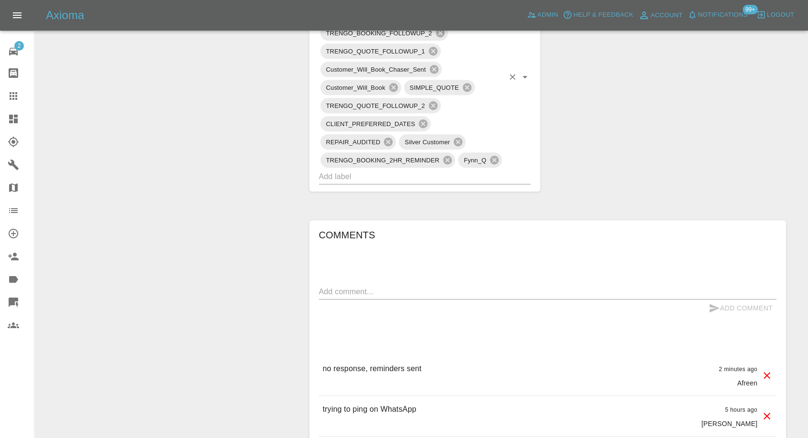
scroll to position [478, 0]
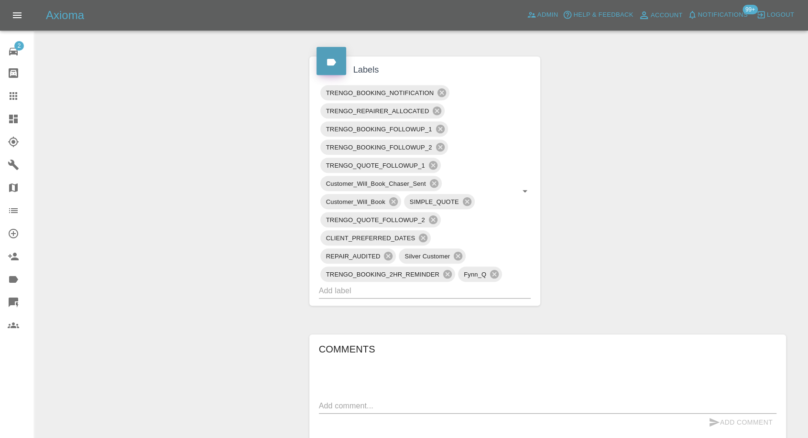
drag, startPoint x: 7, startPoint y: 95, endPoint x: 204, endPoint y: 196, distance: 221.5
click at [8, 95] on link "Claims" at bounding box center [17, 96] width 34 height 23
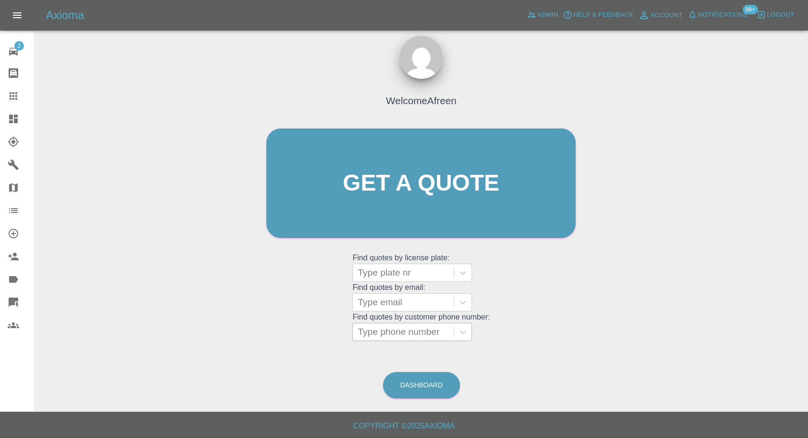
click at [412, 331] on div at bounding box center [403, 332] width 91 height 13
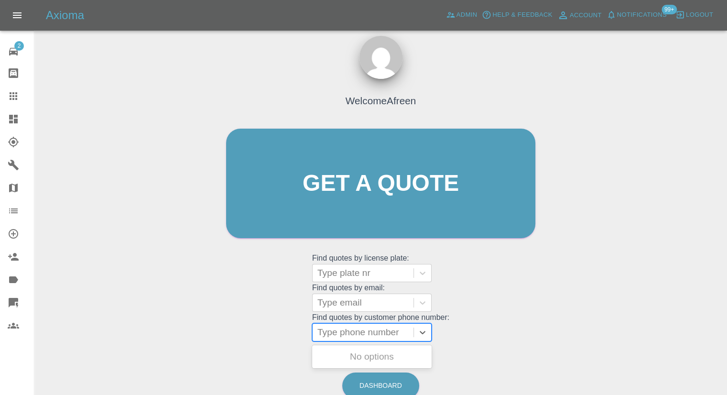
paste input "7957473178"
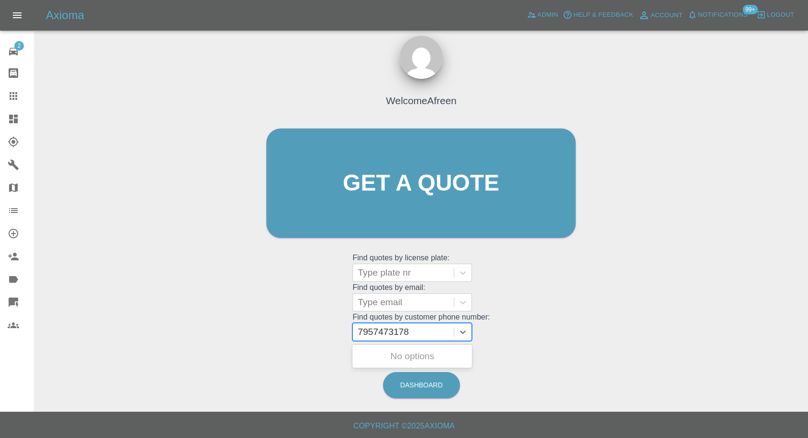
click at [363, 328] on input "7957473178" at bounding box center [385, 332] width 54 height 11
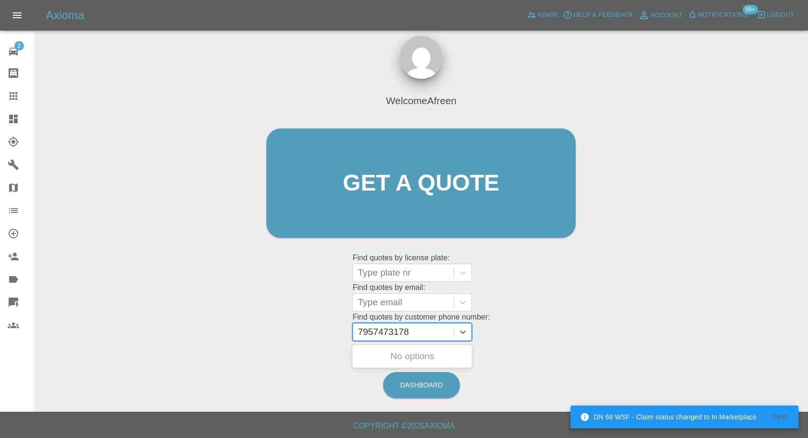
type input "07957473178"
click at [401, 362] on div "LM70MWL, Awaiting Repair" at bounding box center [412, 362] width 120 height 31
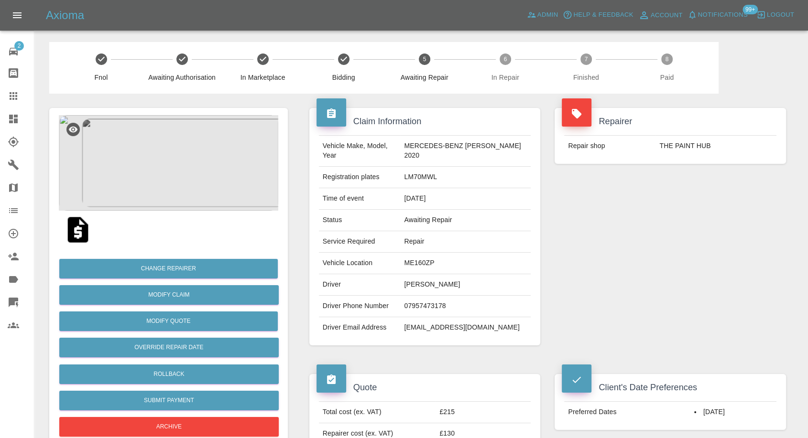
click at [15, 95] on icon at bounding box center [13, 95] width 11 height 11
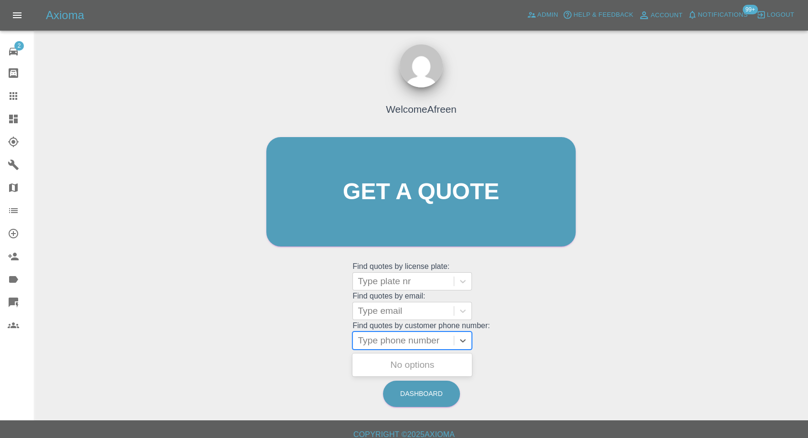
click at [386, 339] on div at bounding box center [403, 340] width 91 height 13
paste input "7795054142"
type input "07795054142"
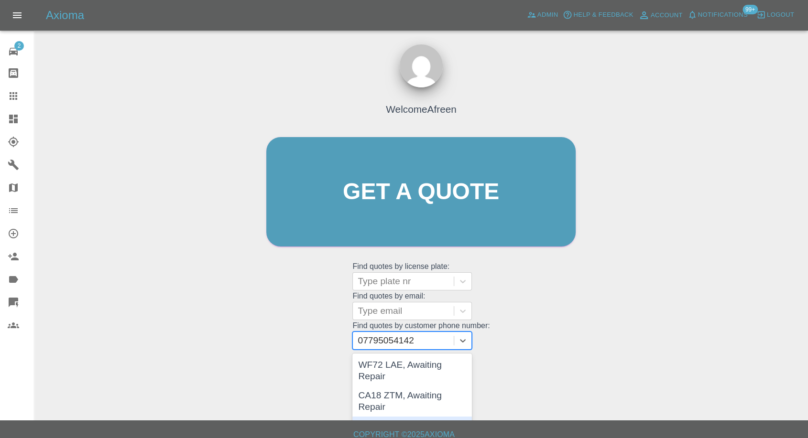
click at [414, 417] on div "EA13YMF, Awaiting Repair" at bounding box center [412, 432] width 120 height 31
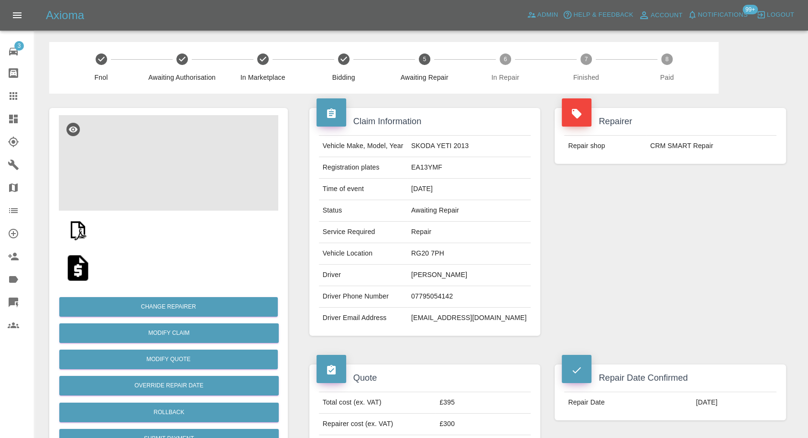
click at [160, 176] on img at bounding box center [168, 163] width 219 height 96
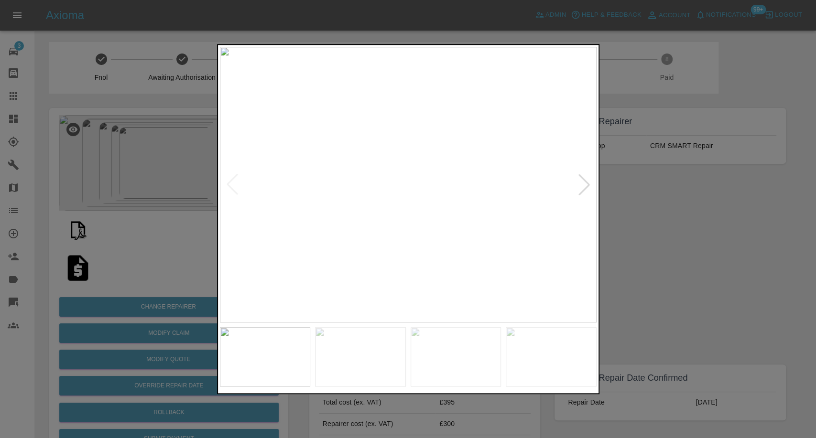
click at [660, 301] on div at bounding box center [408, 219] width 816 height 438
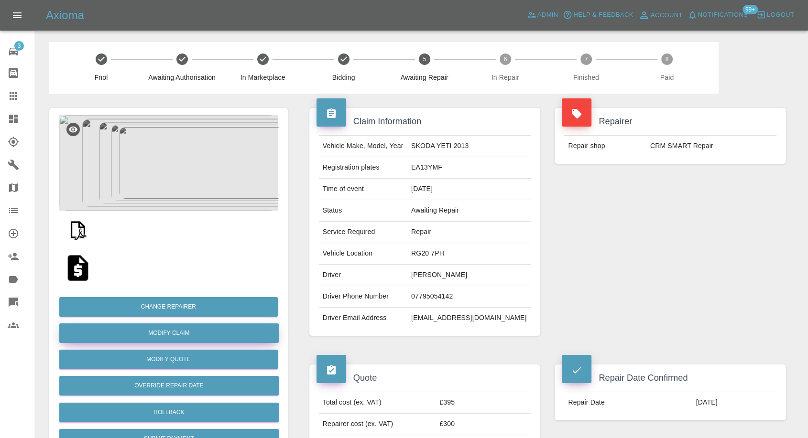
click at [169, 341] on link "Modify Claim" at bounding box center [168, 334] width 219 height 20
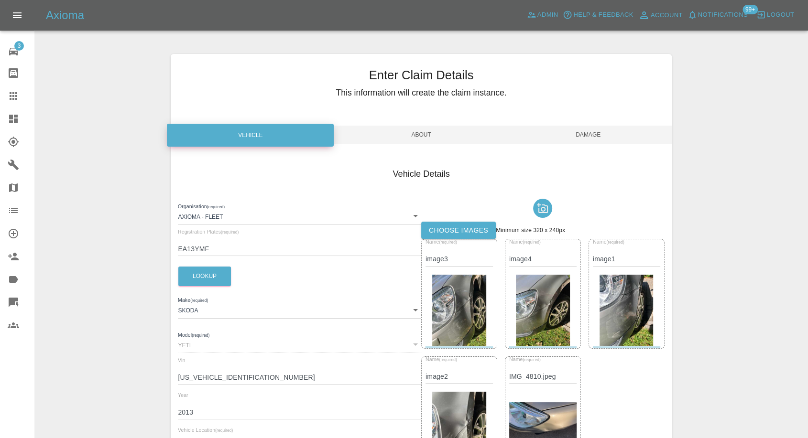
click at [474, 231] on label "Choose images" at bounding box center [458, 231] width 75 height 18
click at [0, 0] on input "Choose images" at bounding box center [0, 0] width 0 height 0
click at [576, 138] on span "Damage" at bounding box center [588, 135] width 167 height 18
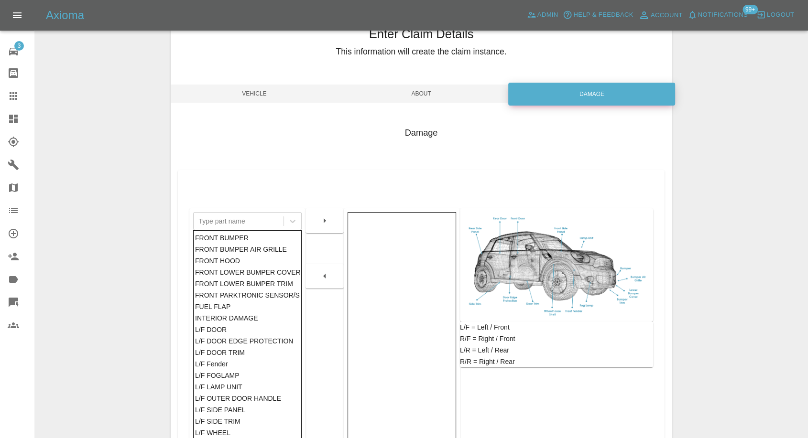
scroll to position [106, 0]
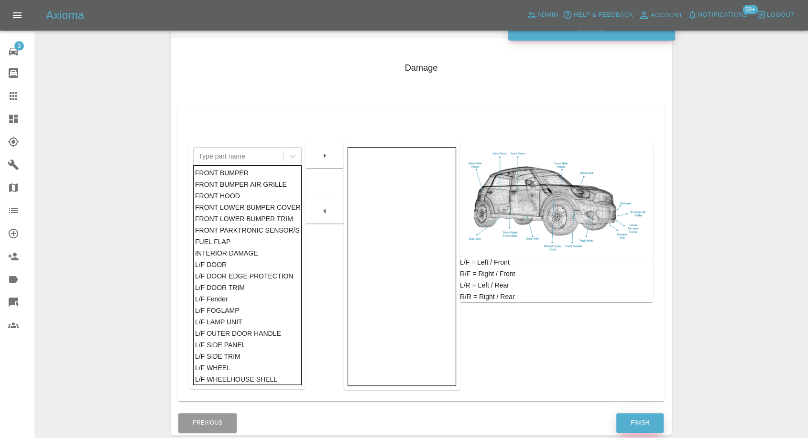
click at [627, 419] on button "Finish" at bounding box center [639, 424] width 47 height 20
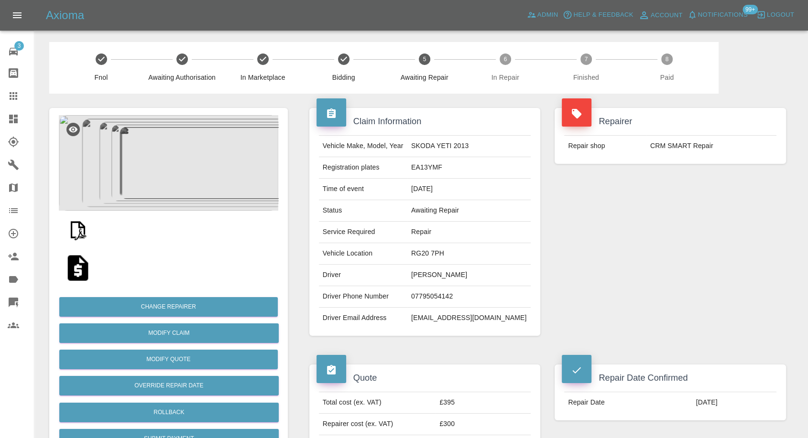
click at [26, 87] on link "Claims" at bounding box center [17, 96] width 34 height 23
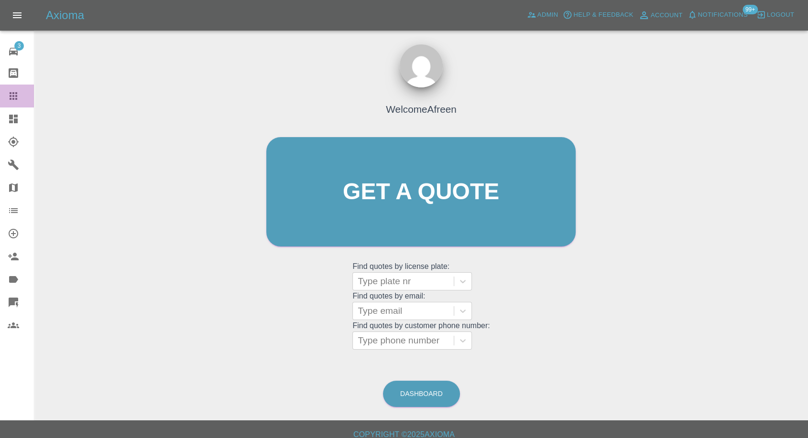
click at [11, 93] on icon at bounding box center [14, 96] width 8 height 8
click at [398, 329] on grid "Find quotes by customer phone number: Type phone number" at bounding box center [420, 336] width 137 height 28
click at [382, 341] on div at bounding box center [403, 340] width 91 height 13
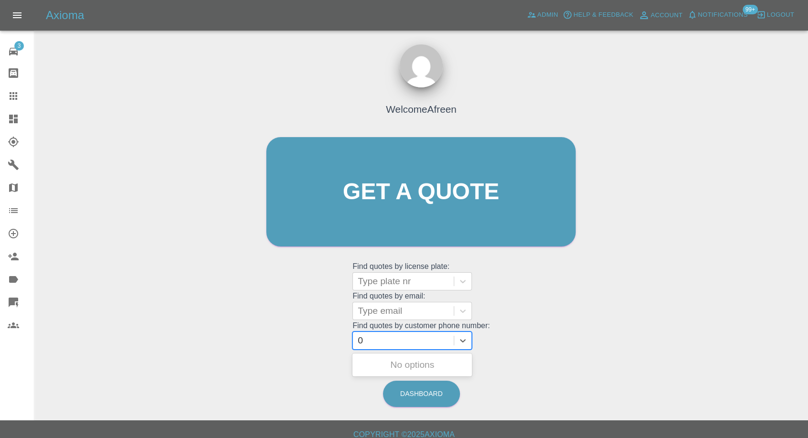
paste input "7816626465"
type input "07816626465"
click at [393, 364] on div "KS65HPN, Awaiting Repair" at bounding box center [412, 371] width 120 height 31
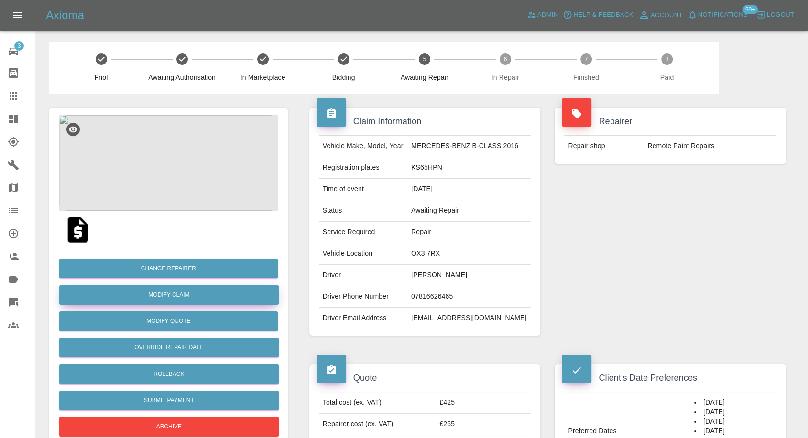
click at [177, 294] on link "Modify Claim" at bounding box center [168, 295] width 219 height 20
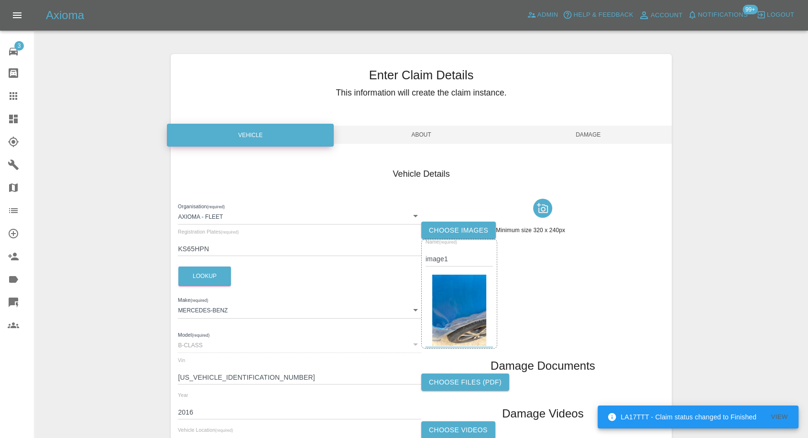
click at [468, 232] on label "Choose images" at bounding box center [458, 231] width 75 height 18
click at [0, 0] on input "Choose images" at bounding box center [0, 0] width 0 height 0
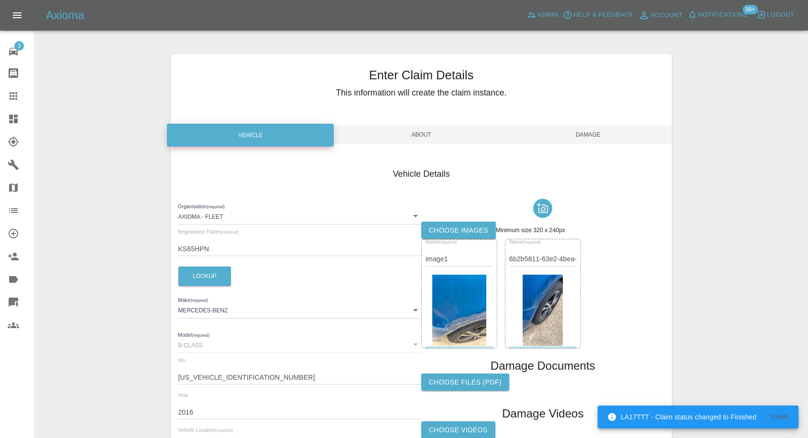
click at [438, 231] on label "Choose images" at bounding box center [458, 231] width 75 height 18
click at [0, 0] on input "Choose images" at bounding box center [0, 0] width 0 height 0
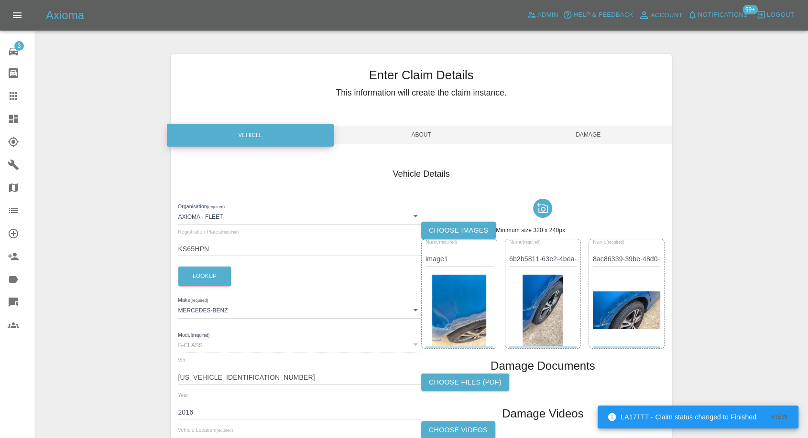
click at [471, 224] on label "Choose images" at bounding box center [458, 231] width 75 height 18
click at [0, 0] on input "Choose images" at bounding box center [0, 0] width 0 height 0
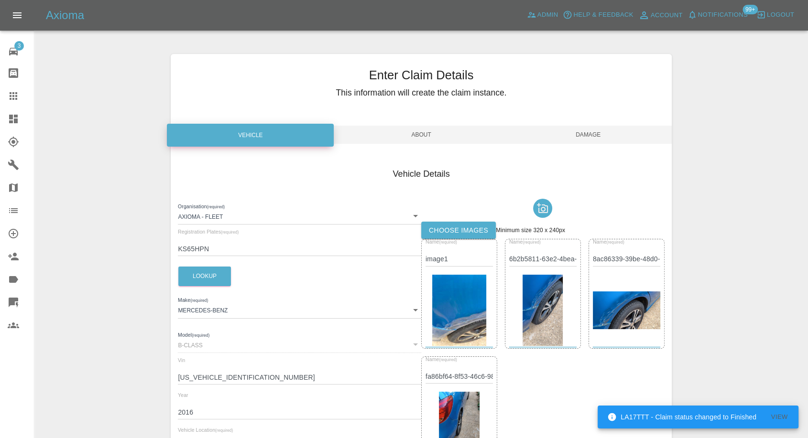
click at [474, 230] on label "Choose images" at bounding box center [458, 231] width 75 height 18
click at [0, 0] on input "Choose images" at bounding box center [0, 0] width 0 height 0
click at [592, 134] on span "Damage" at bounding box center [588, 135] width 167 height 18
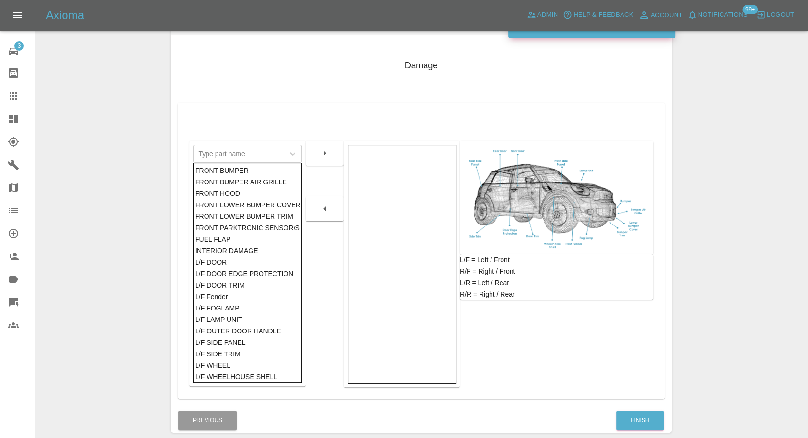
scroll to position [153, 0]
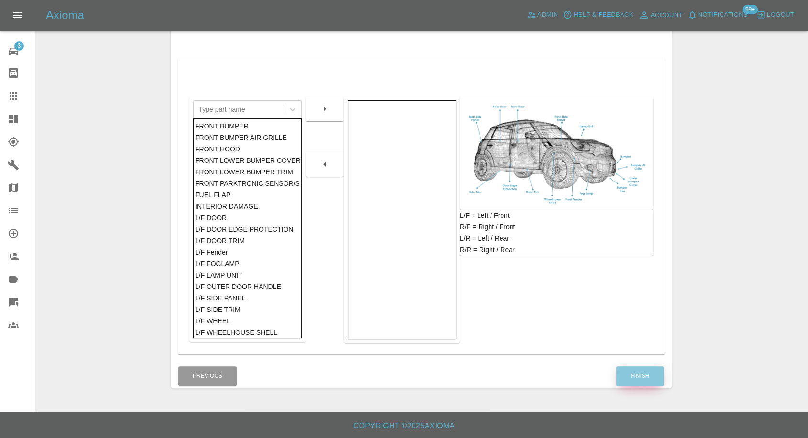
click at [646, 372] on button "Finish" at bounding box center [639, 377] width 47 height 20
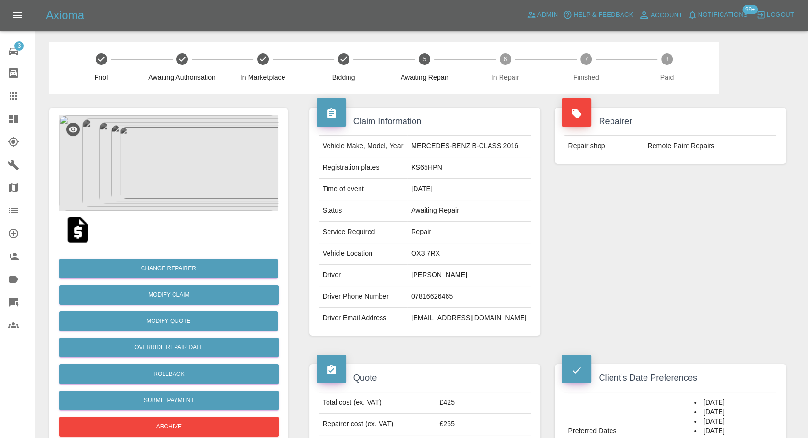
drag, startPoint x: 4, startPoint y: 94, endPoint x: 75, endPoint y: 122, distance: 76.6
click at [4, 94] on link "Claims" at bounding box center [17, 96] width 34 height 23
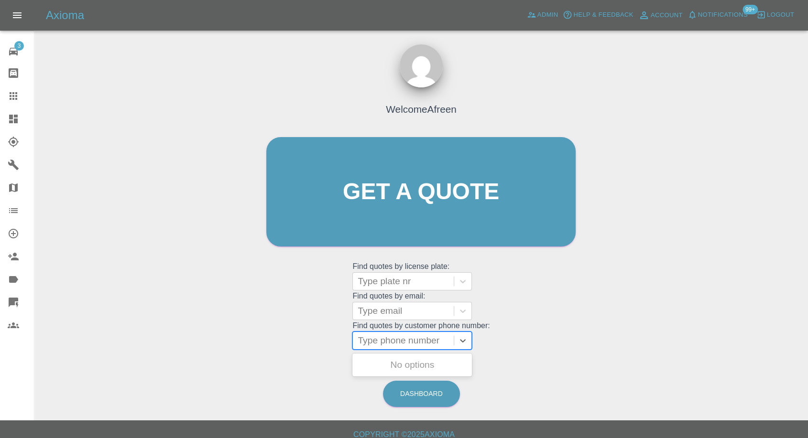
click at [393, 341] on div at bounding box center [403, 340] width 91 height 13
paste input "7802262364"
type input "07802262364"
click at [411, 368] on div "YL15 BNV, Awaiting Repair" at bounding box center [412, 371] width 120 height 31
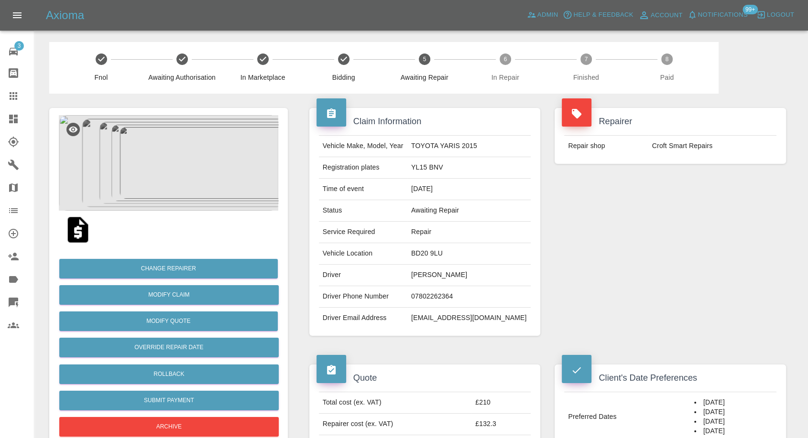
click at [9, 97] on icon at bounding box center [13, 95] width 11 height 11
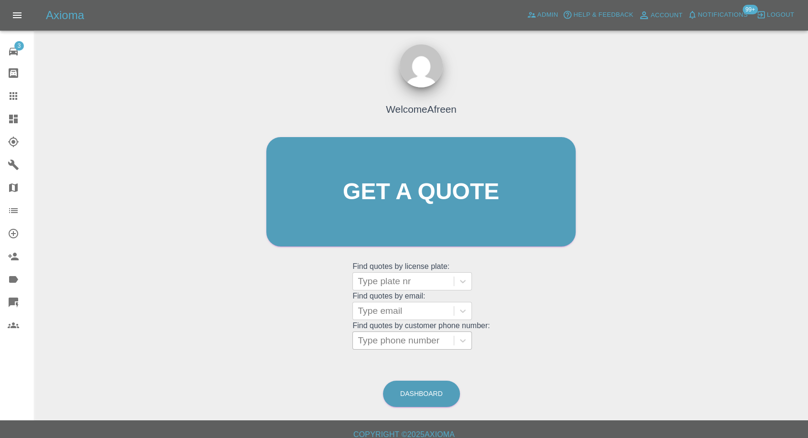
click at [437, 338] on div at bounding box center [403, 340] width 91 height 13
paste input "7969841036"
type input "07969841036"
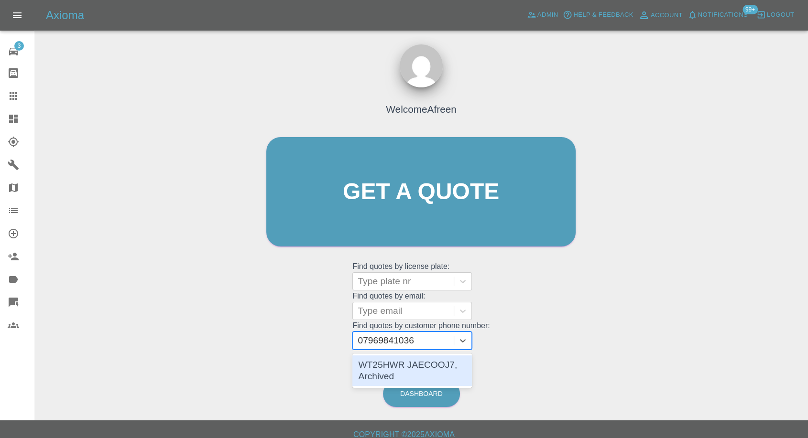
click at [414, 366] on div "WT25HWR JAECOOJ7, Archived" at bounding box center [412, 371] width 120 height 31
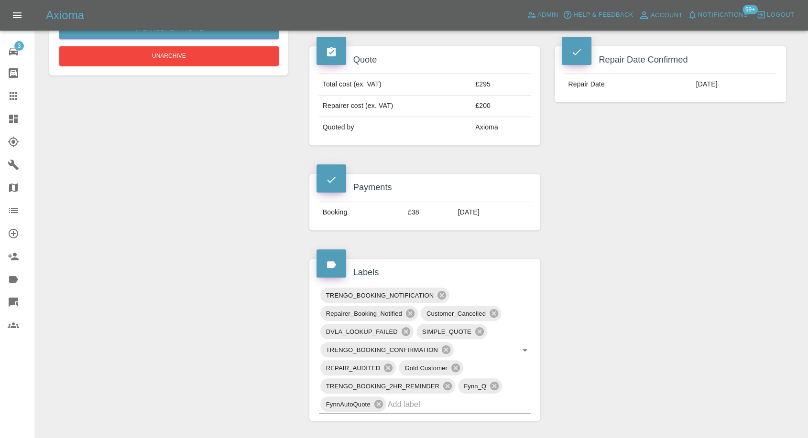
scroll to position [159, 0]
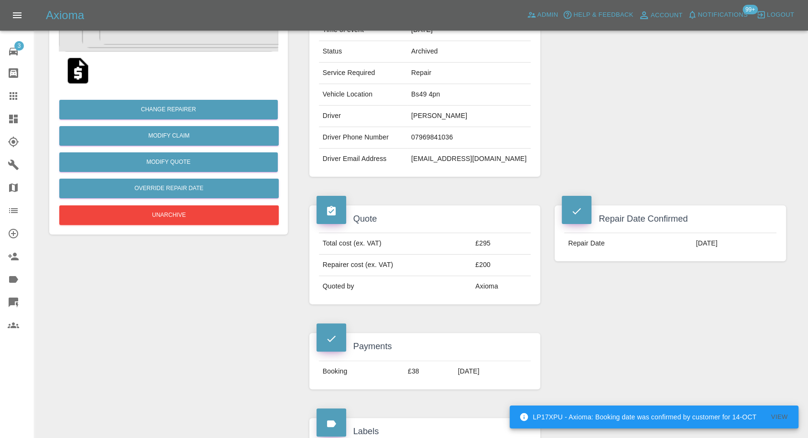
drag, startPoint x: 7, startPoint y: 86, endPoint x: 13, endPoint y: 98, distance: 13.9
click at [6, 86] on link "Claims" at bounding box center [17, 96] width 34 height 23
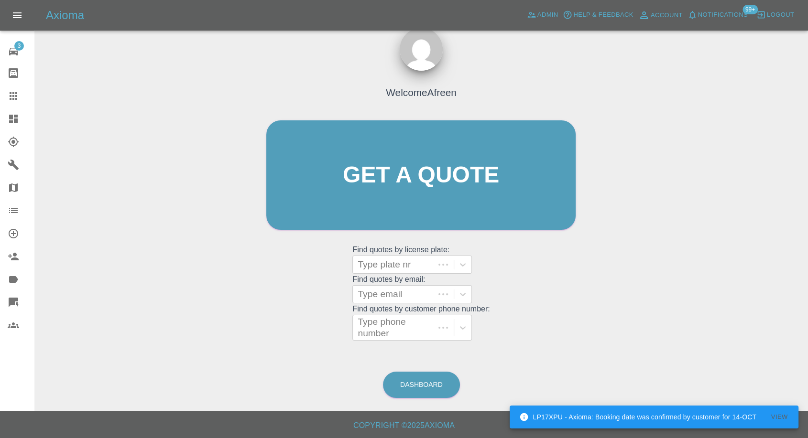
scroll to position [9, 0]
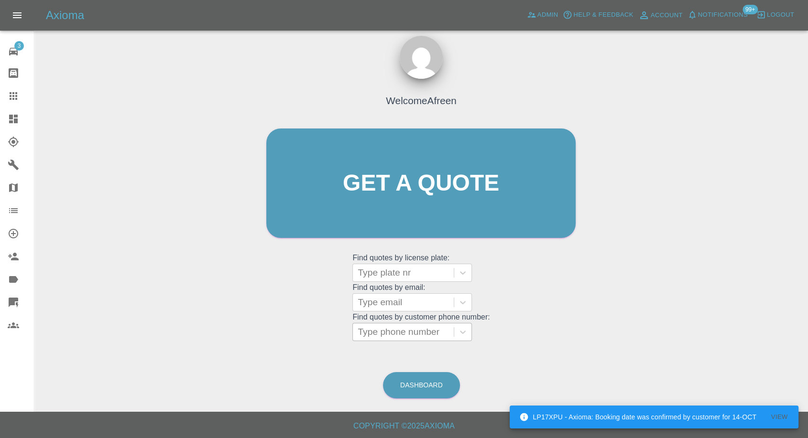
click at [408, 329] on div at bounding box center [403, 332] width 91 height 13
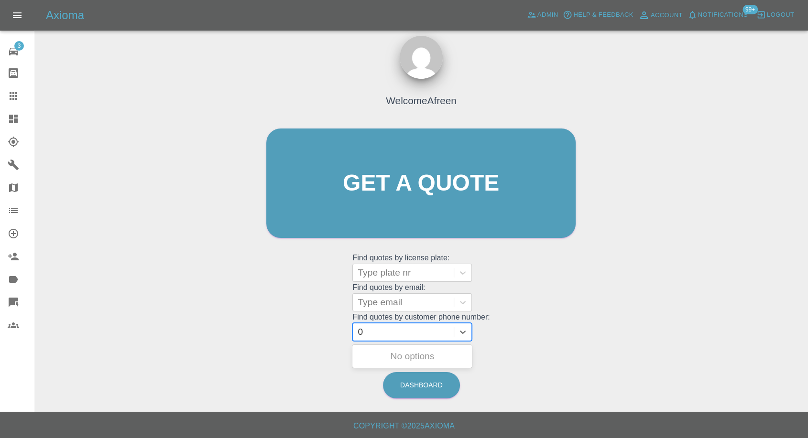
paste input "7446783321"
type input "07446783321"
click at [428, 354] on div "CK18SZX, Awaiting Repair" at bounding box center [412, 362] width 120 height 31
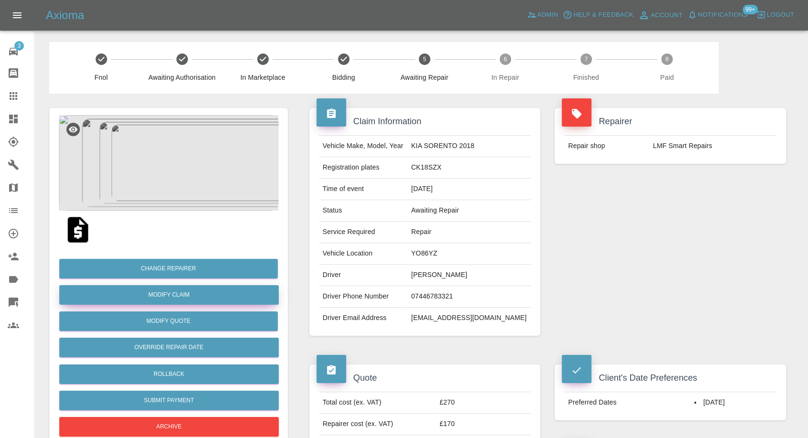
click at [186, 288] on link "Modify Claim" at bounding box center [168, 295] width 219 height 20
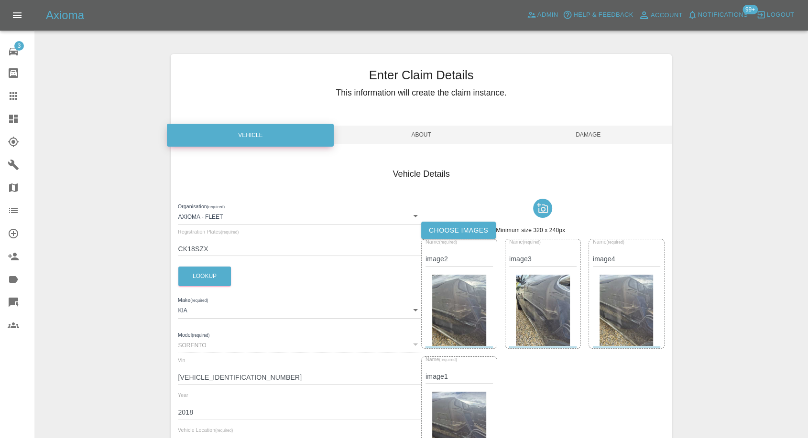
click at [460, 229] on label "Choose images" at bounding box center [458, 231] width 75 height 18
click at [0, 0] on input "Choose images" at bounding box center [0, 0] width 0 height 0
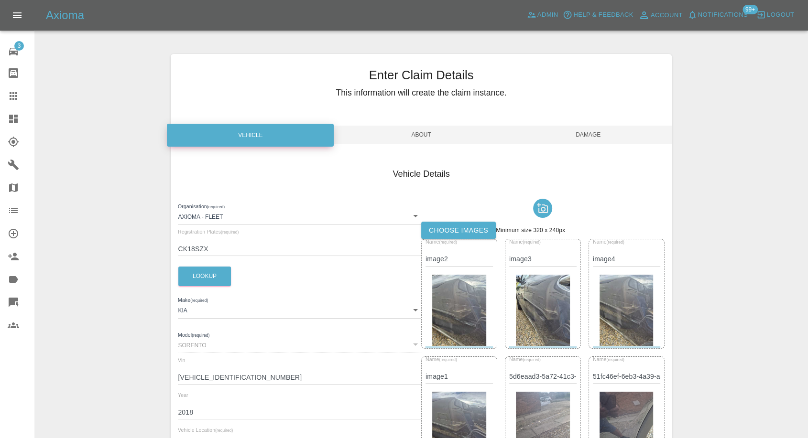
click at [593, 135] on span "Damage" at bounding box center [588, 135] width 167 height 18
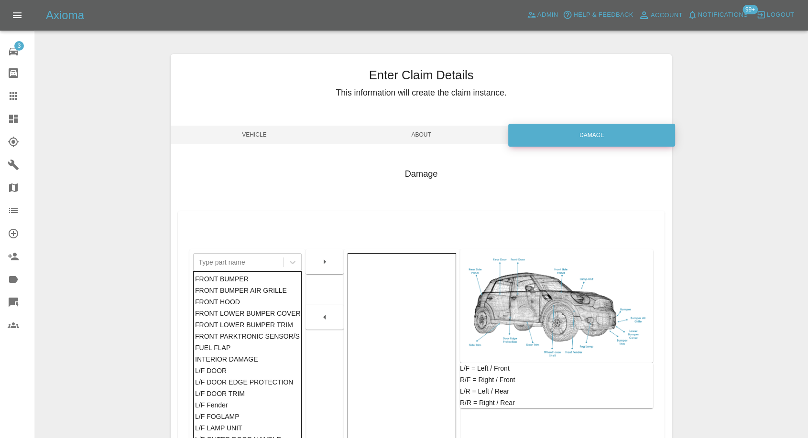
scroll to position [153, 0]
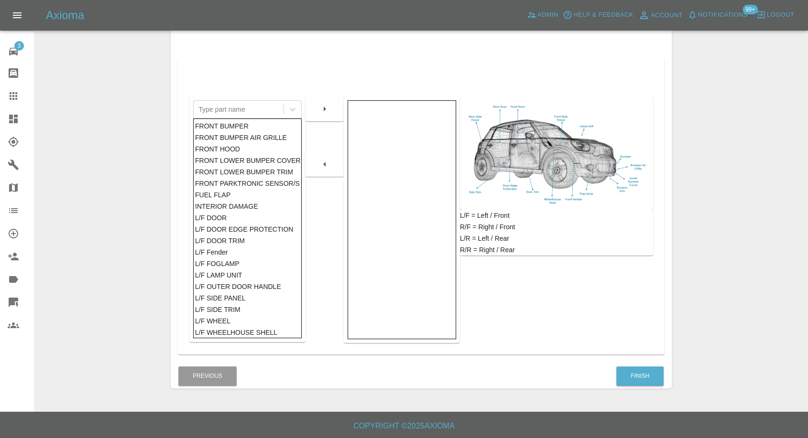
click at [640, 364] on div "Finish" at bounding box center [640, 376] width 48 height 24
click at [636, 382] on button "Finish" at bounding box center [639, 377] width 47 height 20
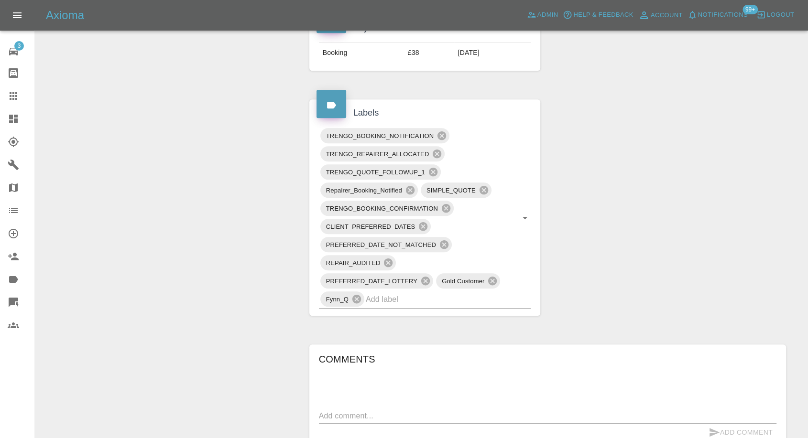
scroll to position [690, 0]
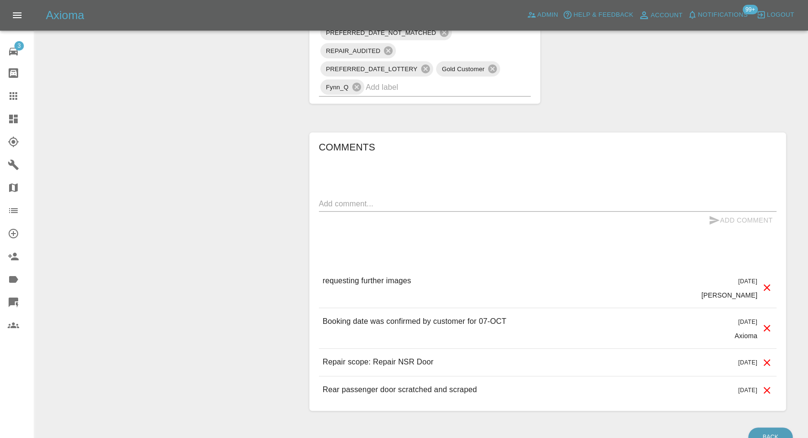
click at [415, 207] on div "x" at bounding box center [547, 203] width 457 height 15
type textarea "Images added"
click at [711, 221] on icon "submit" at bounding box center [714, 220] width 10 height 9
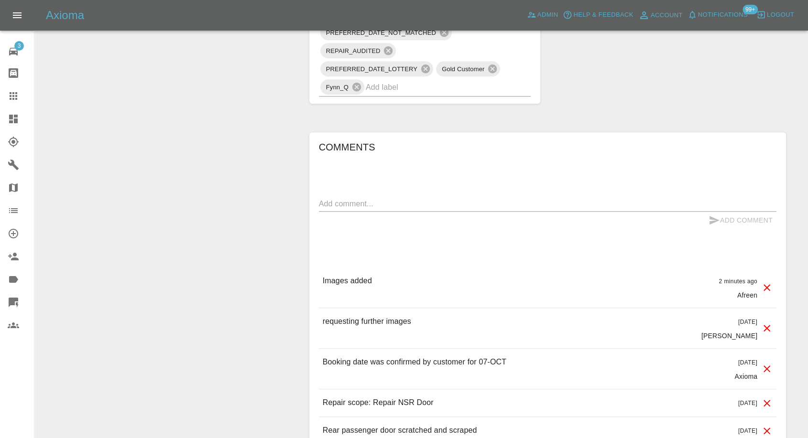
click at [10, 97] on icon at bounding box center [13, 95] width 11 height 11
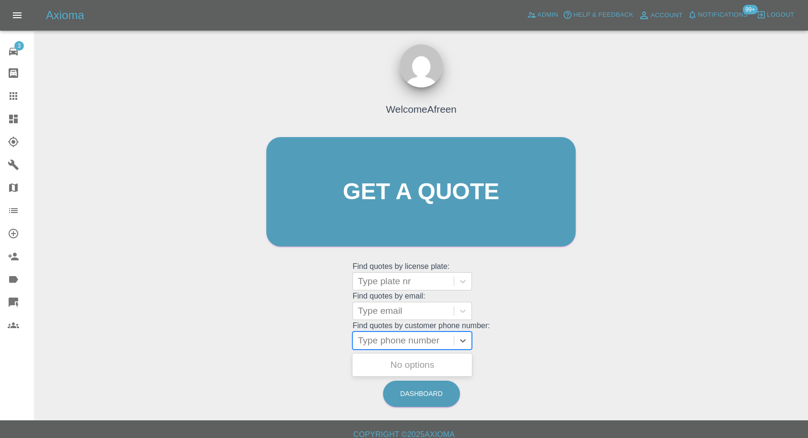
click at [402, 339] on div at bounding box center [403, 340] width 91 height 13
paste input "7889728254"
type input "07889728254"
click at [397, 360] on div "GV73CXM, Awaiting Repair" at bounding box center [412, 371] width 120 height 31
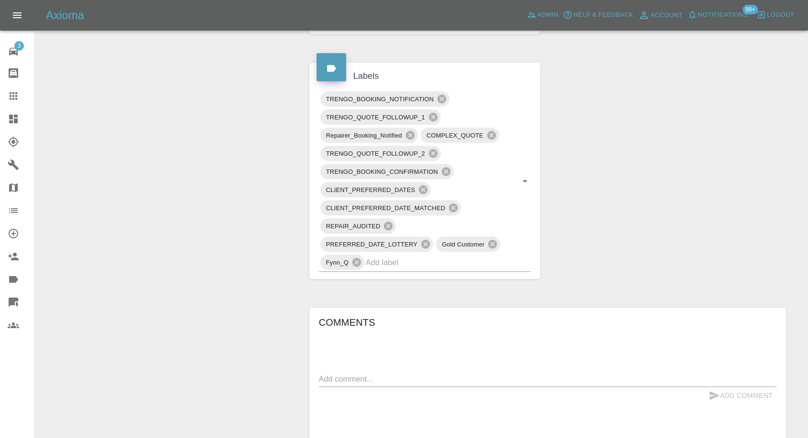
scroll to position [531, 0]
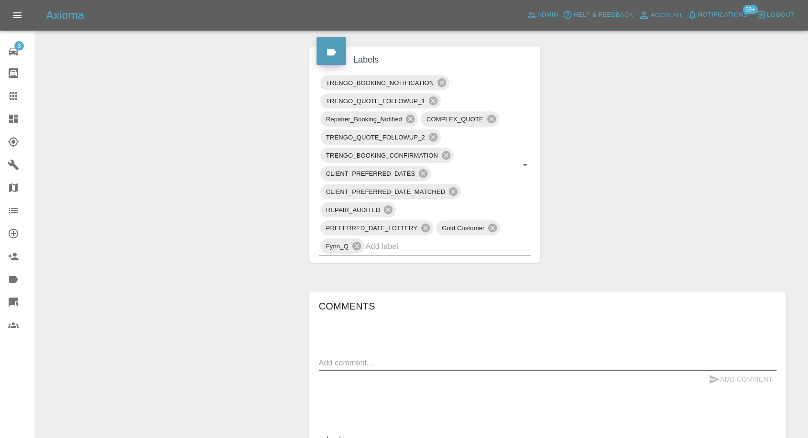
click at [349, 358] on textarea at bounding box center [547, 363] width 457 height 11
type textarea "Space and power confirmed."
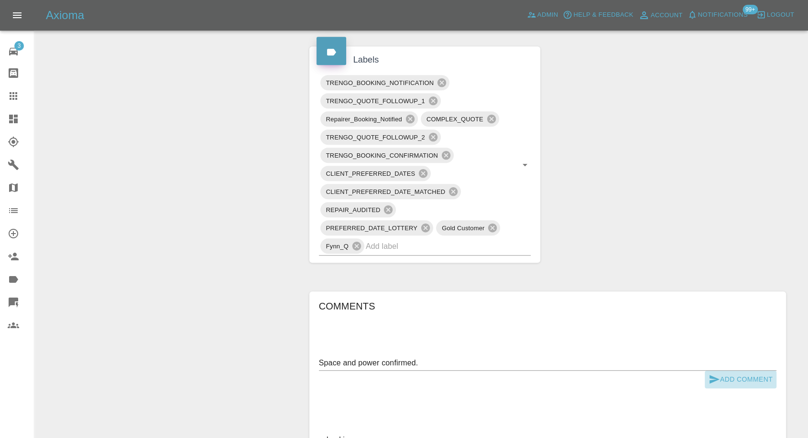
click at [715, 379] on icon "submit" at bounding box center [713, 379] width 11 height 11
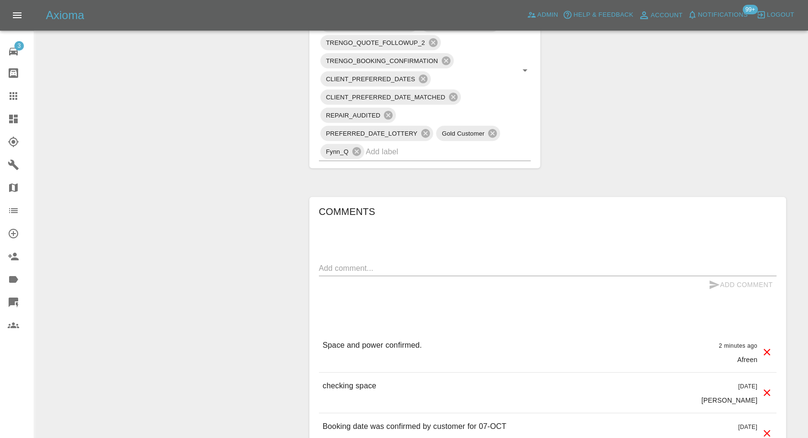
scroll to position [743, 0]
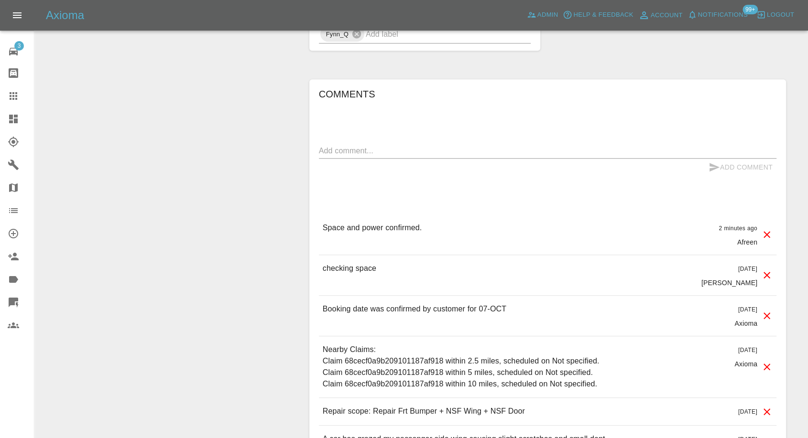
drag, startPoint x: 15, startPoint y: 95, endPoint x: 276, endPoint y: 252, distance: 304.6
click at [15, 95] on icon at bounding box center [13, 95] width 11 height 11
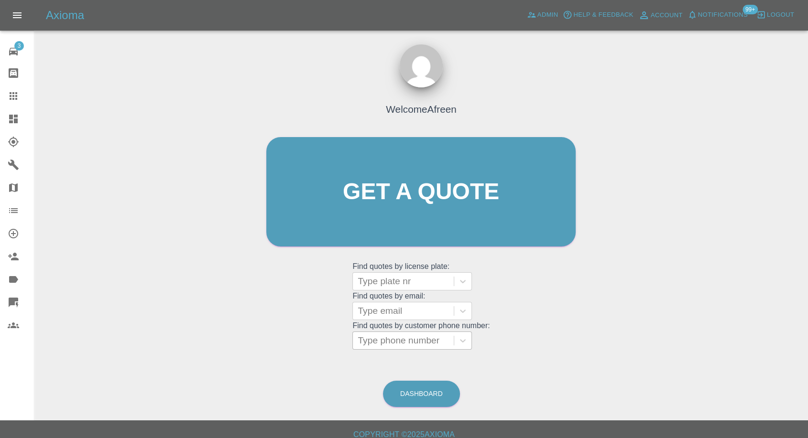
click at [413, 339] on div at bounding box center [403, 340] width 91 height 13
paste input "7769727272"
type input "07769727272"
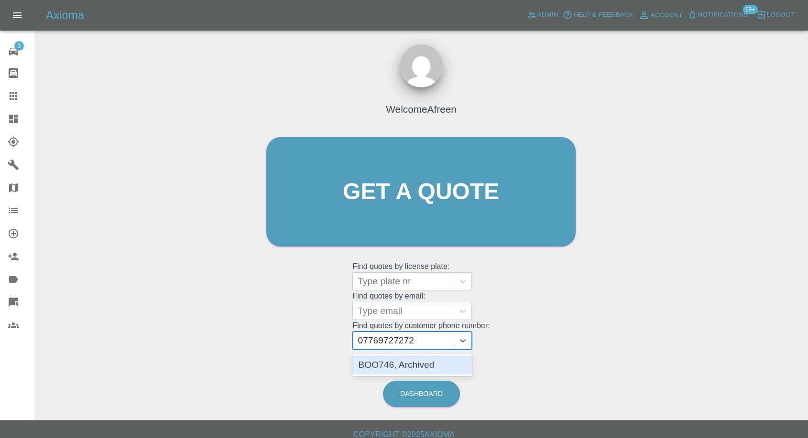
click at [414, 364] on div "BOO746, Archived" at bounding box center [412, 365] width 120 height 19
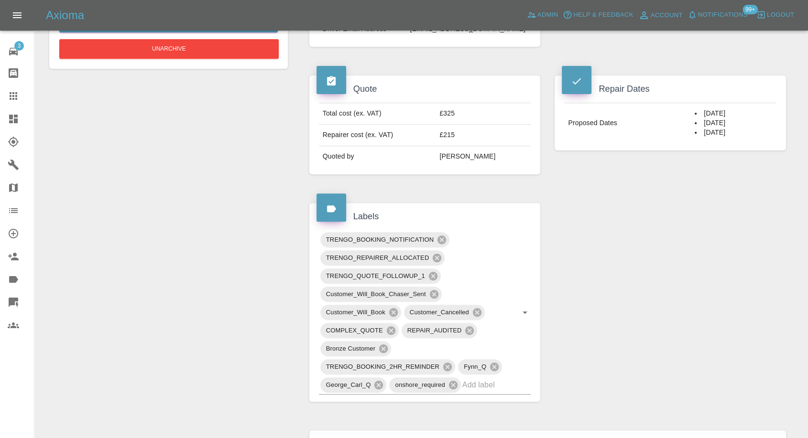
scroll to position [212, 0]
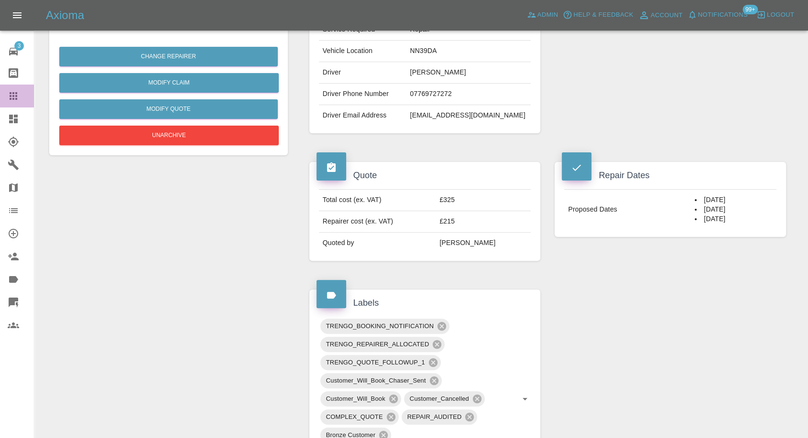
drag, startPoint x: 11, startPoint y: 89, endPoint x: 287, endPoint y: 294, distance: 343.8
click at [11, 90] on link "Claims" at bounding box center [17, 96] width 34 height 23
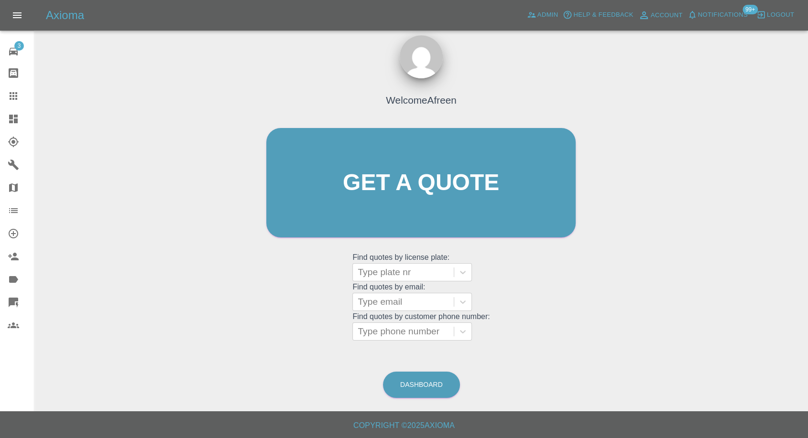
scroll to position [9, 0]
click at [393, 331] on div at bounding box center [403, 332] width 91 height 13
paste input "7462090523"
type input "07462090523"
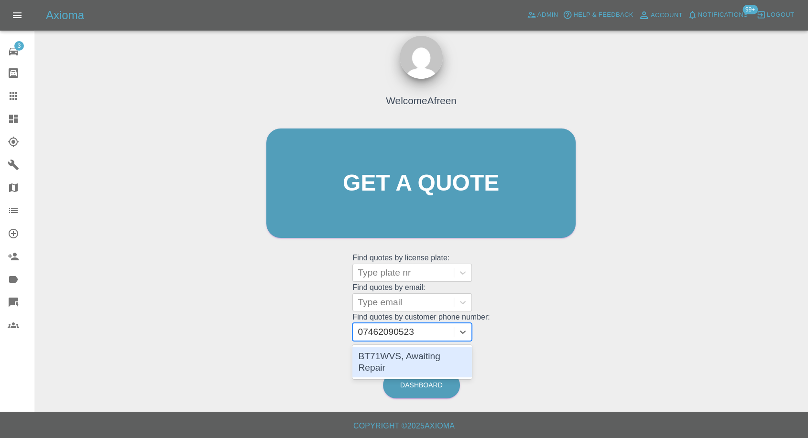
click at [400, 355] on div "BT71WVS, Awaiting Repair" at bounding box center [412, 362] width 120 height 31
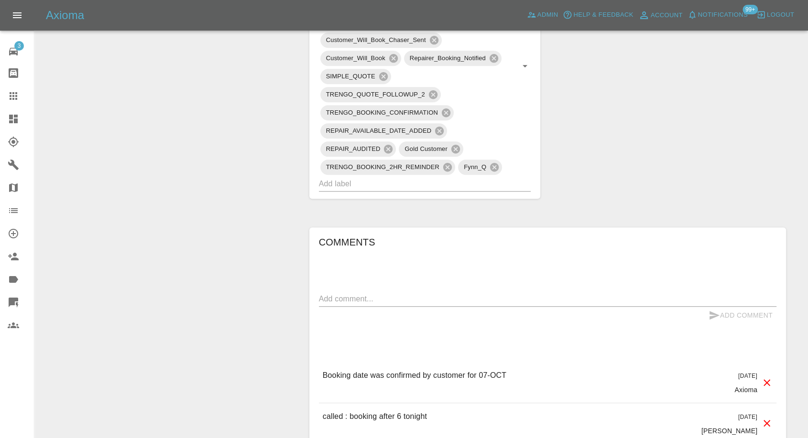
scroll to position [743, 0]
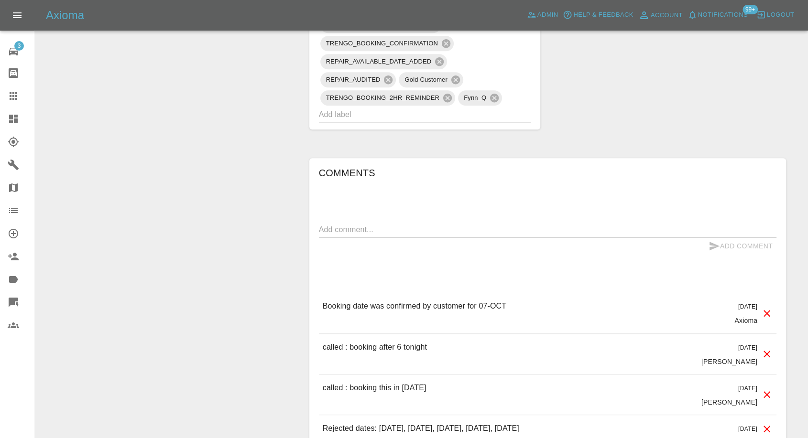
click at [412, 223] on div "x" at bounding box center [547, 229] width 457 height 15
paste textarea "Hi we do have a space at the back of the house and also it’s not that busy at a…"
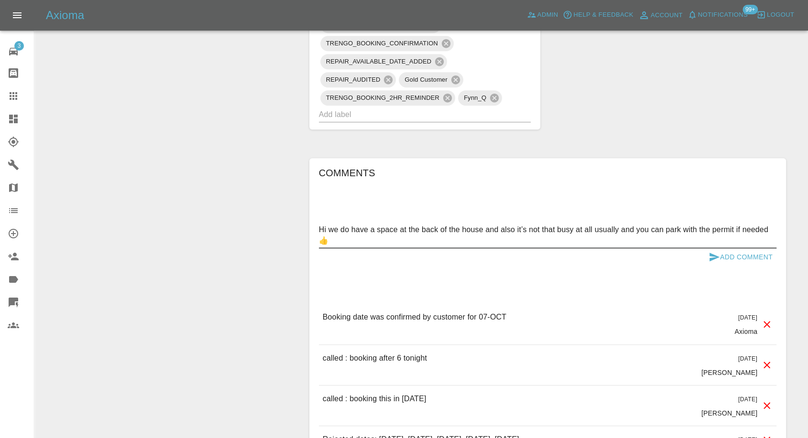
type textarea "Hi we do have a space at the back of the house and also it’s not that busy at a…"
click at [709, 256] on icon "submit" at bounding box center [713, 256] width 11 height 11
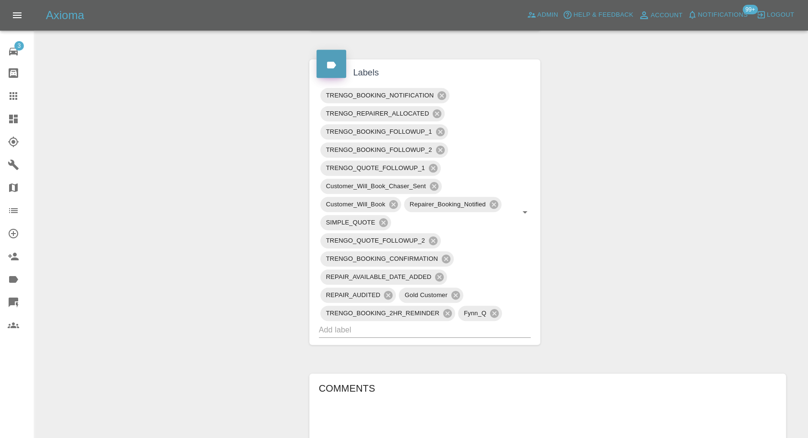
scroll to position [371, 0]
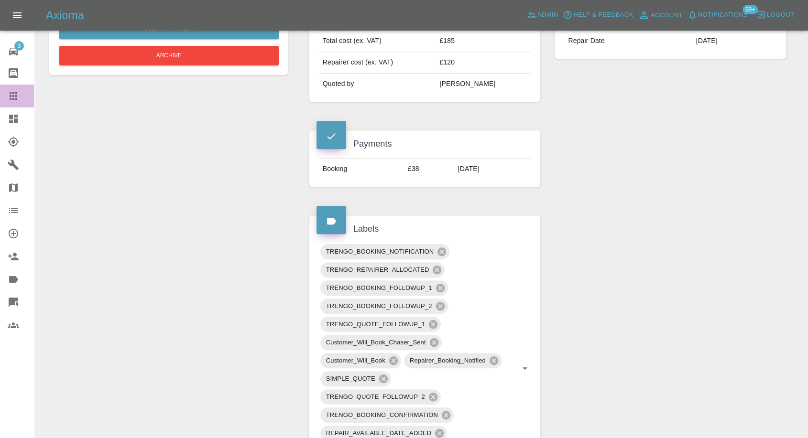
click at [14, 93] on icon at bounding box center [13, 95] width 11 height 11
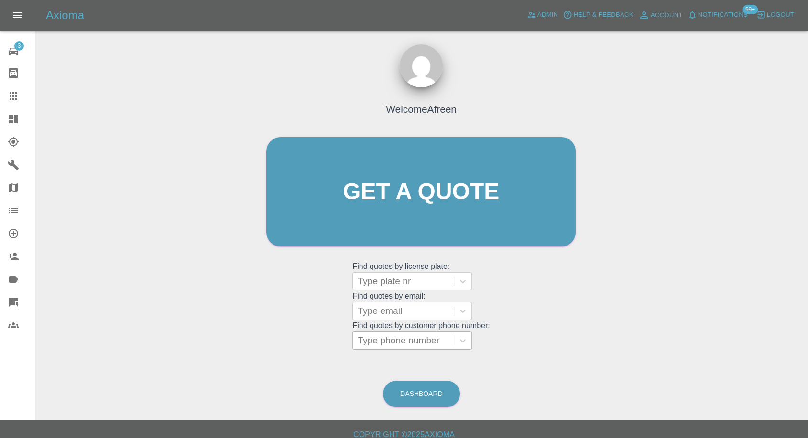
click at [404, 335] on div at bounding box center [403, 340] width 91 height 13
paste input "Our repairers typically take about 3-4 hours roughly to complete a job, dependi…"
click at [391, 338] on input "0Our repairers typically take about 3-4 hours roughly to complete a job, depend…" at bounding box center [212, 340] width 521 height 11
type input "0Our repairers typically take about 3-4 hours roughly to complete a job, depend…"
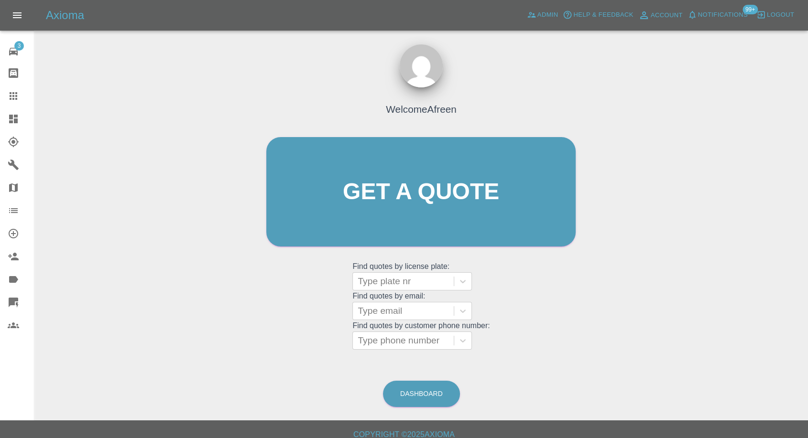
scroll to position [0, 0]
click at [360, 341] on input "text" at bounding box center [359, 340] width 2 height 11
paste input "7982713490"
click at [361, 343] on input "7982713490" at bounding box center [385, 340] width 54 height 11
type input "07982713490"
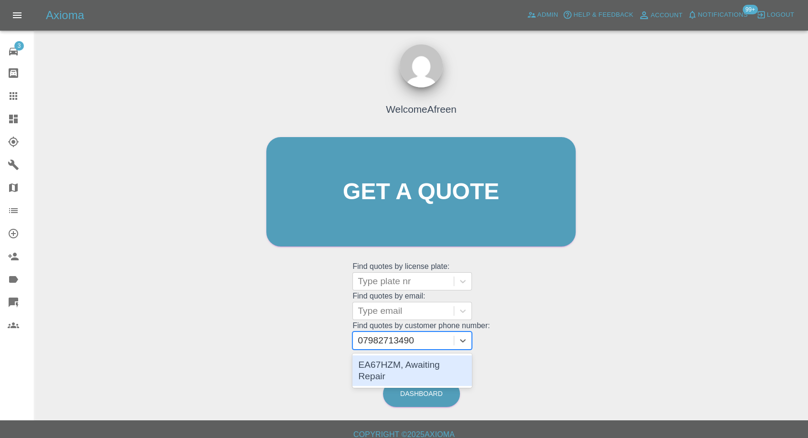
click at [414, 364] on div "EA67HZM, Awaiting Repair" at bounding box center [412, 371] width 120 height 31
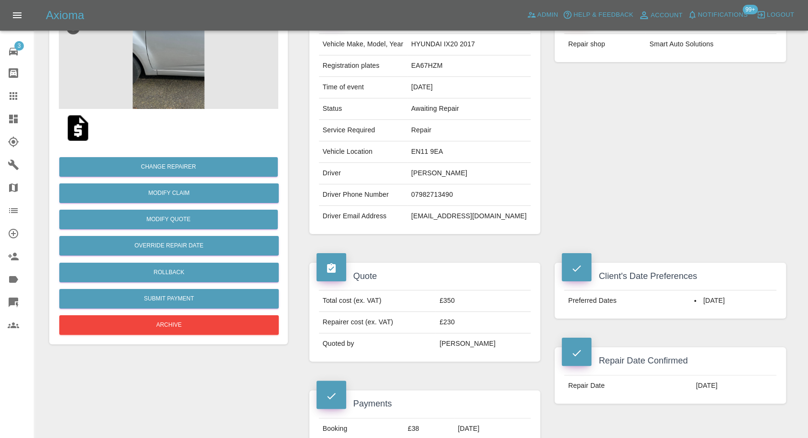
scroll to position [53, 0]
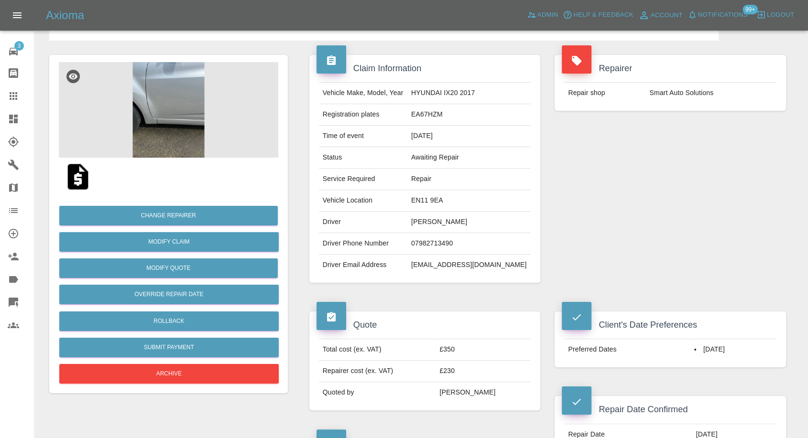
click at [669, 93] on td "Smart Auto Solutions" at bounding box center [710, 93] width 131 height 21
copy div "Smart Auto Solutions"
drag, startPoint x: 9, startPoint y: 169, endPoint x: 12, endPoint y: 166, distance: 5.1
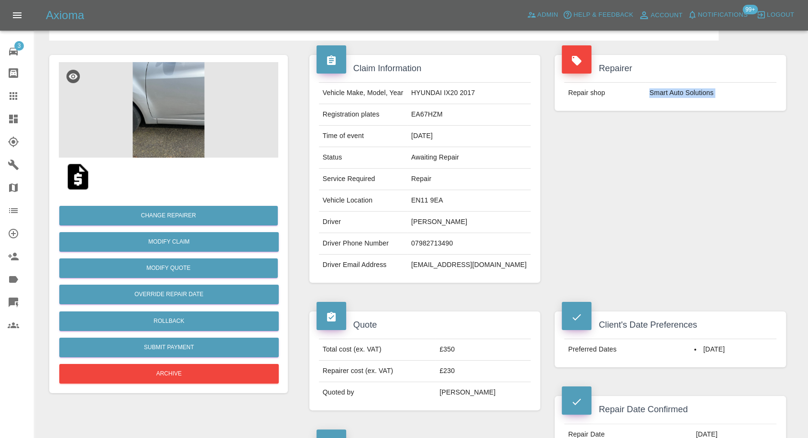
click at [9, 169] on icon at bounding box center [13, 164] width 11 height 11
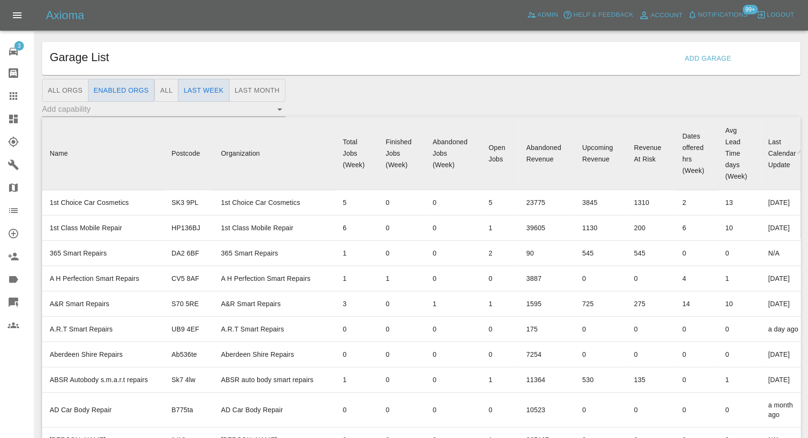
scroll to position [5737, 0]
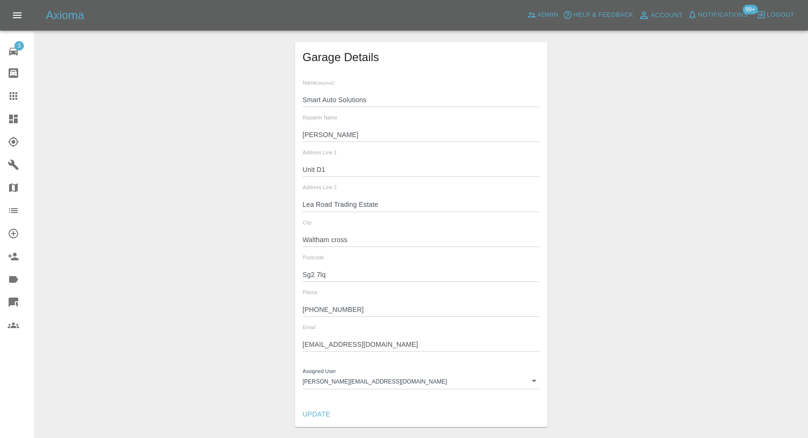
click at [319, 132] on input "[PERSON_NAME]" at bounding box center [422, 135] width 238 height 14
click at [317, 309] on input "[PHONE_NUMBER]" at bounding box center [422, 310] width 238 height 14
